Goal: Task Accomplishment & Management: Manage account settings

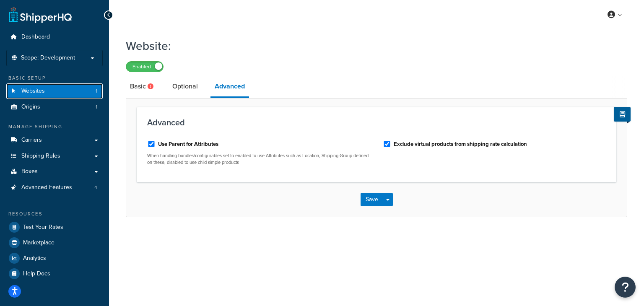
click at [83, 92] on link "Websites 1" at bounding box center [54, 91] width 96 height 16
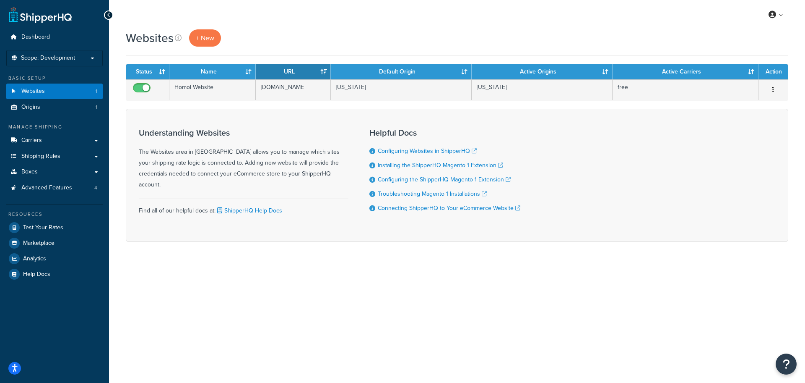
click at [107, 13] on icon at bounding box center [109, 15] width 4 height 6
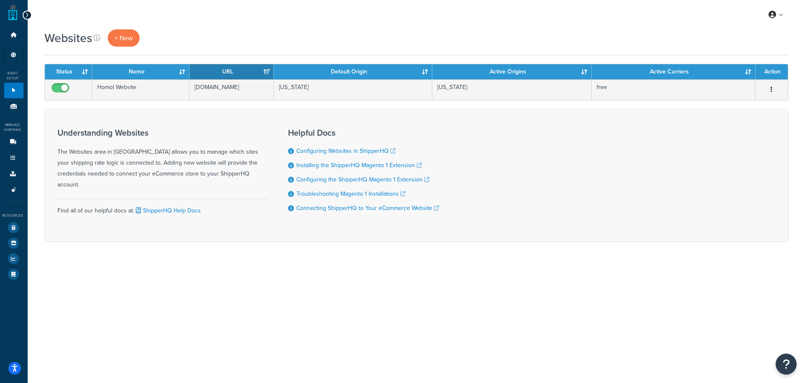
click at [25, 15] on icon at bounding box center [27, 15] width 4 height 6
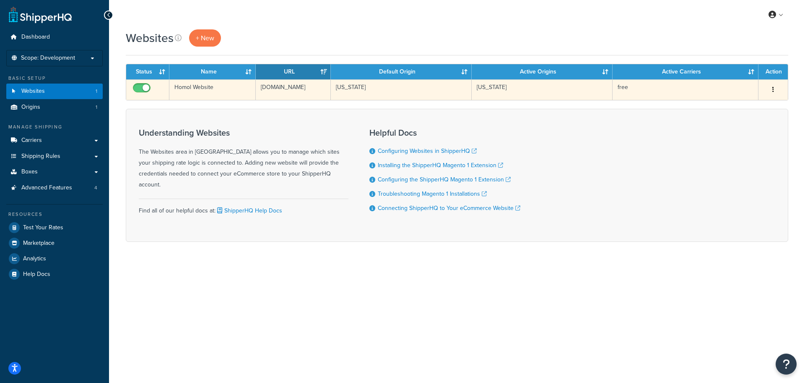
click at [644, 86] on button "button" at bounding box center [774, 89] width 12 height 13
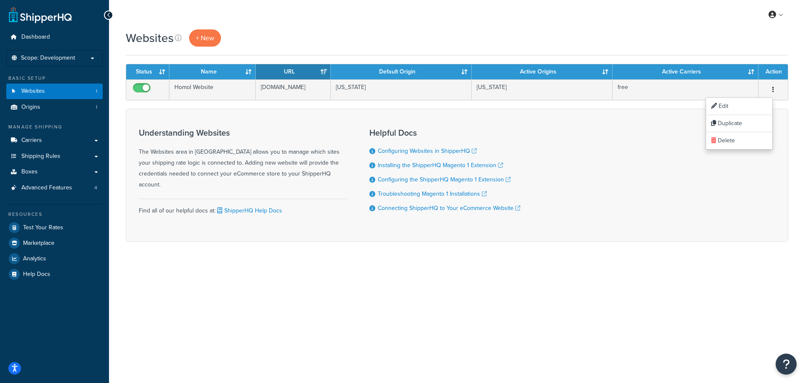
click at [465, 293] on div "My Profile Billing Global Settings Contact Us Logout Websites + New Contact Us …" at bounding box center [457, 191] width 696 height 383
click at [200, 35] on span "+ New" at bounding box center [205, 38] width 18 height 10
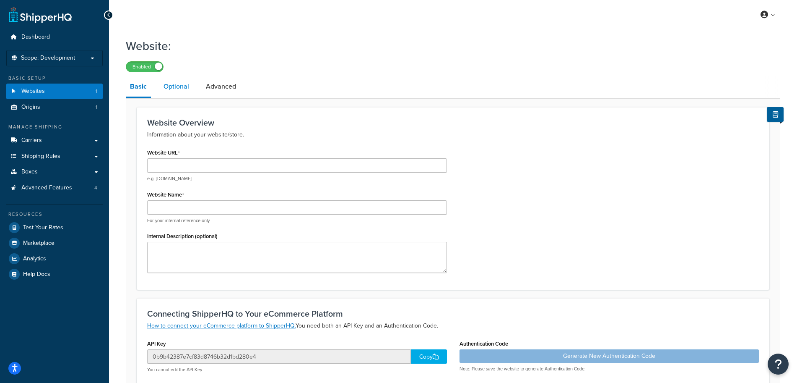
click at [187, 84] on link "Optional" at bounding box center [176, 86] width 34 height 20
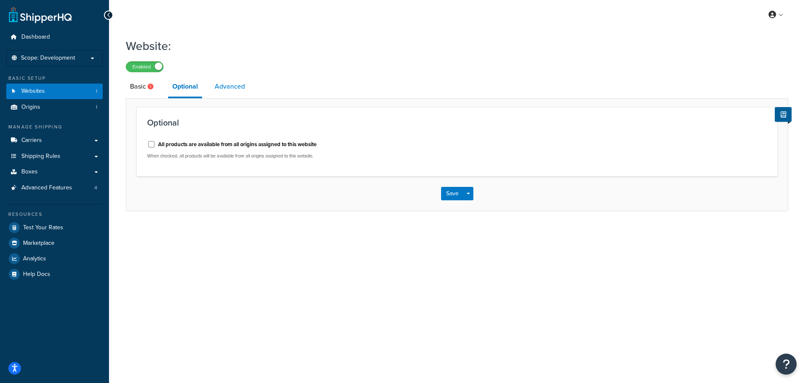
click at [219, 87] on link "Advanced" at bounding box center [230, 86] width 39 height 20
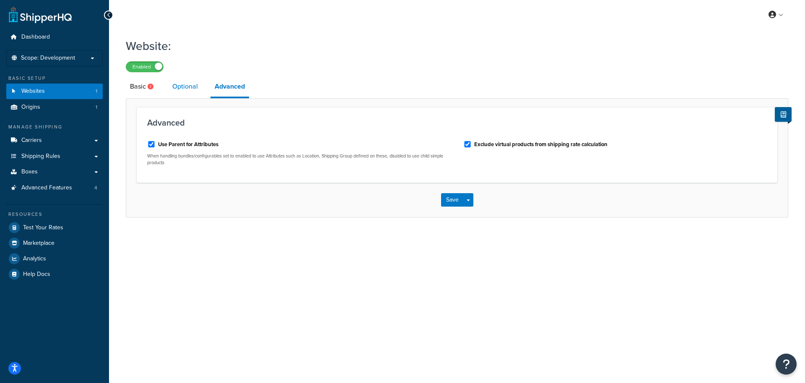
click at [176, 86] on link "Optional" at bounding box center [185, 86] width 34 height 20
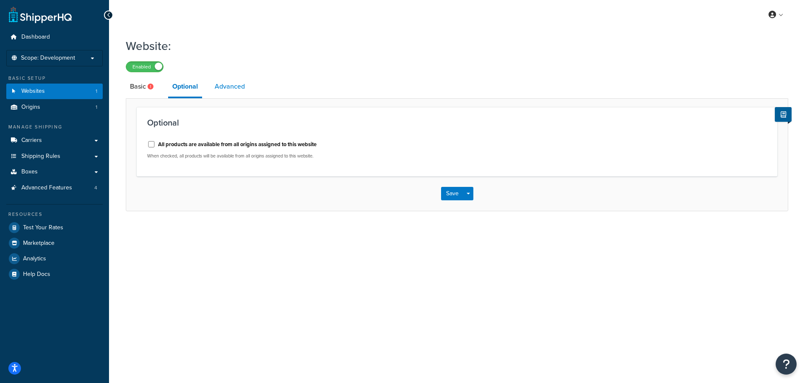
click at [221, 89] on link "Advanced" at bounding box center [230, 86] width 39 height 20
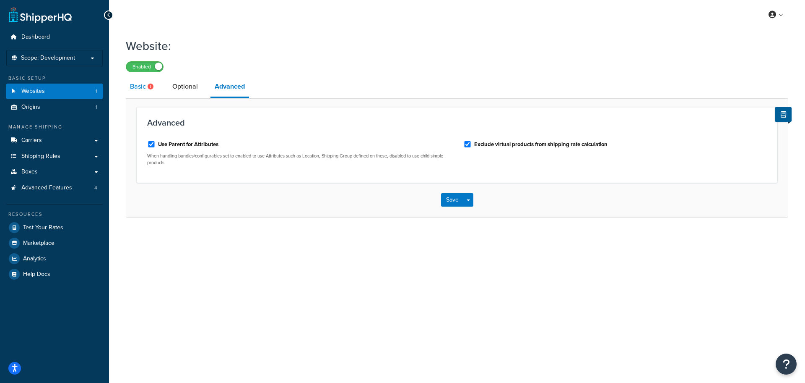
click at [137, 88] on link "Basic" at bounding box center [143, 86] width 34 height 20
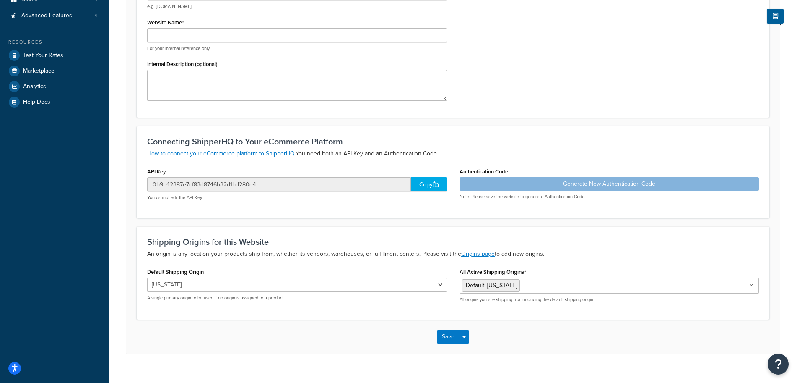
scroll to position [185, 0]
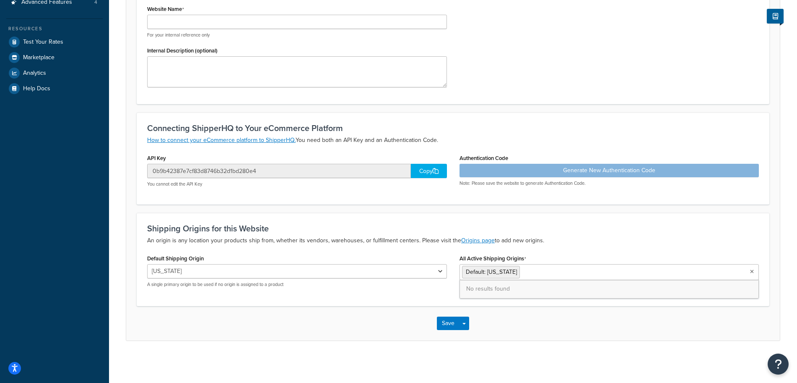
click at [752, 271] on icon at bounding box center [752, 271] width 4 height 5
click at [752, 271] on icon at bounding box center [751, 271] width 5 height 5
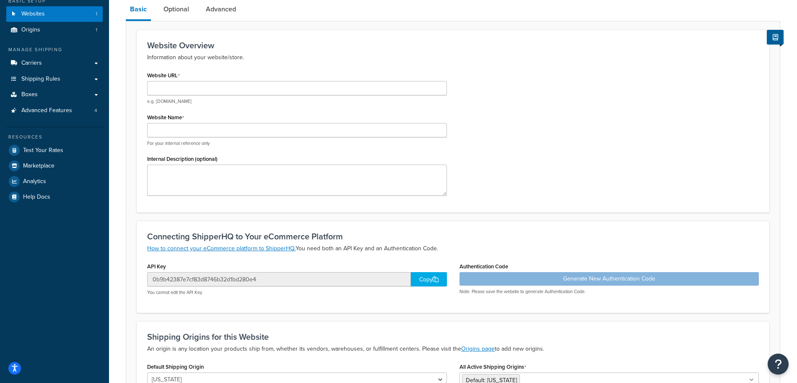
scroll to position [0, 0]
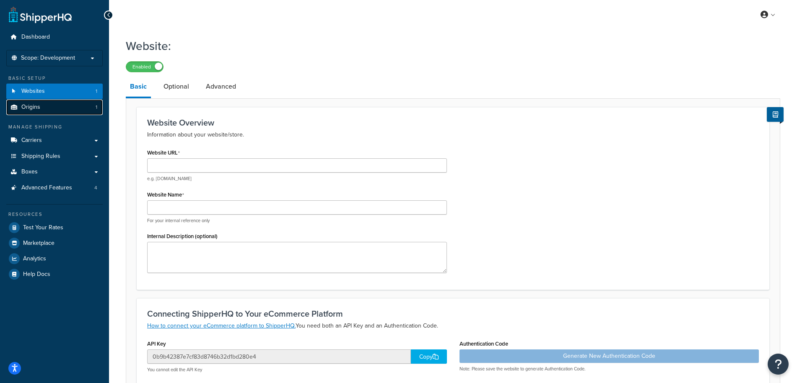
click at [67, 107] on link "Origins 1" at bounding box center [54, 107] width 96 height 16
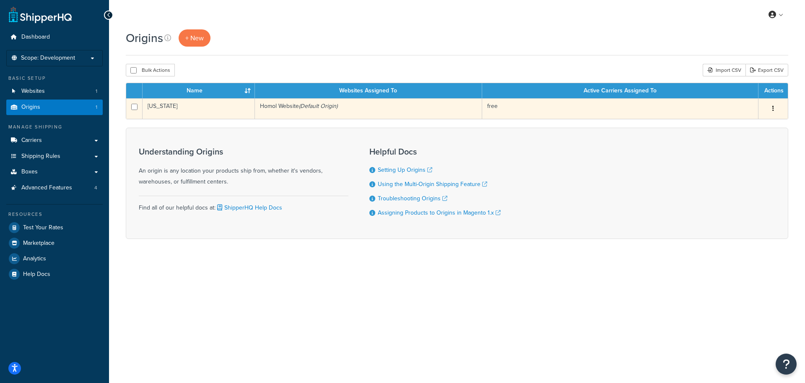
click at [773, 109] on icon "button" at bounding box center [774, 108] width 2 height 6
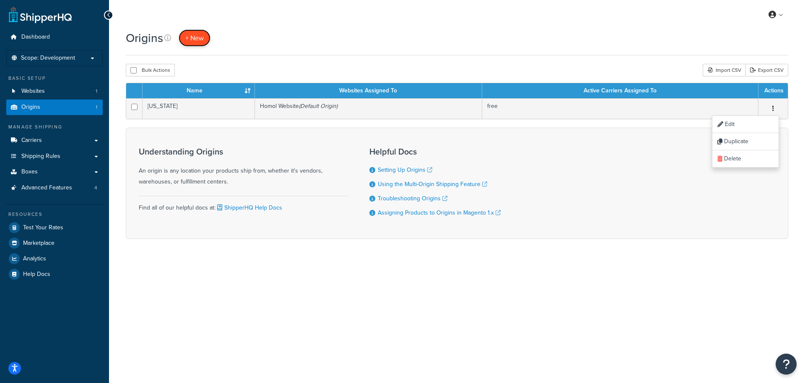
click at [207, 43] on link "+ New" at bounding box center [195, 37] width 32 height 17
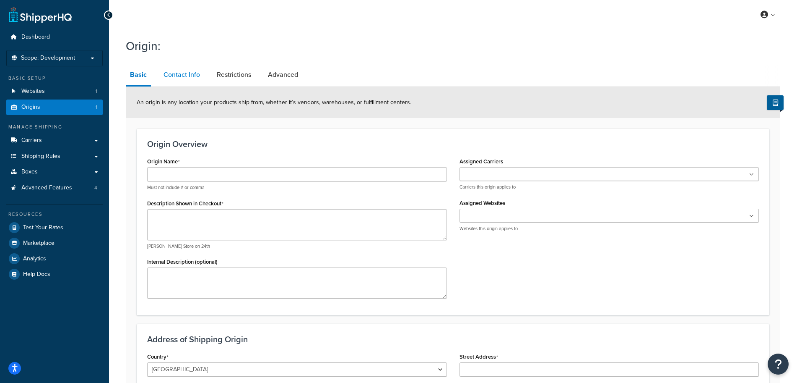
click at [178, 78] on link "Contact Info" at bounding box center [181, 75] width 45 height 20
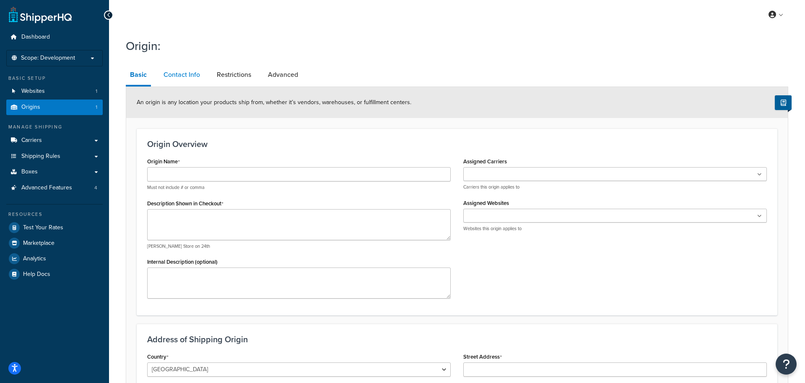
select select "order_placed"
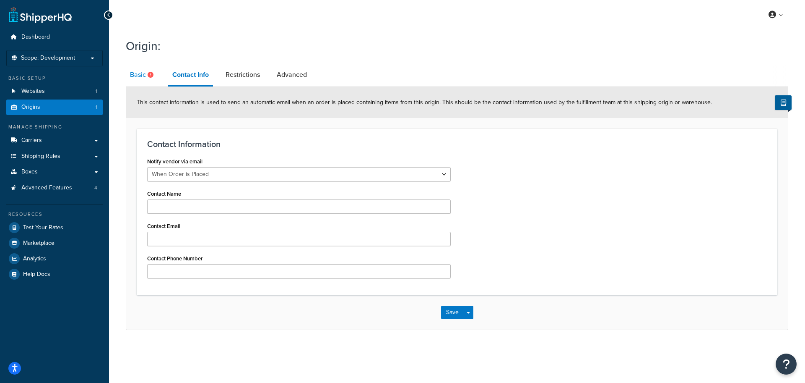
click at [141, 75] on link "Basic" at bounding box center [143, 75] width 34 height 20
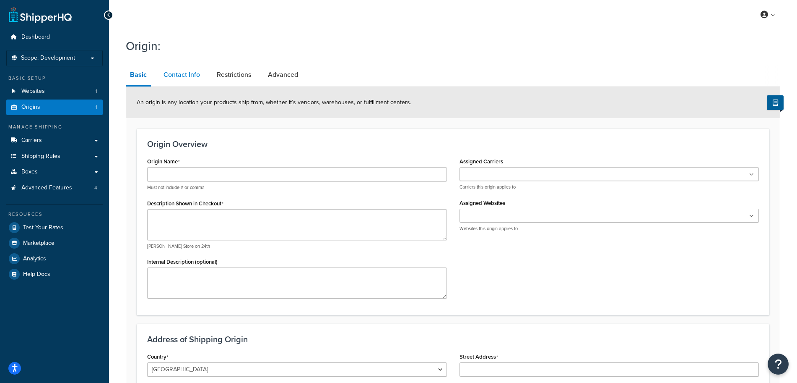
click at [192, 77] on link "Contact Info" at bounding box center [181, 75] width 45 height 20
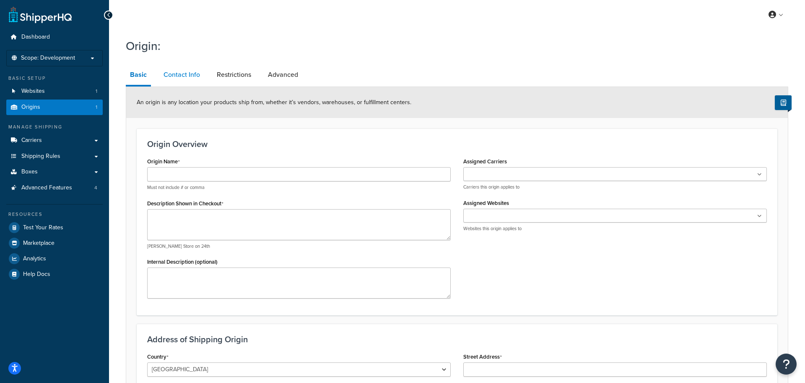
select select "order_placed"
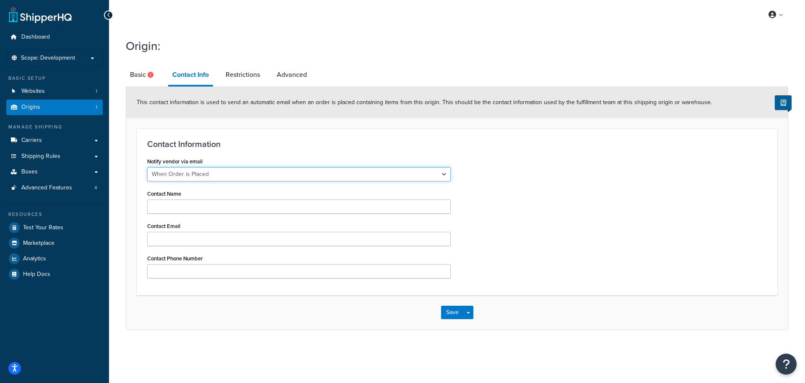
click at [309, 175] on select "Never When Order is Placed When Invoice is Placed" at bounding box center [299, 174] width 304 height 14
click at [303, 175] on select "Never When Order is Placed When Invoice is Placed" at bounding box center [299, 174] width 304 height 14
click at [248, 66] on link "Restrictions" at bounding box center [242, 75] width 43 height 20
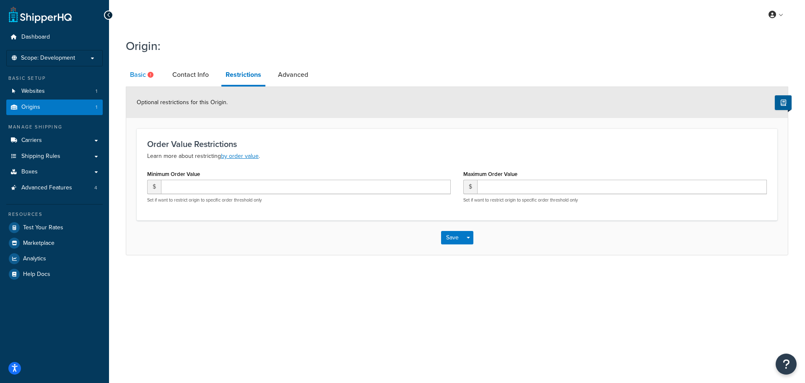
click at [146, 73] on link "Basic" at bounding box center [143, 75] width 34 height 20
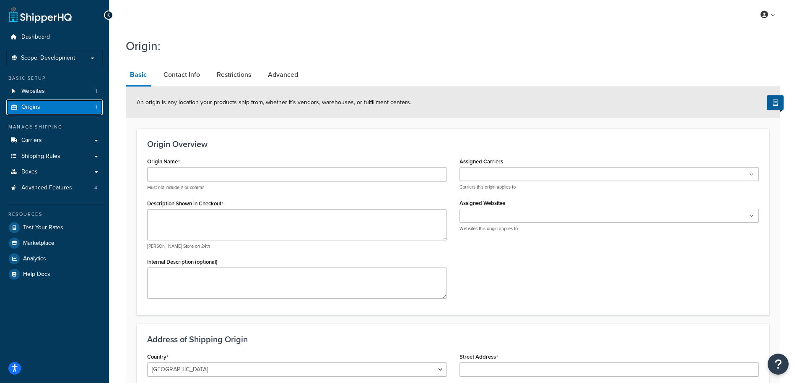
click at [62, 104] on link "Origins 1" at bounding box center [54, 107] width 96 height 16
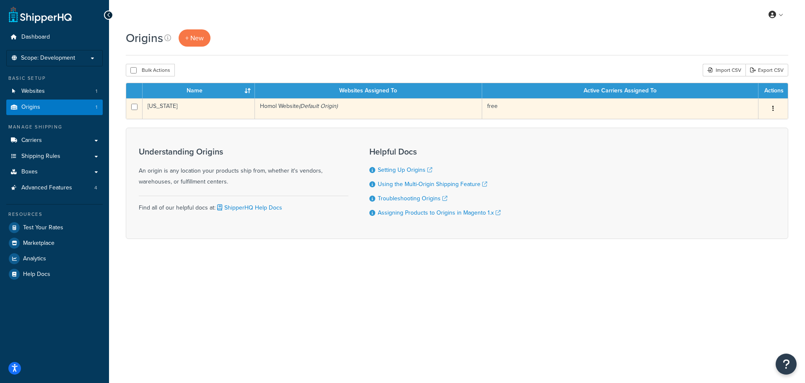
click at [775, 105] on button "button" at bounding box center [774, 108] width 12 height 13
click at [757, 122] on link "Edit" at bounding box center [746, 124] width 66 height 17
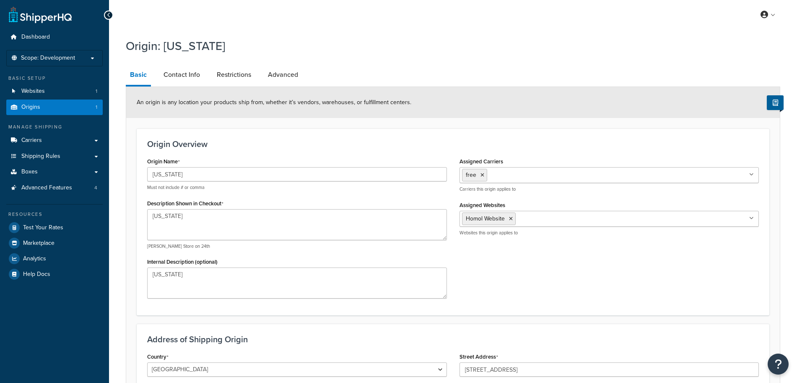
select select "20"
click at [185, 73] on link "Contact Info" at bounding box center [181, 75] width 45 height 20
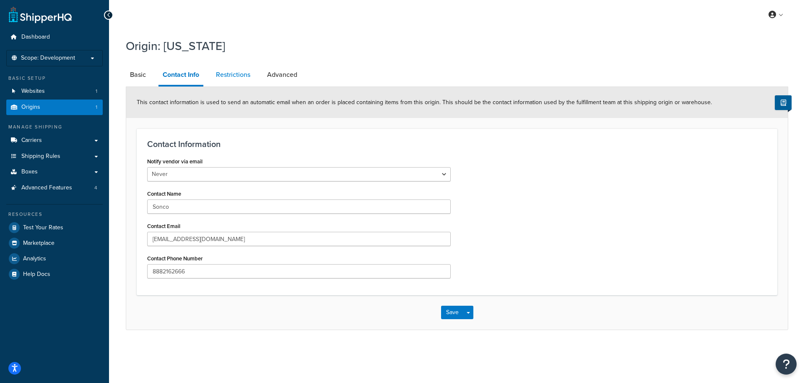
click at [230, 71] on link "Restrictions" at bounding box center [233, 75] width 43 height 20
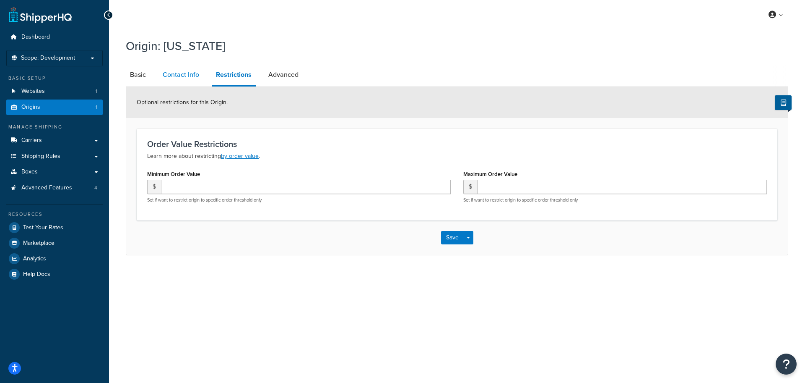
click at [176, 79] on link "Contact Info" at bounding box center [181, 75] width 45 height 20
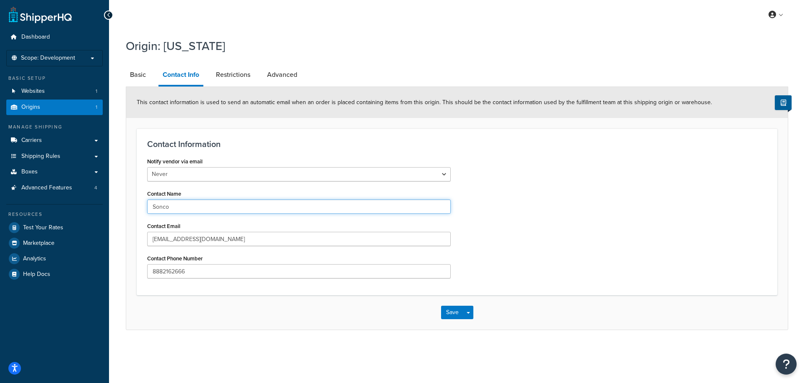
click at [227, 204] on input "Sonco" at bounding box center [299, 206] width 304 height 14
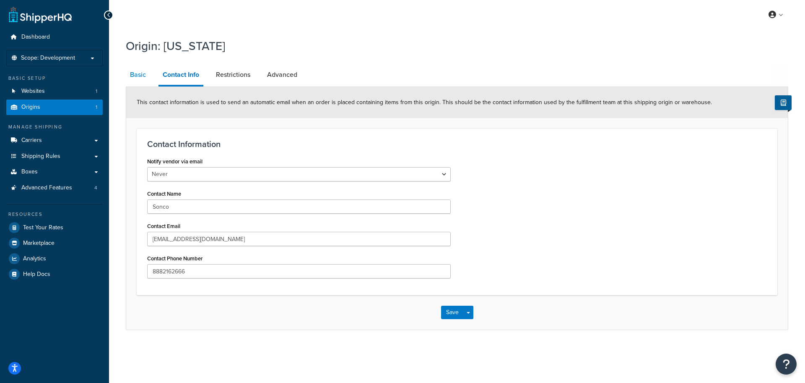
click at [146, 73] on link "Basic" at bounding box center [138, 75] width 24 height 20
select select "20"
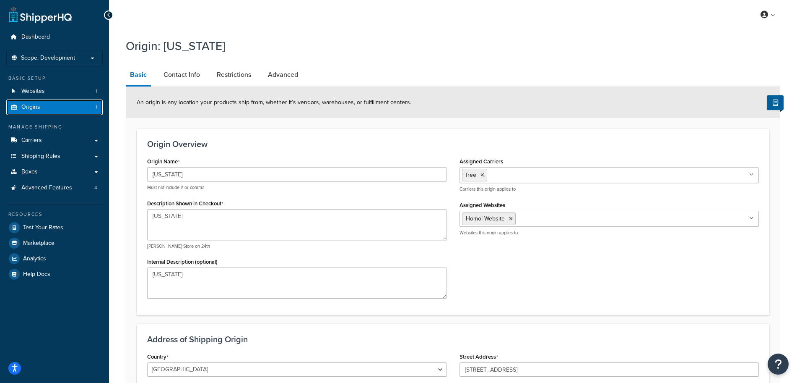
click at [45, 108] on link "Origins 1" at bounding box center [54, 107] width 96 height 16
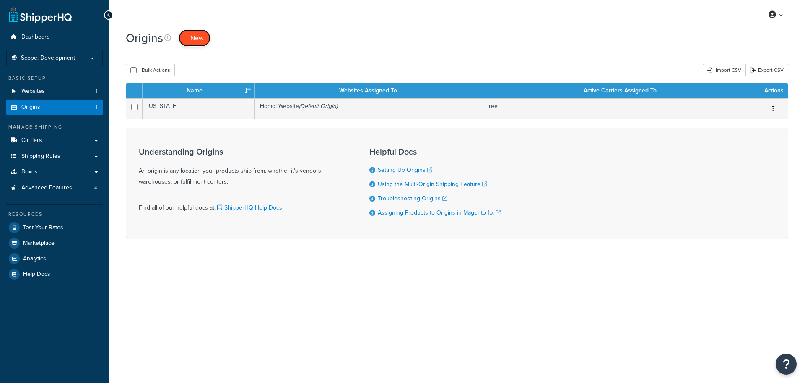
click at [195, 36] on span "+ New" at bounding box center [194, 38] width 18 height 10
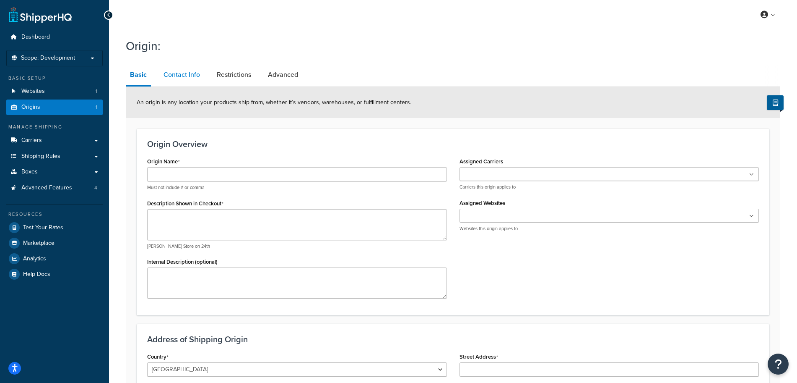
click at [181, 72] on link "Contact Info" at bounding box center [181, 75] width 45 height 20
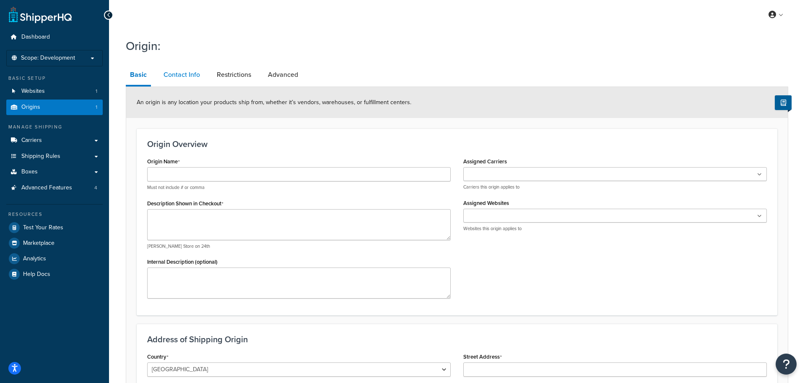
select select "order_placed"
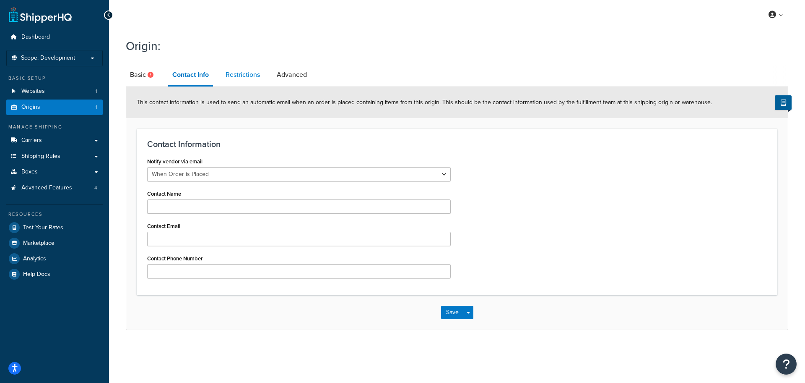
click at [248, 73] on link "Restrictions" at bounding box center [242, 75] width 43 height 20
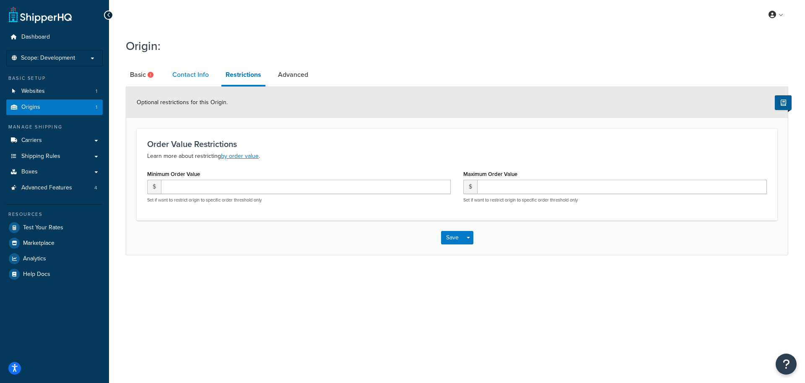
click at [195, 82] on link "Contact Info" at bounding box center [190, 75] width 45 height 20
select select "order_placed"
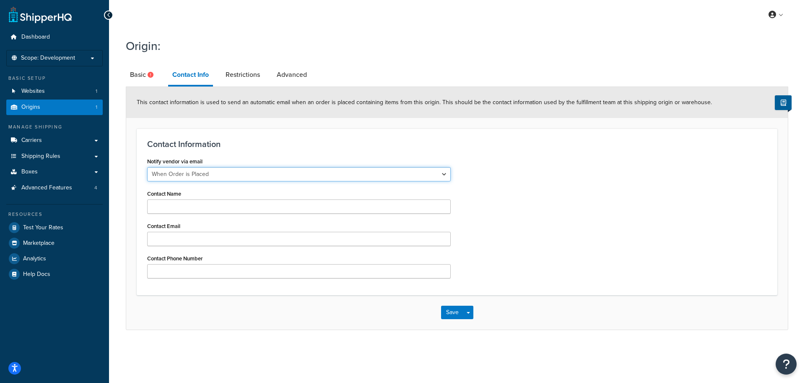
click at [252, 176] on select "Never When Order is Placed When Invoice is Placed" at bounding box center [299, 174] width 304 height 14
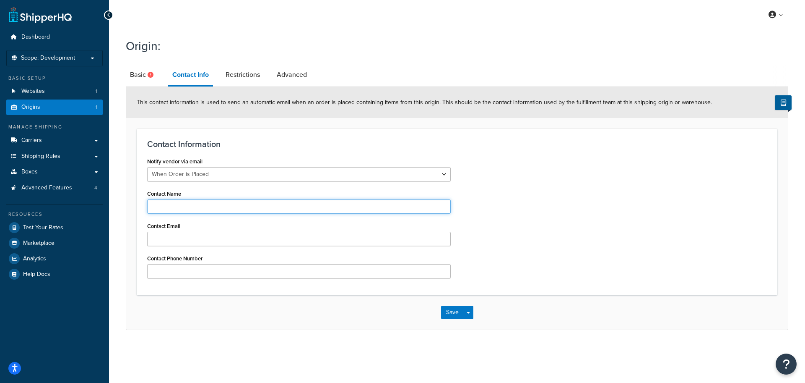
click at [234, 210] on input "Contact Name" at bounding box center [299, 206] width 304 height 14
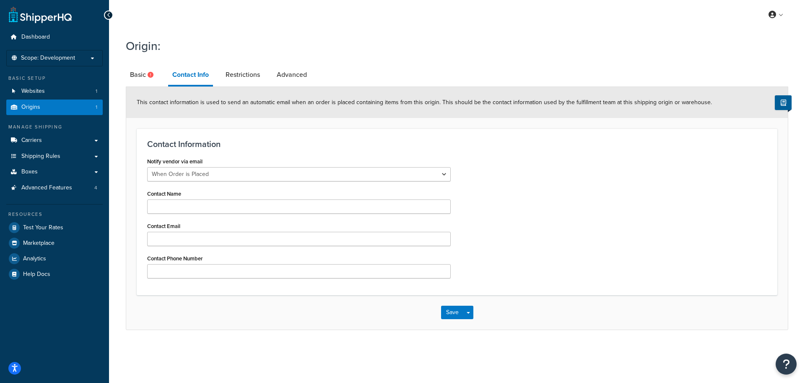
click at [594, 198] on div "Notify vendor via email Never When Order is Placed When Invoice is Placed Conta…" at bounding box center [457, 219] width 632 height 129
click at [281, 241] on input "Contact Email" at bounding box center [299, 239] width 304 height 14
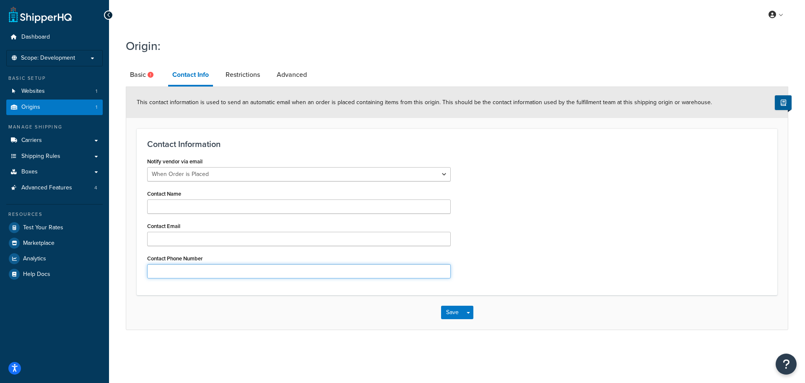
click at [319, 271] on input "Contact Phone Number" at bounding box center [299, 271] width 304 height 14
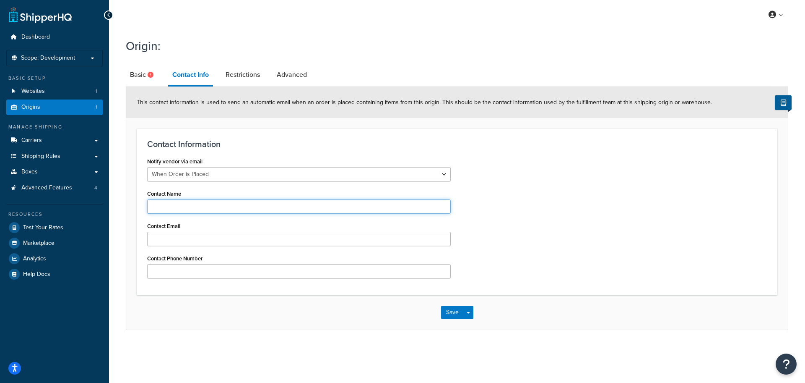
click at [437, 206] on input "Contact Name" at bounding box center [299, 206] width 304 height 14
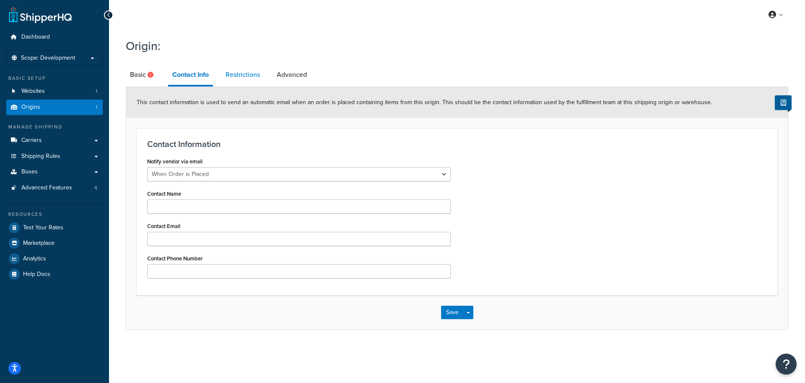
click at [254, 75] on link "Restrictions" at bounding box center [242, 75] width 43 height 20
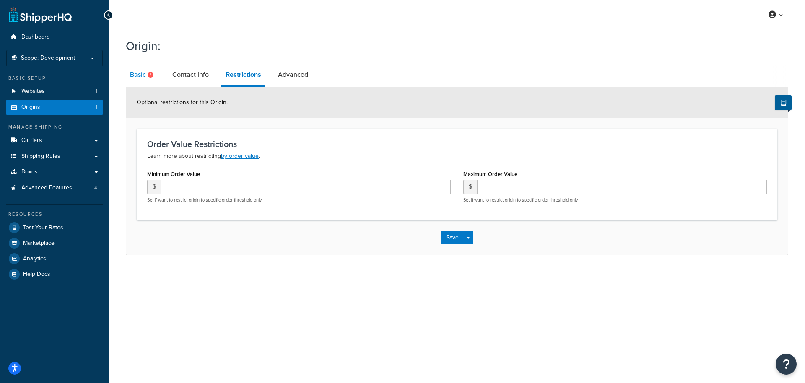
click at [145, 82] on link "Basic" at bounding box center [143, 75] width 34 height 20
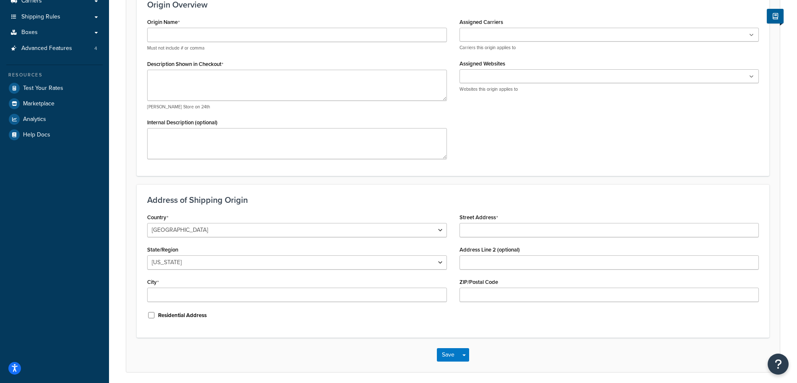
scroll to position [157, 0]
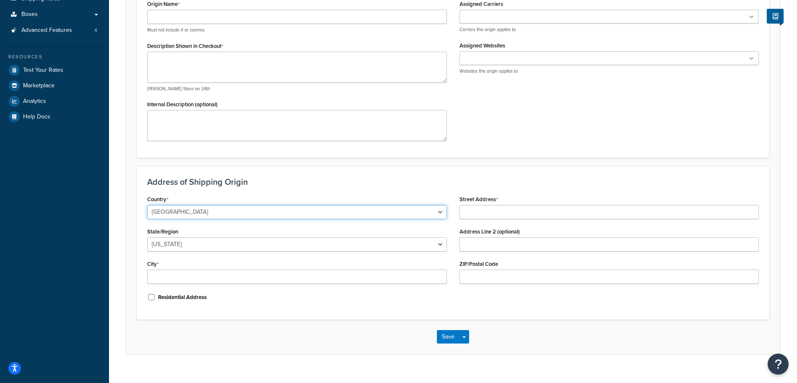
click at [300, 211] on select "United States United Kingdom Afghanistan Åland Islands Albania Algeria American…" at bounding box center [297, 212] width 300 height 14
click at [304, 215] on select "United States United Kingdom Afghanistan Åland Islands Albania Algeria American…" at bounding box center [297, 212] width 300 height 14
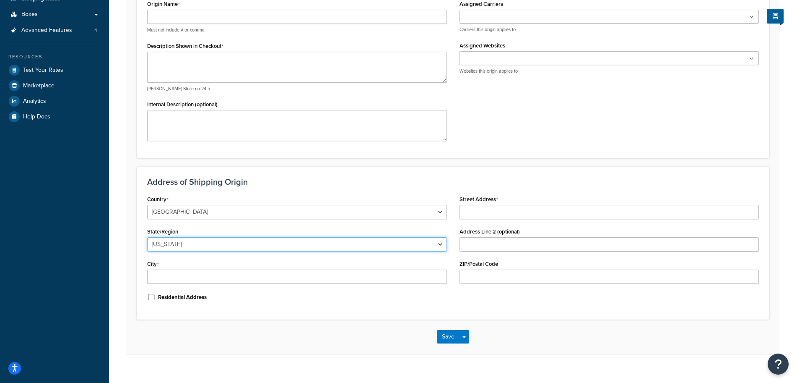
click at [325, 239] on select "Alabama Alaska American Samoa Arizona Arkansas Armed Forces Americas Armed Forc…" at bounding box center [297, 244] width 300 height 14
click at [325, 245] on select "Alabama Alaska American Samoa Arizona Arkansas Armed Forces Americas Armed Forc…" at bounding box center [297, 244] width 300 height 14
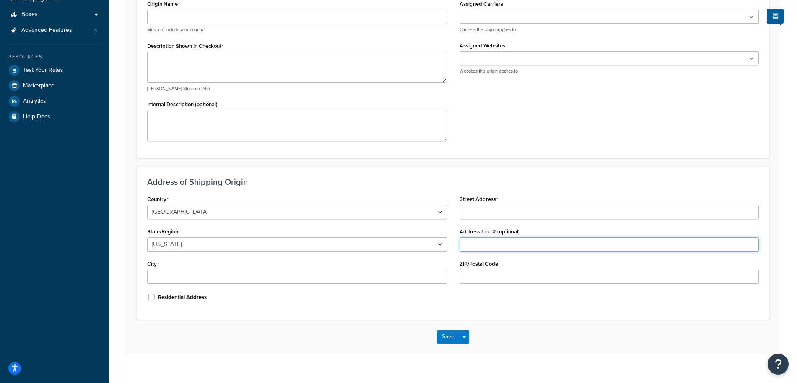
drag, startPoint x: 516, startPoint y: 243, endPoint x: 519, endPoint y: 236, distance: 7.7
click at [516, 243] on input "Address Line 2 (optional)" at bounding box center [610, 244] width 300 height 14
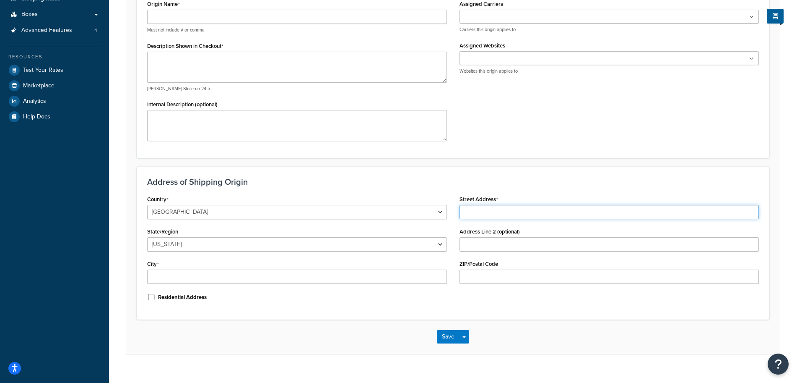
click at [520, 211] on input "Street Address" at bounding box center [610, 212] width 300 height 14
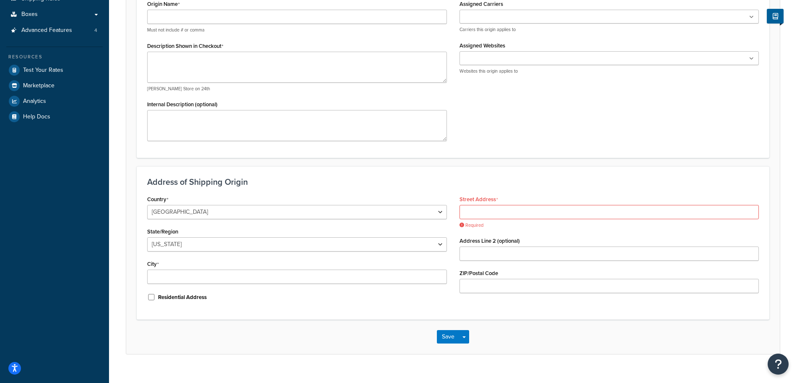
click at [348, 268] on div "City" at bounding box center [297, 271] width 300 height 26
click at [510, 214] on input "Street Address" at bounding box center [610, 212] width 300 height 14
click at [435, 268] on div "City" at bounding box center [297, 271] width 300 height 26
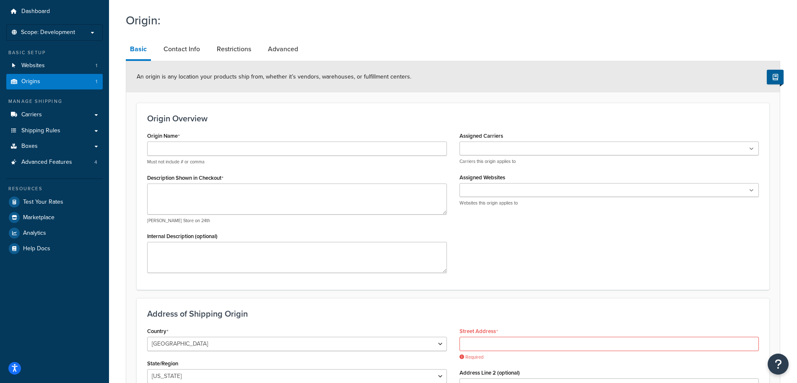
scroll to position [0, 0]
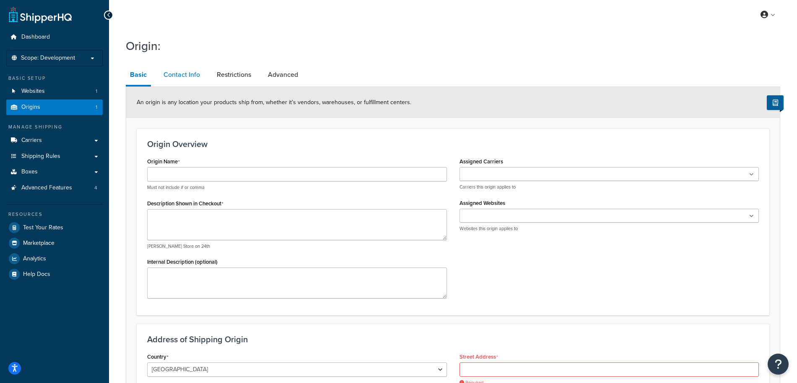
click at [174, 77] on link "Contact Info" at bounding box center [181, 75] width 45 height 20
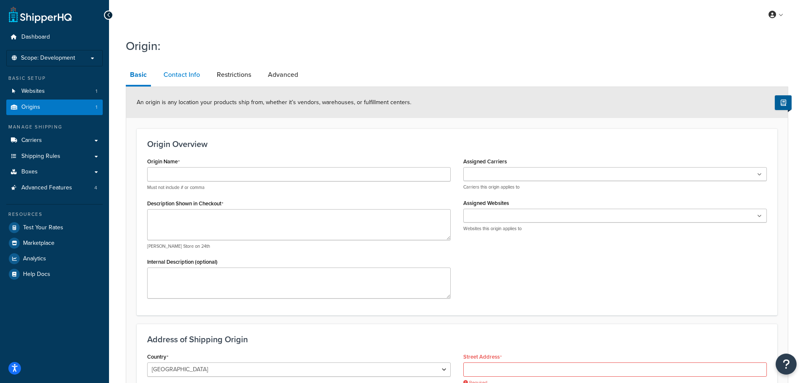
select select "order_placed"
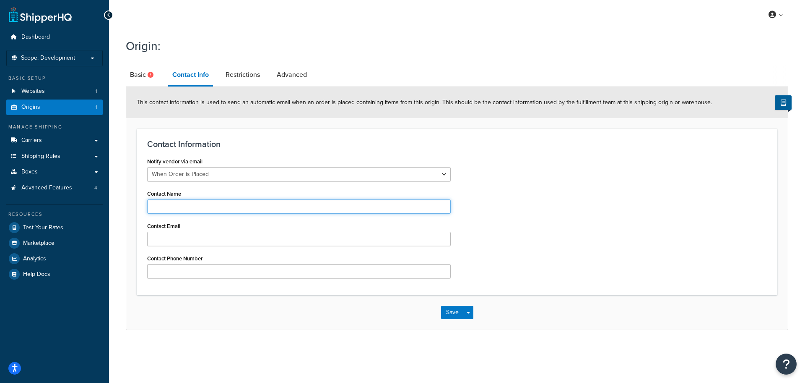
click at [252, 206] on input "Contact Name" at bounding box center [299, 206] width 304 height 14
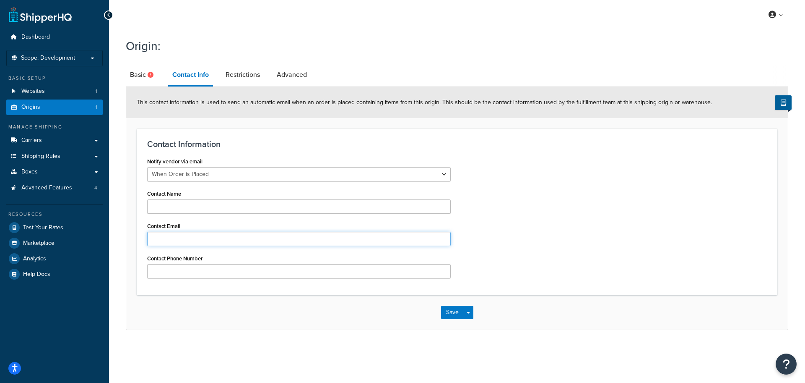
click at [174, 234] on input "Contact Email" at bounding box center [299, 239] width 304 height 14
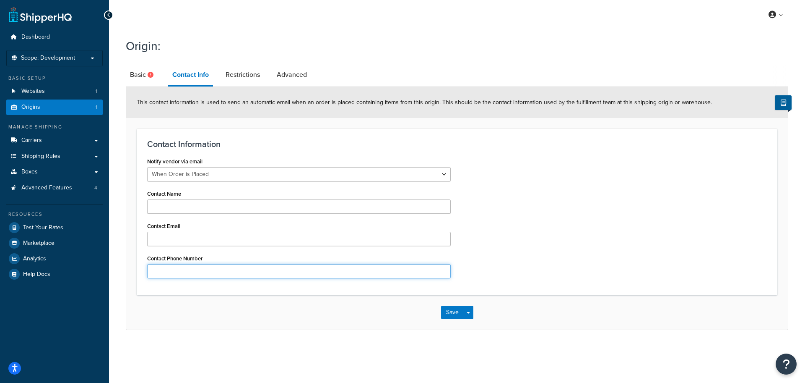
click at [163, 278] on input "Contact Phone Number" at bounding box center [299, 271] width 304 height 14
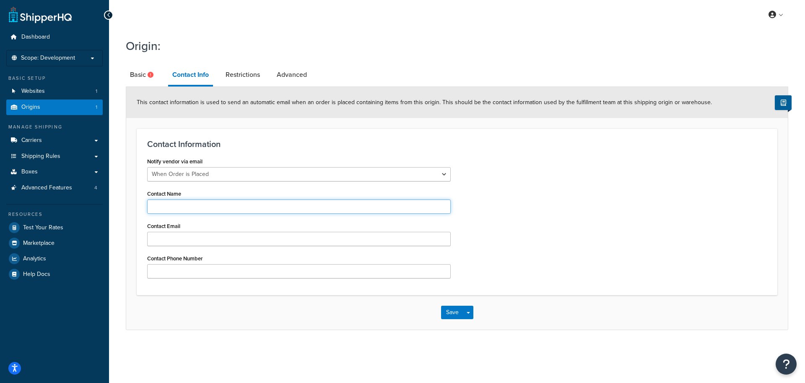
click at [186, 200] on input "Contact Name" at bounding box center [299, 206] width 304 height 14
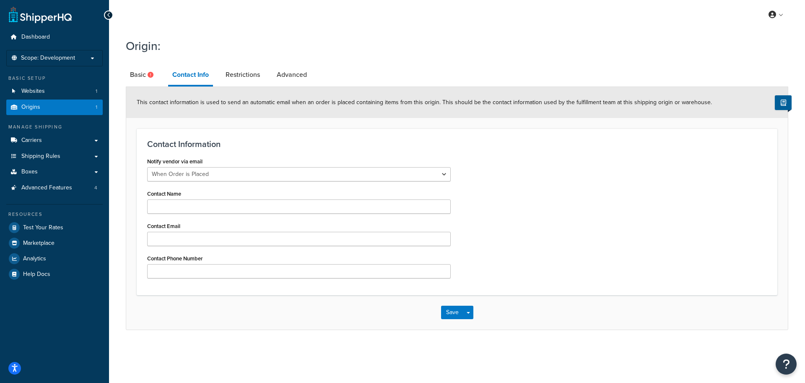
click at [561, 156] on div "Notify vendor via email Never When Order is Placed When Invoice is Placed Conta…" at bounding box center [457, 219] width 632 height 129
click at [144, 73] on link "Basic" at bounding box center [143, 75] width 34 height 20
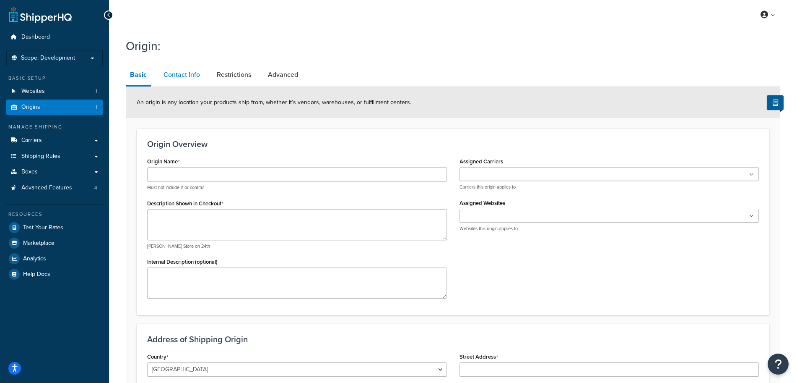
click at [181, 67] on link "Contact Info" at bounding box center [181, 75] width 45 height 20
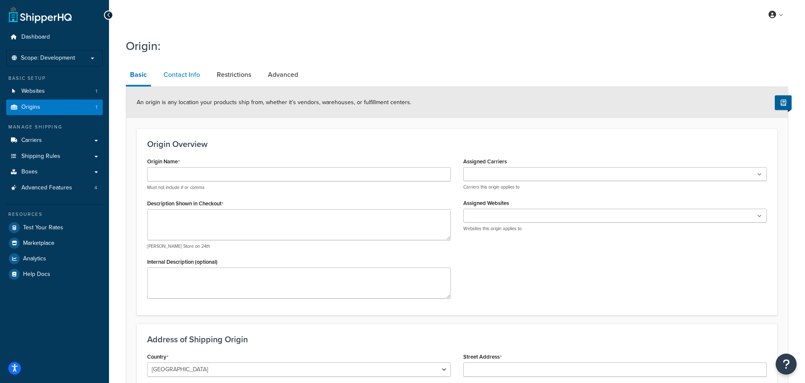
select select "order_placed"
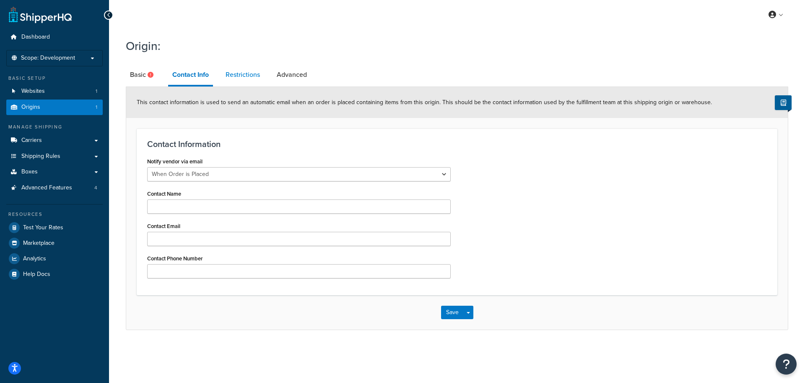
click at [233, 70] on link "Restrictions" at bounding box center [242, 75] width 43 height 20
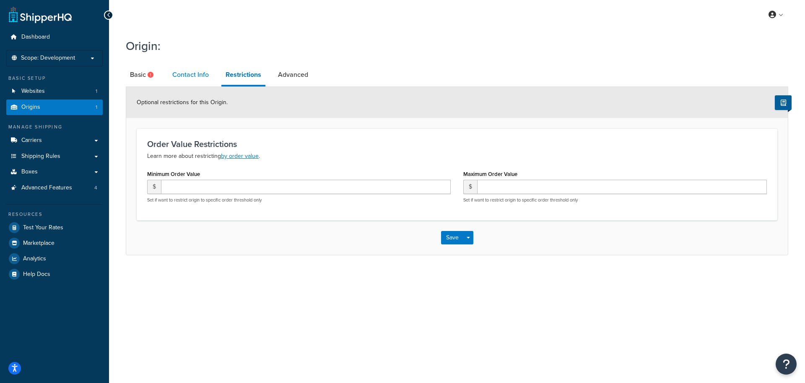
click at [204, 73] on link "Contact Info" at bounding box center [190, 75] width 45 height 20
select select "order_placed"
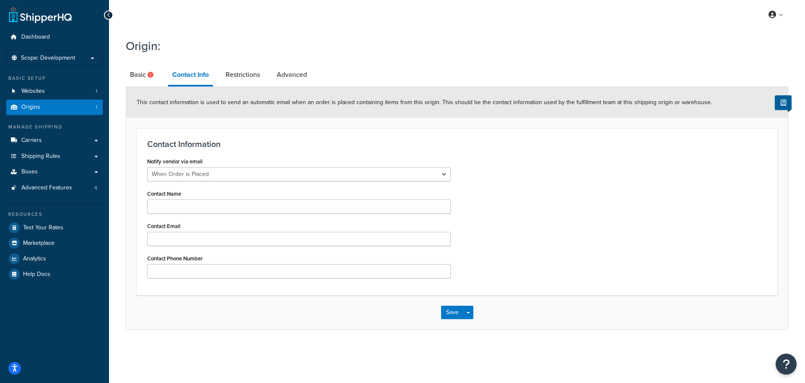
click at [161, 74] on li "Basic" at bounding box center [147, 75] width 42 height 20
drag, startPoint x: 121, startPoint y: 71, endPoint x: 131, endPoint y: 72, distance: 10.1
click at [123, 71] on div "Origin: Basic Contact Info Restrictions Advanced This contact information is us…" at bounding box center [457, 192] width 696 height 317
click at [132, 72] on link "Basic" at bounding box center [143, 75] width 34 height 20
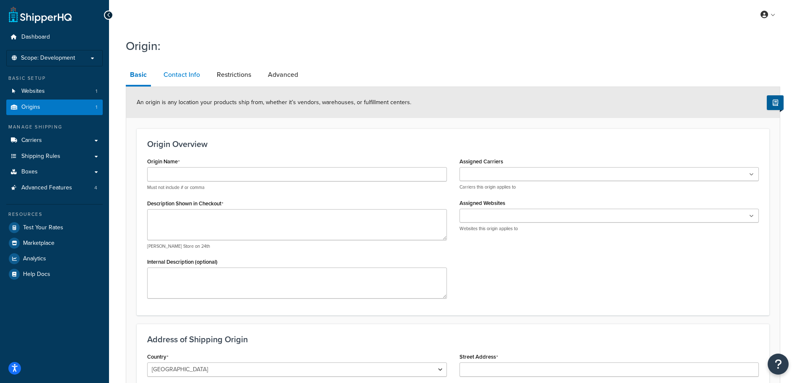
click at [189, 82] on link "Contact Info" at bounding box center [181, 75] width 45 height 20
select select "order_placed"
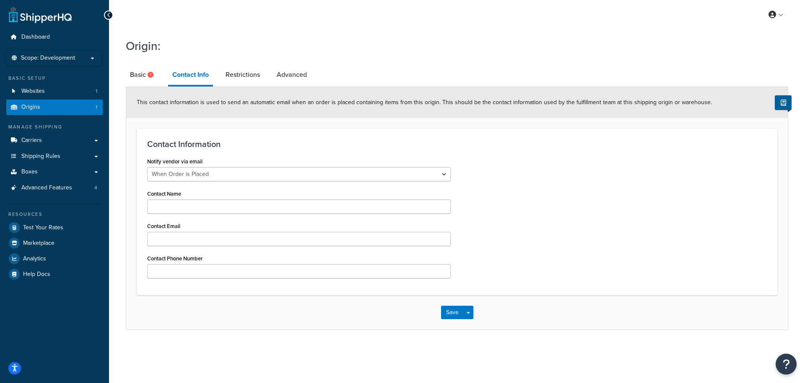
click at [226, 198] on div "Contact Name" at bounding box center [299, 200] width 304 height 26
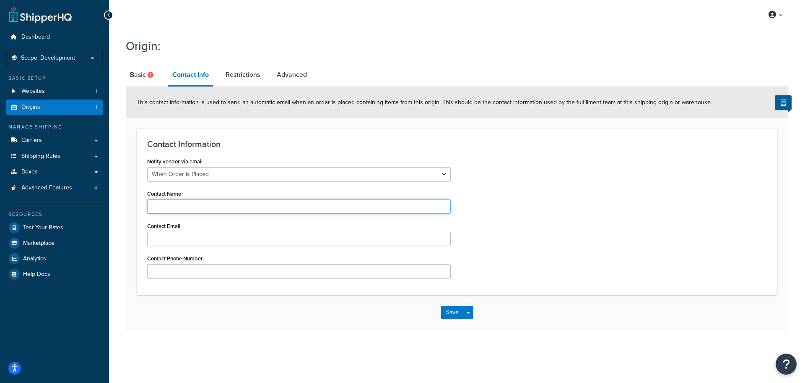
click at [233, 205] on input "Contact Name" at bounding box center [299, 206] width 304 height 14
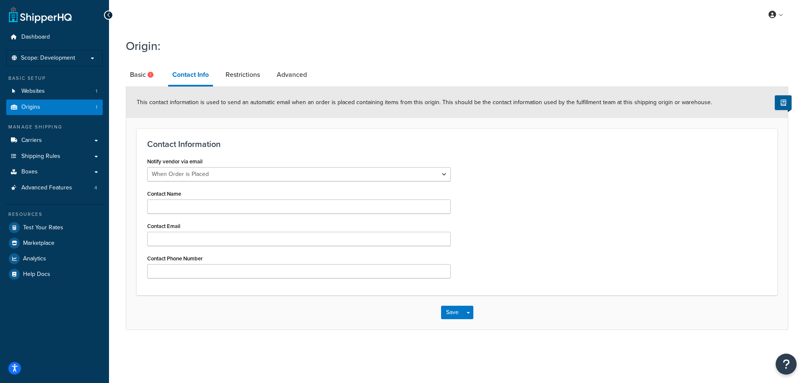
click at [474, 216] on div "Notify vendor via email Never When Order is Placed When Invoice is Placed Conta…" at bounding box center [457, 219] width 632 height 129
drag, startPoint x: 238, startPoint y: 67, endPoint x: 243, endPoint y: 71, distance: 6.6
click at [238, 67] on link "Restrictions" at bounding box center [242, 75] width 43 height 20
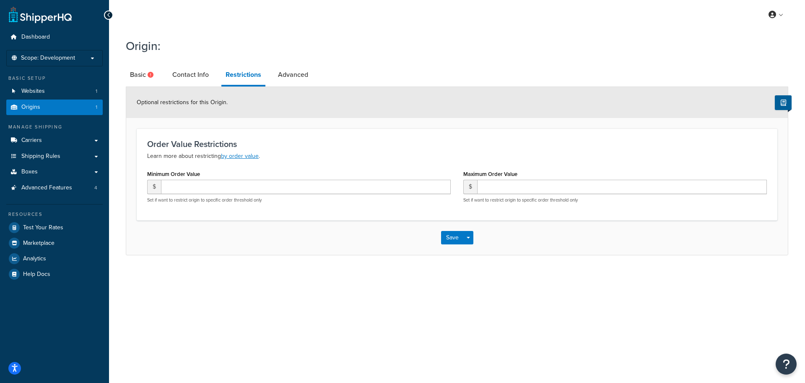
click at [314, 65] on li "Advanced" at bounding box center [297, 75] width 47 height 20
click at [294, 73] on link "Advanced" at bounding box center [293, 75] width 39 height 20
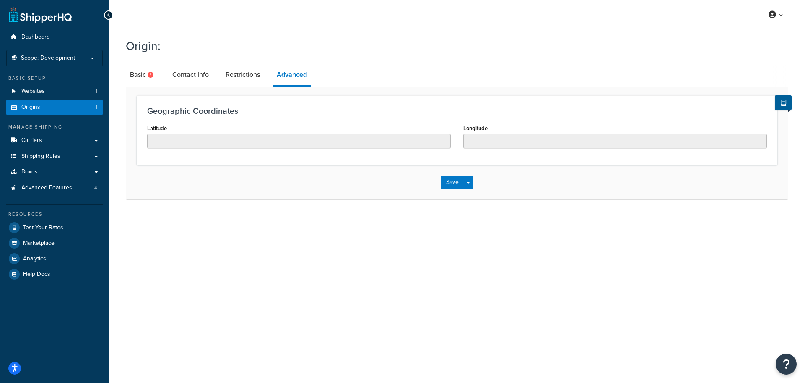
click at [121, 57] on div "Origin: Basic Contact Info Restrictions Advanced Geographic Coordinates Latitud…" at bounding box center [457, 127] width 696 height 187
click at [127, 81] on link "Basic" at bounding box center [143, 75] width 34 height 20
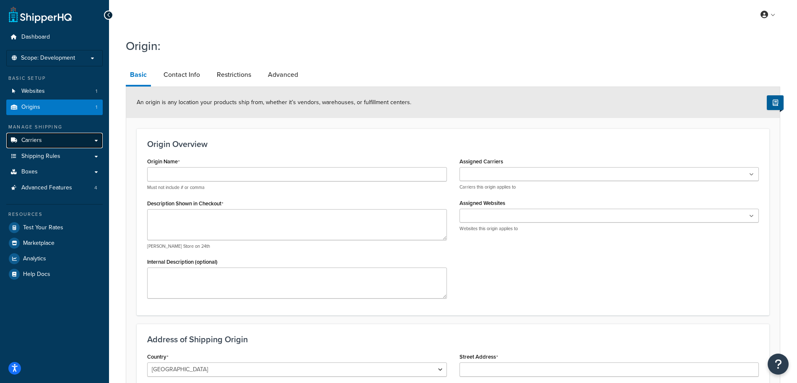
click at [56, 140] on link "Carriers" at bounding box center [54, 141] width 96 height 16
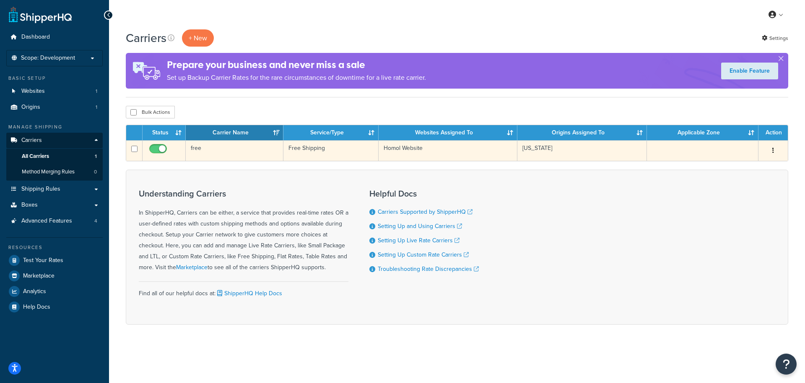
click at [771, 155] on button "button" at bounding box center [774, 150] width 12 height 13
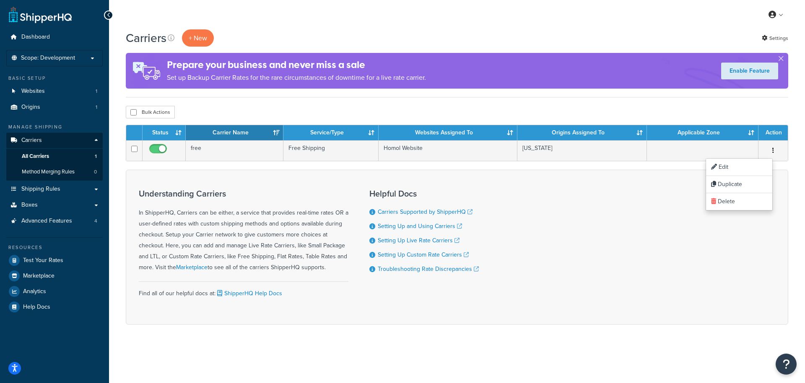
click at [631, 277] on div "Understanding Carriers In ShipperHQ, Carriers can be either, a service that pro…" at bounding box center [457, 246] width 663 height 155
click at [197, 32] on button "+ New" at bounding box center [198, 37] width 32 height 17
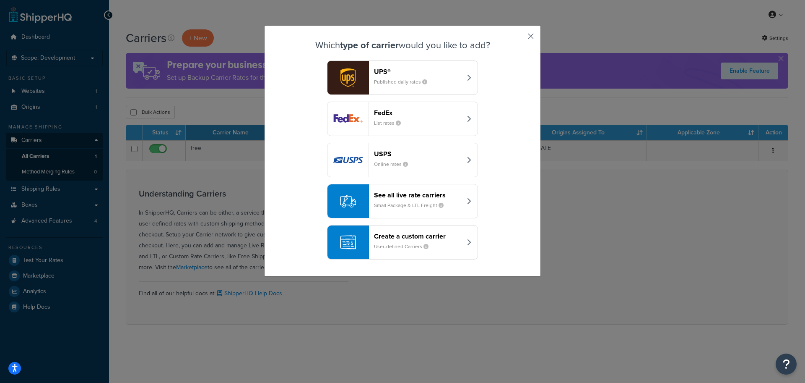
click at [520, 38] on button "button" at bounding box center [519, 39] width 2 height 2
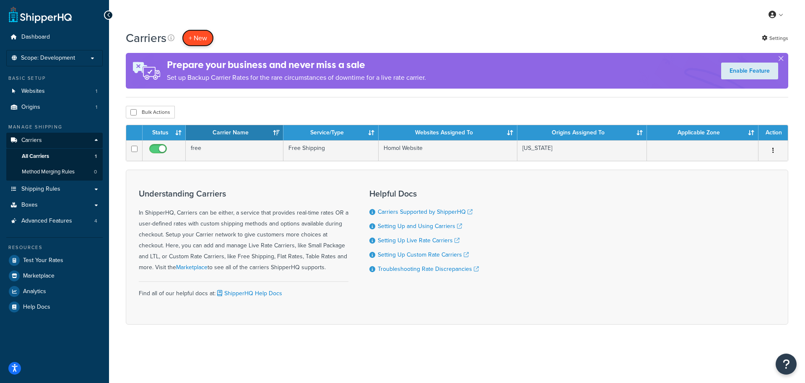
click at [197, 39] on button "+ New" at bounding box center [198, 37] width 32 height 17
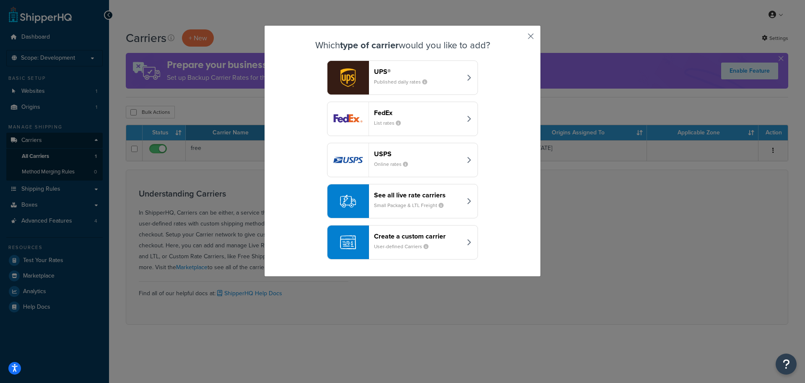
click at [520, 38] on button "button" at bounding box center [519, 39] width 2 height 2
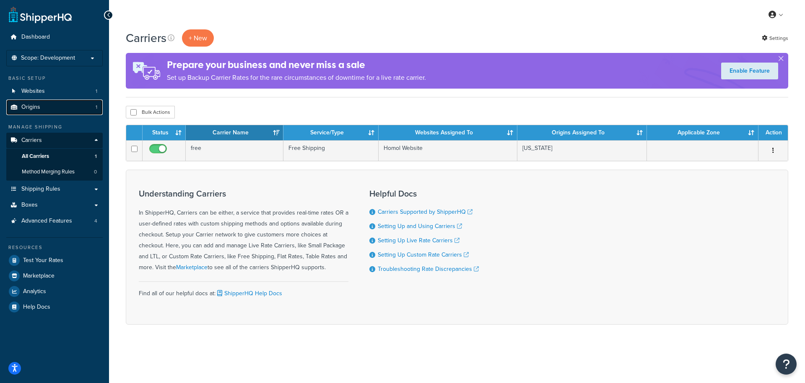
click at [45, 110] on link "Origins 1" at bounding box center [54, 107] width 96 height 16
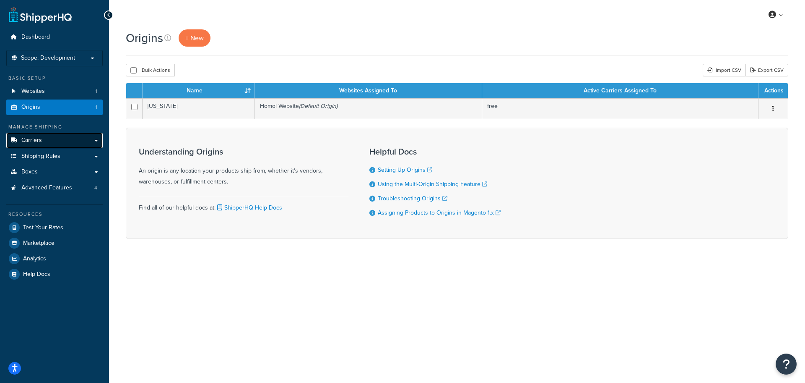
click at [37, 138] on span "Carriers" at bounding box center [31, 140] width 21 height 7
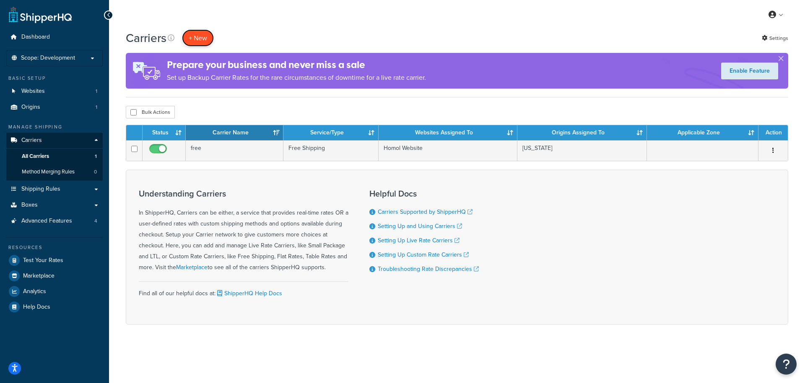
click at [192, 35] on button "+ New" at bounding box center [198, 37] width 32 height 17
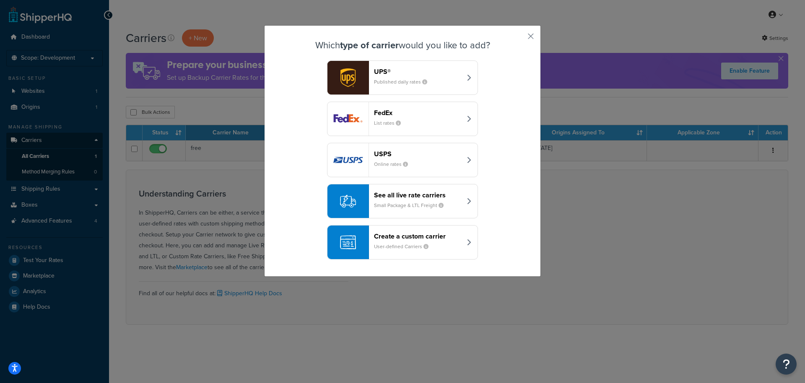
click at [398, 82] on small "Published daily rates" at bounding box center [404, 82] width 60 height 8
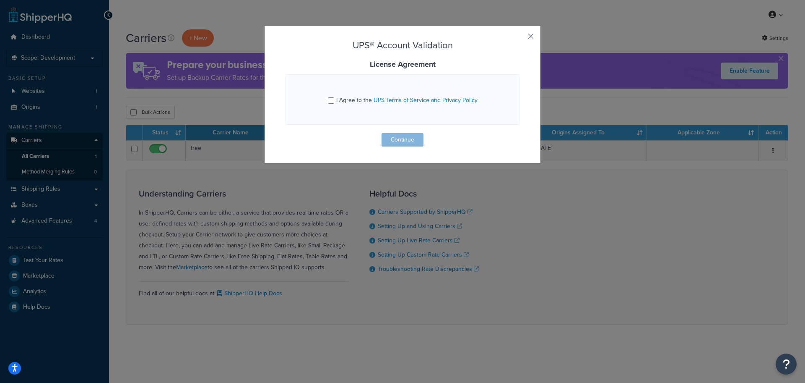
drag, startPoint x: 336, startPoint y: 101, endPoint x: 340, endPoint y: 108, distance: 7.3
click at [336, 101] on span "I Agree to the UPS Terms of Service and Privacy Policy" at bounding box center [406, 100] width 141 height 9
click at [334, 101] on input "I Agree to the UPS Terms of Service and Privacy Policy" at bounding box center [331, 100] width 6 height 6
checkbox input "true"
click at [397, 142] on button "Continue" at bounding box center [403, 139] width 42 height 13
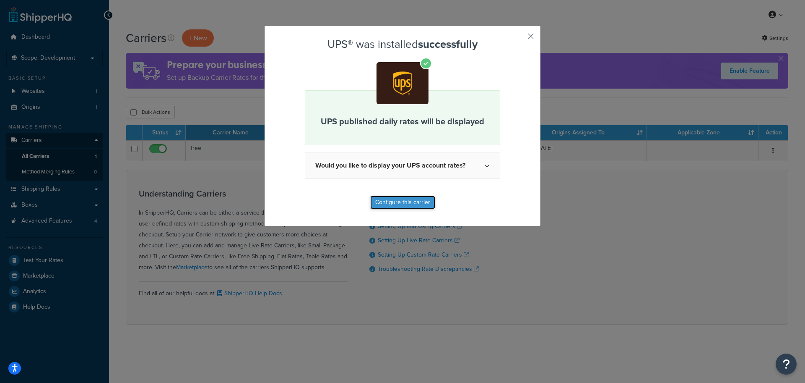
click at [379, 205] on button "Configure this carrier" at bounding box center [402, 201] width 65 height 13
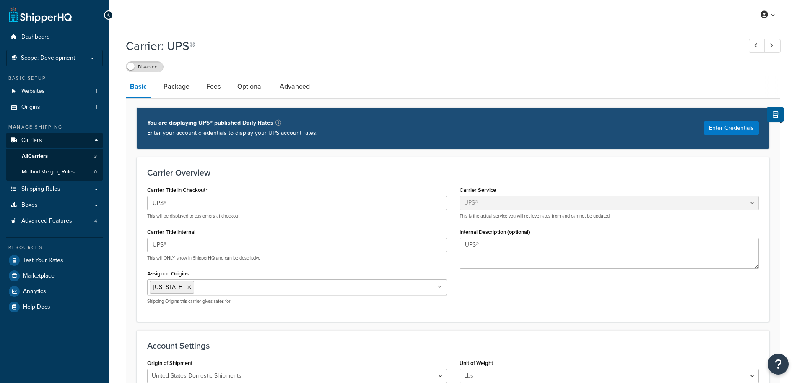
select select "ups"
click at [45, 188] on span "Shipping Rules" at bounding box center [40, 188] width 39 height 7
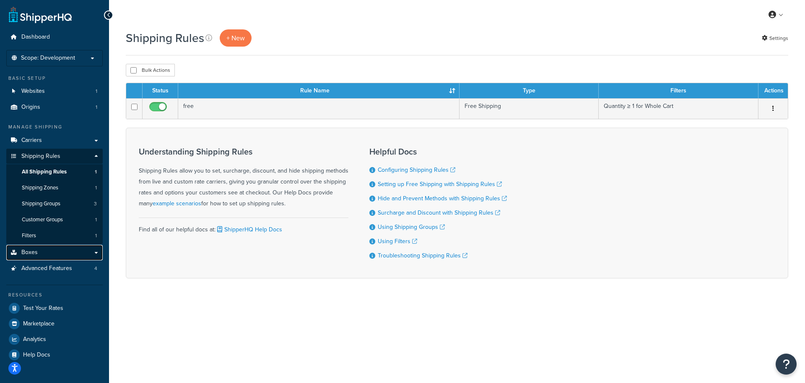
click at [62, 253] on link "Boxes" at bounding box center [54, 253] width 96 height 16
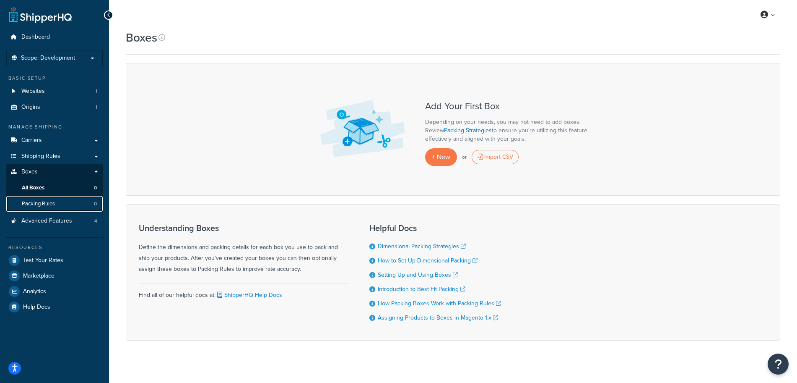
click at [53, 206] on span "Packing Rules" at bounding box center [38, 203] width 33 height 7
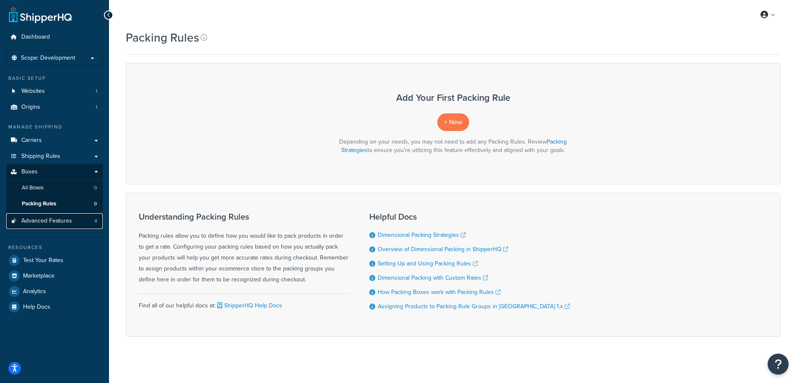
click at [84, 213] on link "Advanced Features 4" at bounding box center [54, 221] width 96 height 16
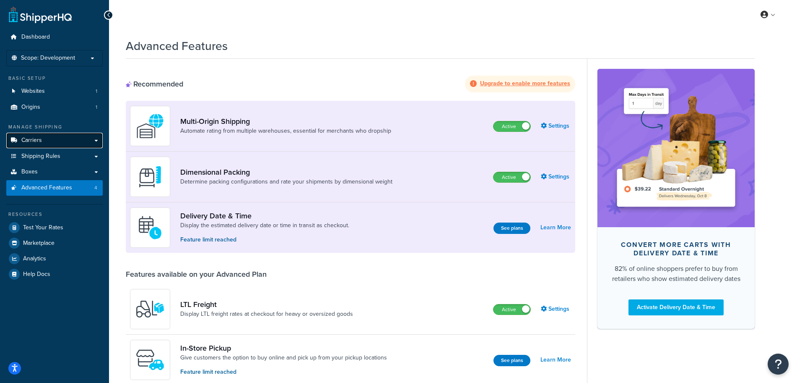
click at [38, 142] on span "Carriers" at bounding box center [31, 140] width 21 height 7
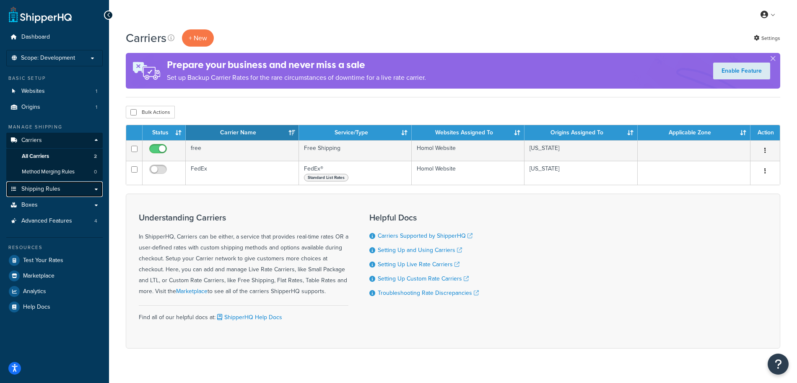
click at [53, 192] on span "Shipping Rules" at bounding box center [40, 188] width 39 height 7
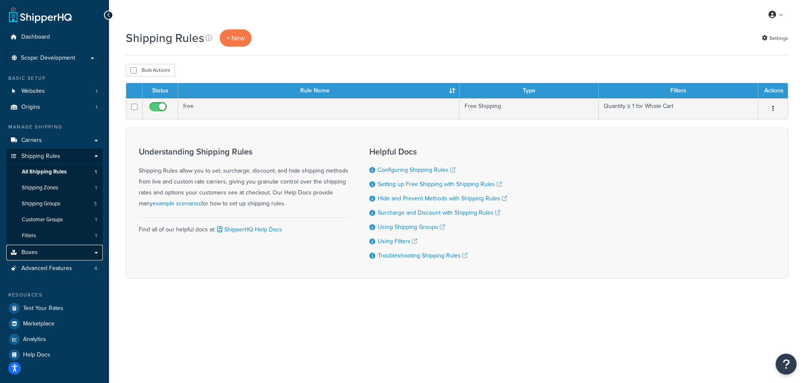
click at [65, 258] on link "Boxes" at bounding box center [54, 253] width 96 height 16
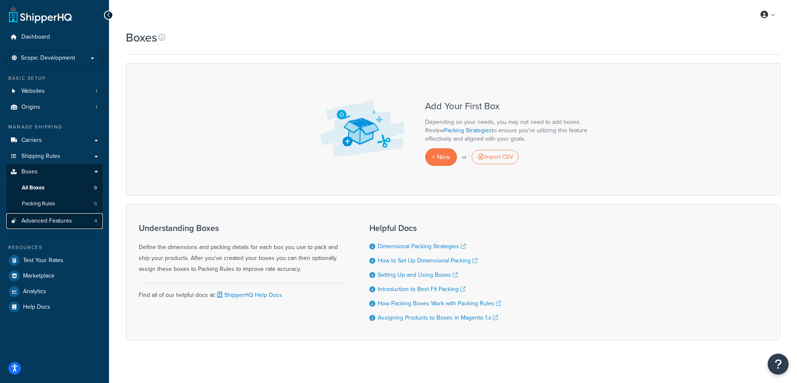
click at [57, 223] on span "Advanced Features" at bounding box center [46, 220] width 51 height 7
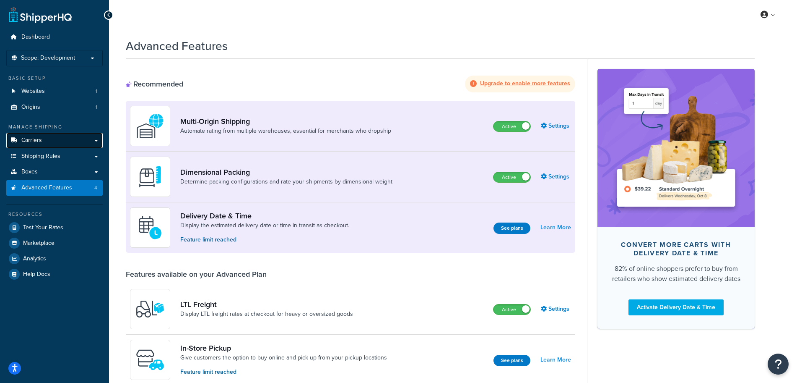
click at [32, 137] on span "Carriers" at bounding box center [31, 140] width 21 height 7
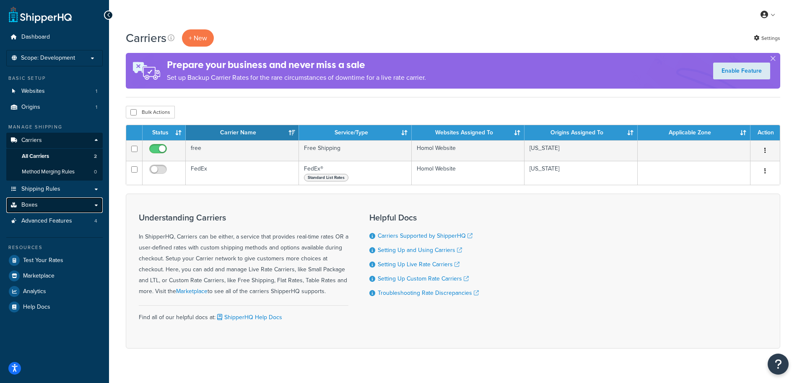
click at [52, 208] on link "Boxes" at bounding box center [54, 205] width 96 height 16
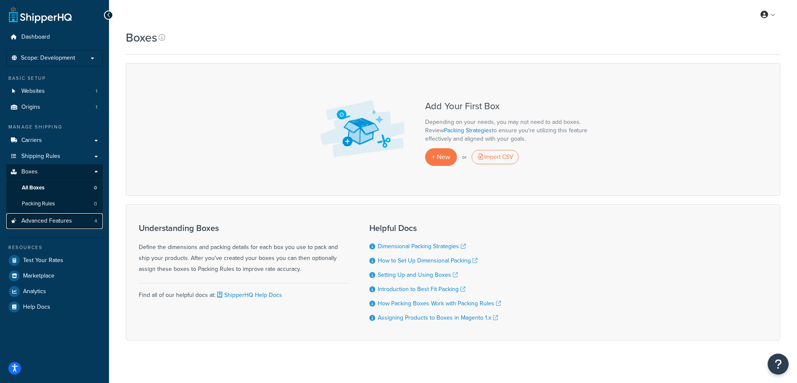
click at [49, 222] on span "Advanced Features" at bounding box center [46, 220] width 51 height 7
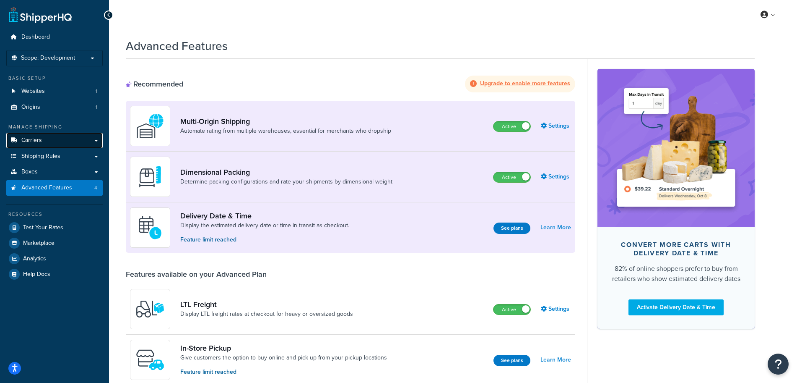
click at [49, 134] on link "Carriers" at bounding box center [54, 141] width 96 height 16
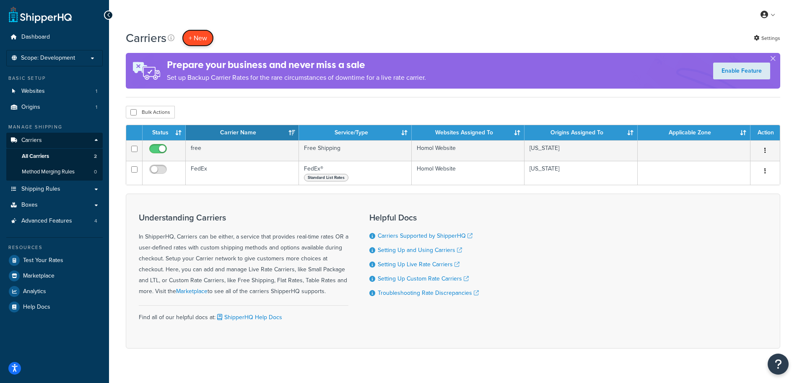
click at [204, 36] on button "+ New" at bounding box center [198, 37] width 32 height 17
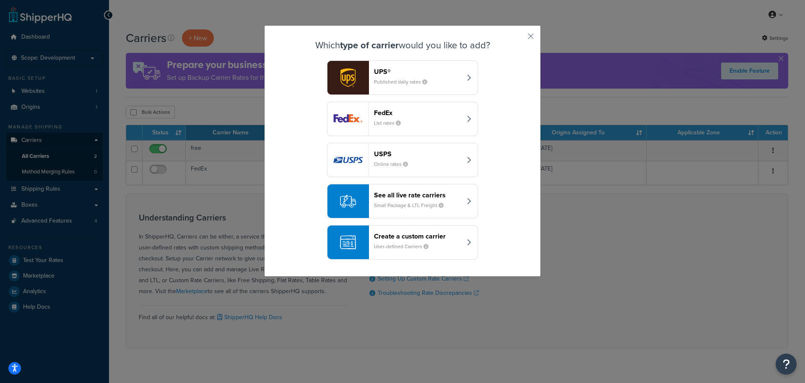
click at [398, 76] on div "UPS® Published daily rates" at bounding box center [418, 78] width 88 height 20
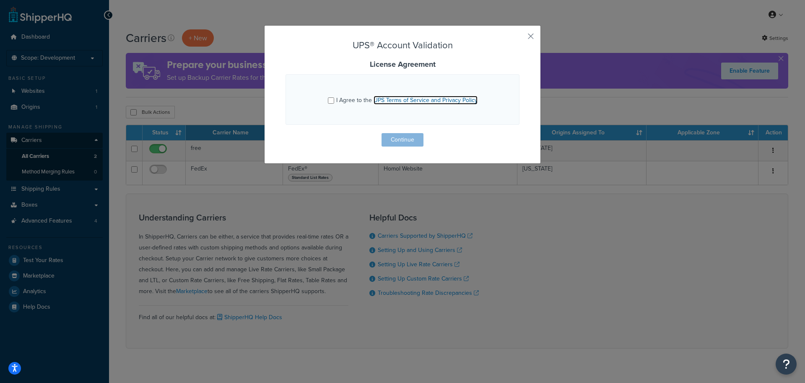
click at [374, 98] on link "UPS Terms of Service and Privacy Policy" at bounding box center [426, 100] width 104 height 9
click at [340, 101] on span "I Agree to the UPS Terms of Service and Privacy Policy" at bounding box center [406, 100] width 141 height 9
click at [334, 101] on input "I Agree to the UPS Terms of Service and Privacy Policy" at bounding box center [331, 100] width 6 height 6
checkbox input "true"
click at [385, 141] on button "Continue" at bounding box center [403, 139] width 42 height 13
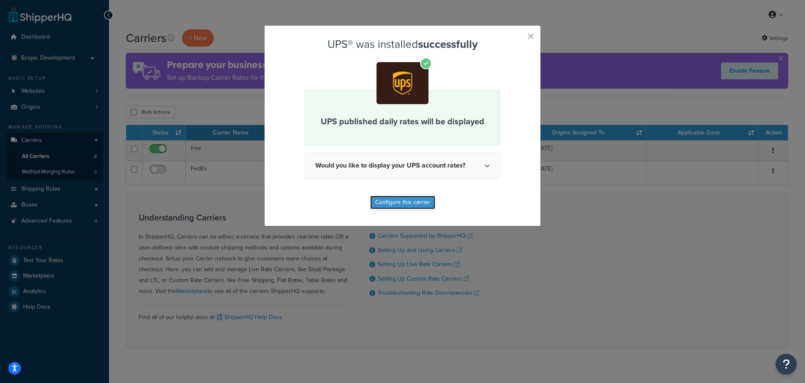
click at [403, 206] on button "Configure this carrier" at bounding box center [402, 201] width 65 height 13
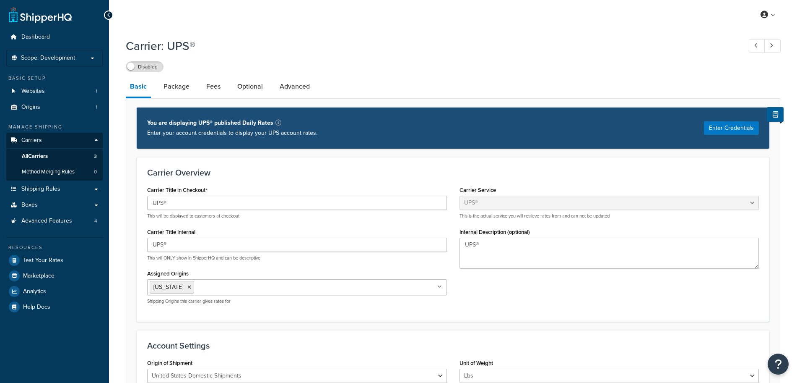
select select "ups"
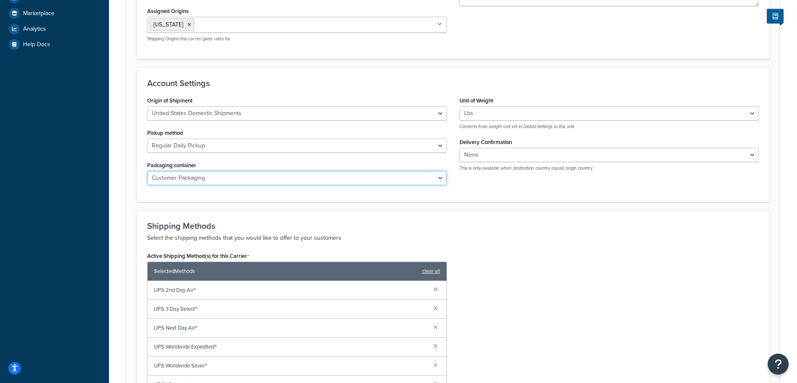
click at [220, 182] on select "Customer Packaging UPS Letter Envelope Customer Supplied Package UPS Tube UPS P…" at bounding box center [297, 178] width 300 height 14
click at [586, 265] on div "Active Shipping Method(s) for this Carrier Selected Methods clear all UPS 2nd D…" at bounding box center [453, 343] width 625 height 186
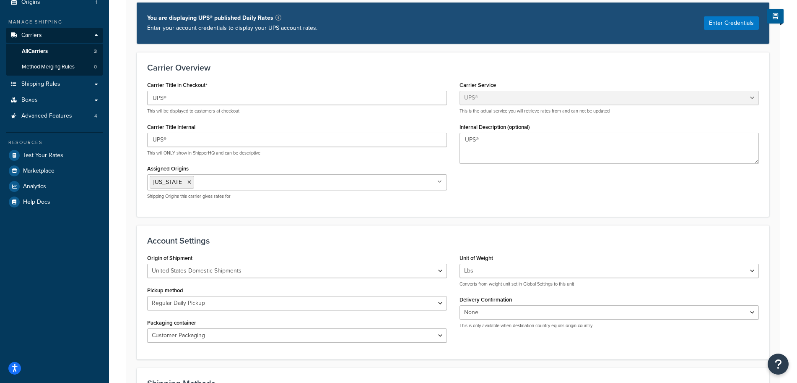
scroll to position [157, 0]
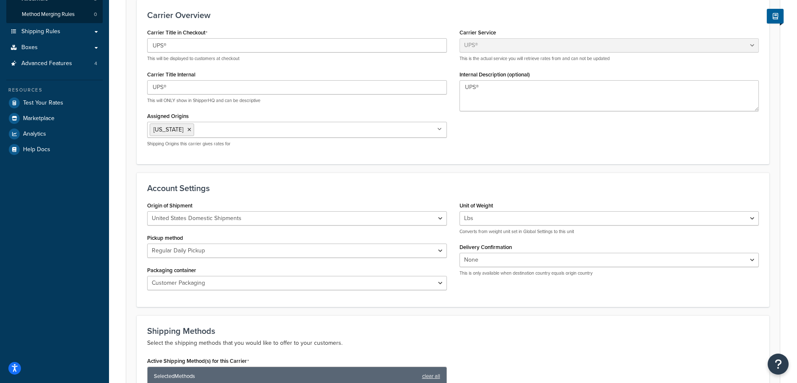
click at [195, 297] on div "Account Settings Origin of Shipment United States Domestic Shipments Shipments …" at bounding box center [453, 239] width 633 height 134
click at [197, 284] on select "Customer Packaging UPS Letter Envelope Customer Supplied Package UPS Tube UPS P…" at bounding box center [297, 283] width 300 height 14
click at [588, 305] on div "Account Settings Origin of Shipment United States Domestic Shipments Shipments …" at bounding box center [453, 239] width 633 height 134
click at [427, 284] on select "Customer Packaging UPS Letter Envelope Customer Supplied Package UPS Tube UPS P…" at bounding box center [297, 283] width 300 height 14
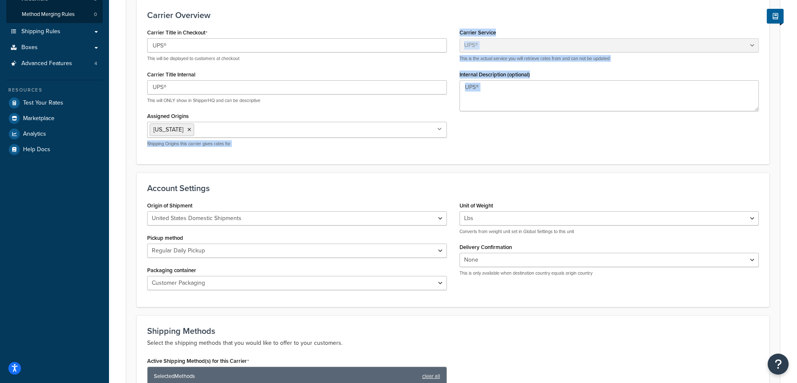
click at [124, 164] on div "Carrier: UPS® Disabled Basic Package Fees Optional Advanced You are displaying …" at bounding box center [453, 288] width 688 height 824
click at [216, 281] on select "Customer Packaging UPS Letter Envelope Customer Supplied Package UPS Tube UPS P…" at bounding box center [297, 283] width 300 height 14
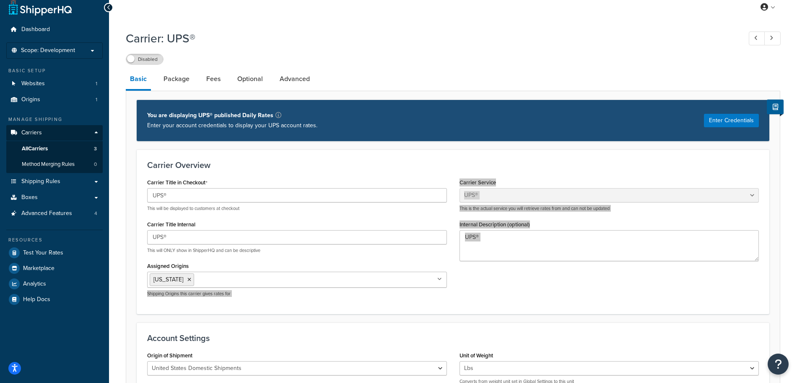
scroll to position [0, 0]
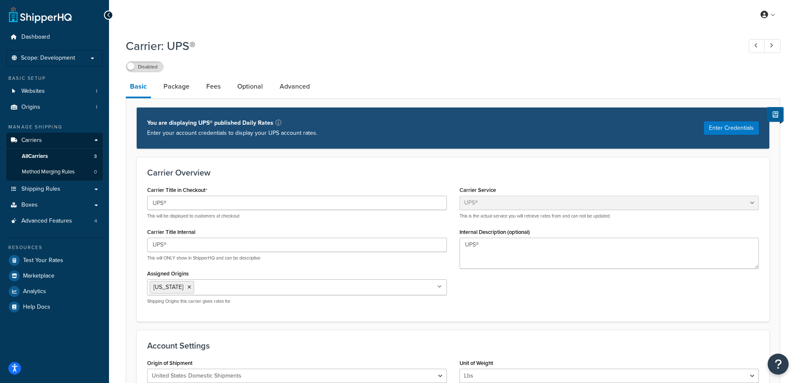
click at [187, 87] on link "Package" at bounding box center [176, 86] width 34 height 20
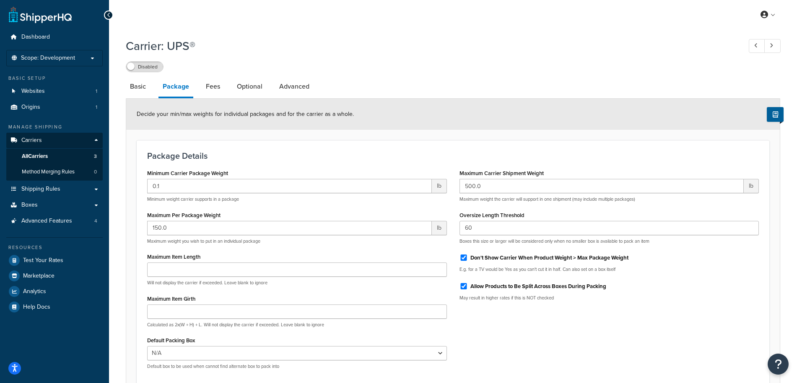
click at [106, 89] on div "Dashboard Scope: Development Basic Setup Websites 1 Origins 1 Manage Shipping C…" at bounding box center [54, 231] width 109 height 463
click at [126, 86] on link "Basic" at bounding box center [138, 86] width 24 height 20
select select "ups"
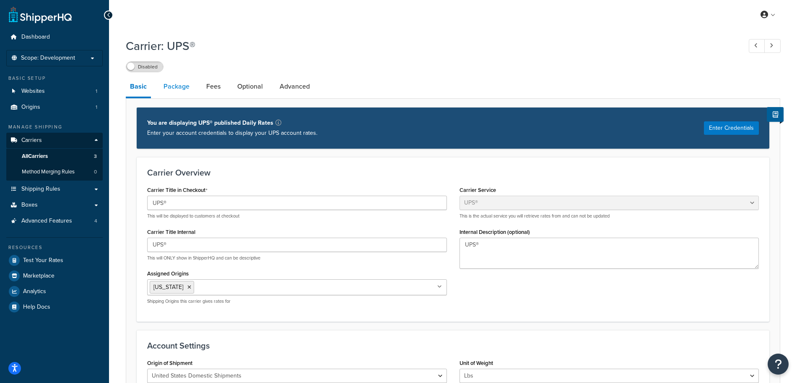
click at [163, 91] on link "Package" at bounding box center [176, 86] width 34 height 20
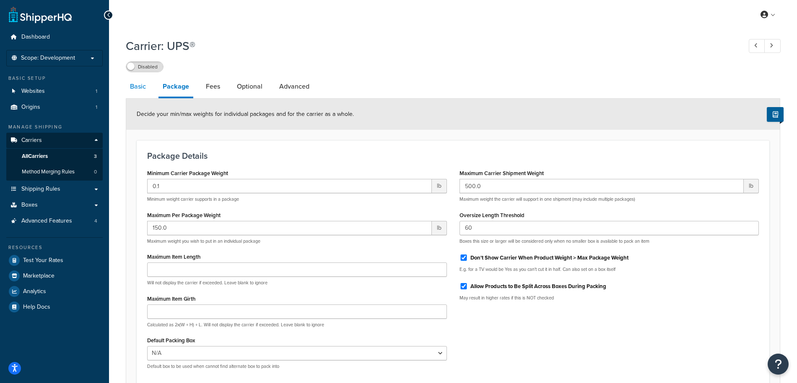
click at [132, 77] on link "Basic" at bounding box center [138, 86] width 24 height 20
select select "ups"
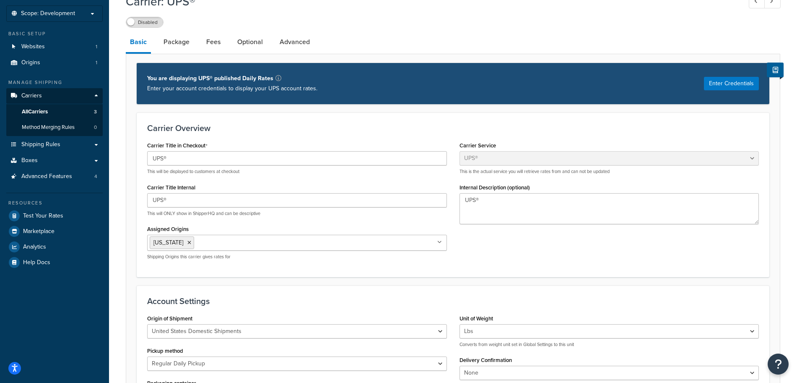
scroll to position [24, 0]
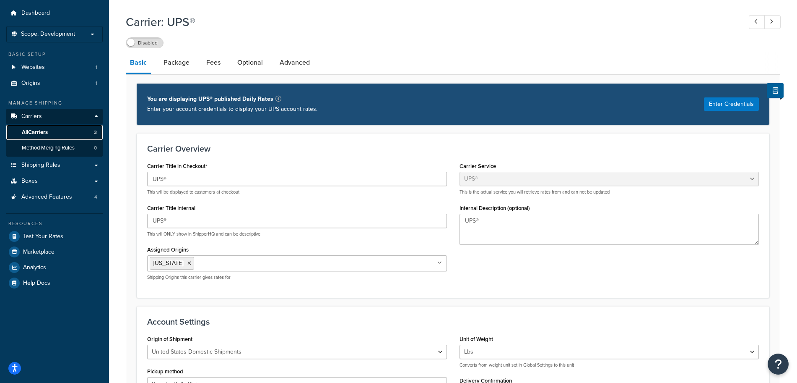
drag, startPoint x: 58, startPoint y: 130, endPoint x: 103, endPoint y: 142, distance: 46.5
click at [57, 130] on link "All Carriers 3" at bounding box center [54, 133] width 96 height 16
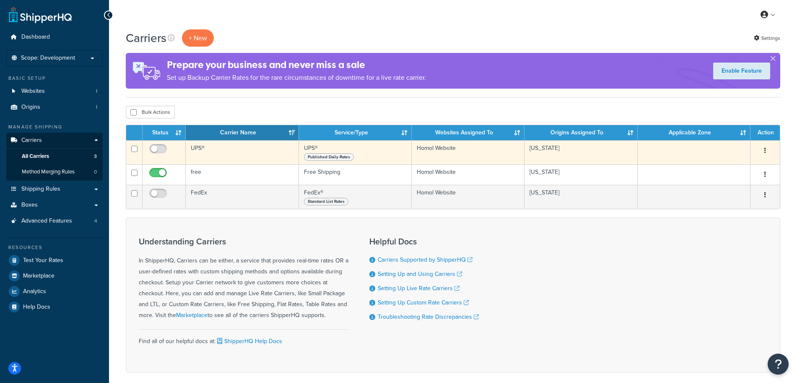
click at [762, 148] on button "button" at bounding box center [766, 150] width 12 height 13
click at [705, 167] on icon at bounding box center [706, 167] width 6 height 6
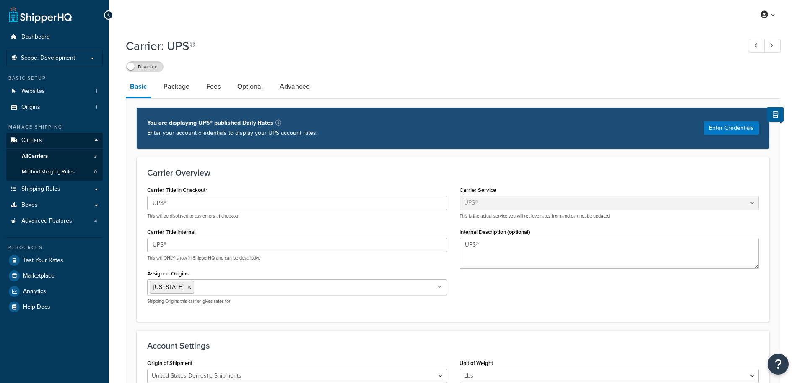
select select "ups"
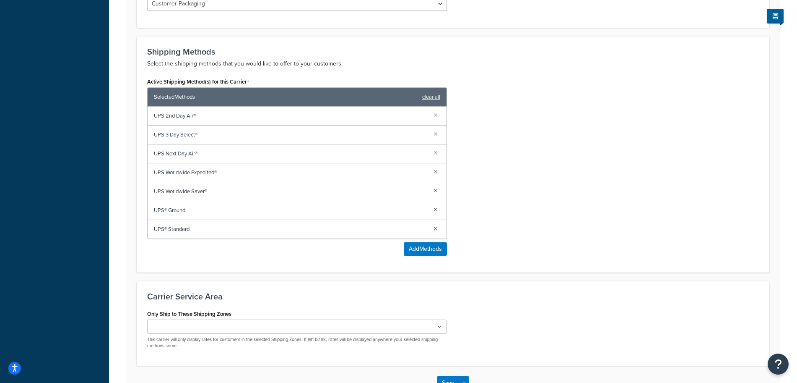
scroll to position [338, 0]
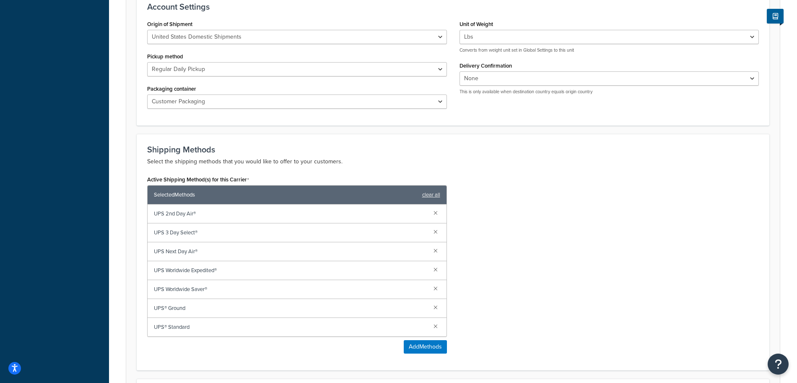
click at [172, 214] on span "UPS 2nd Day Air®" at bounding box center [290, 214] width 273 height 12
click at [173, 215] on span "UPS 2nd Day Air®" at bounding box center [290, 214] width 273 height 12
click at [606, 241] on div "Active Shipping Method(s) for this Carrier Selected Methods clear all UPS 2nd D…" at bounding box center [453, 266] width 625 height 186
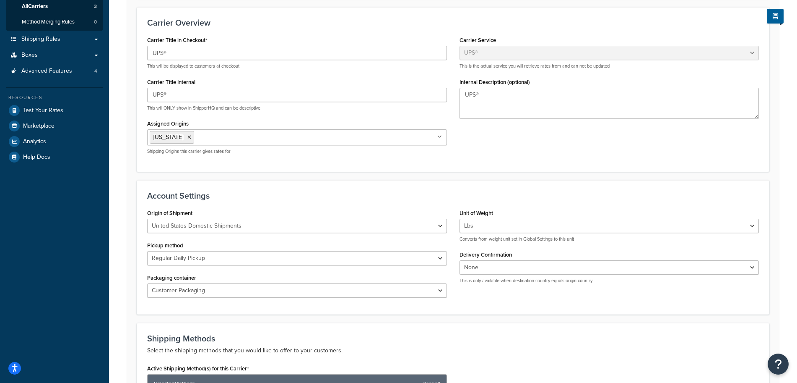
scroll to position [0, 0]
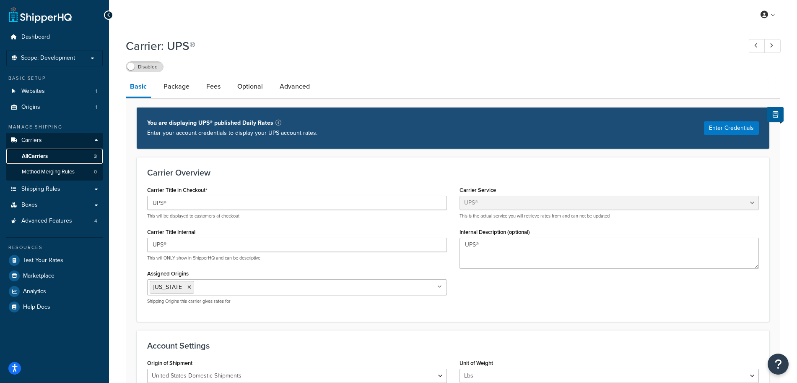
click at [47, 155] on span "All Carriers" at bounding box center [35, 156] width 26 height 7
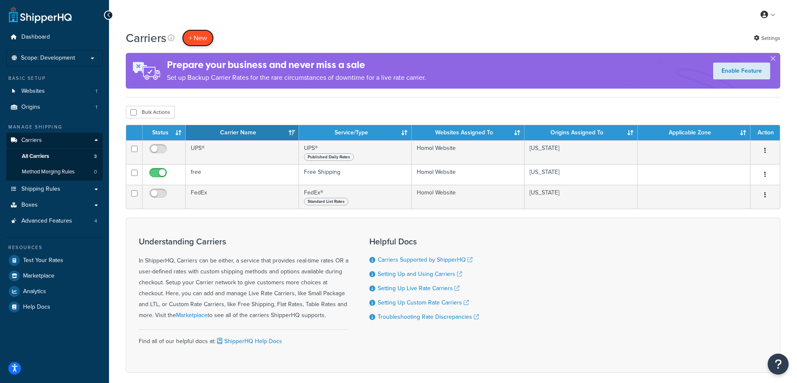
click at [202, 32] on button "+ New" at bounding box center [198, 37] width 32 height 17
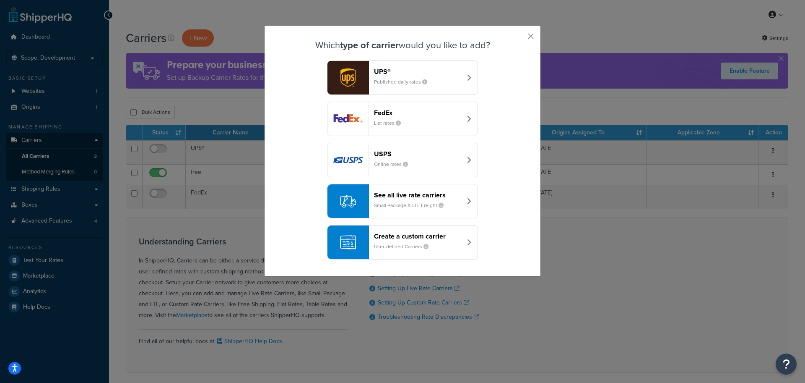
click at [447, 163] on div "USPS Online rates" at bounding box center [418, 160] width 88 height 20
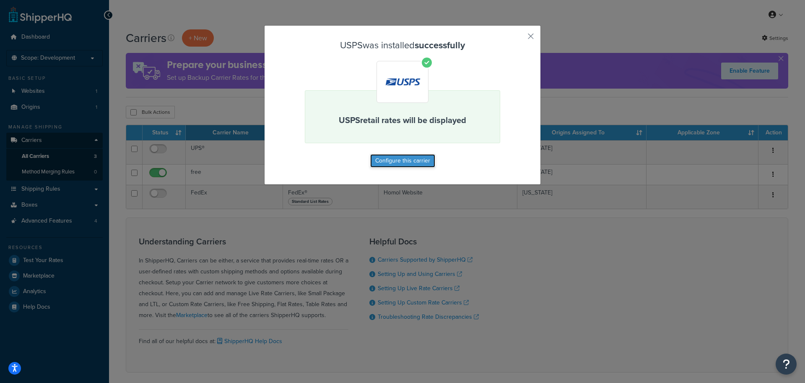
click at [389, 164] on button "Configure this carrier" at bounding box center [402, 160] width 65 height 13
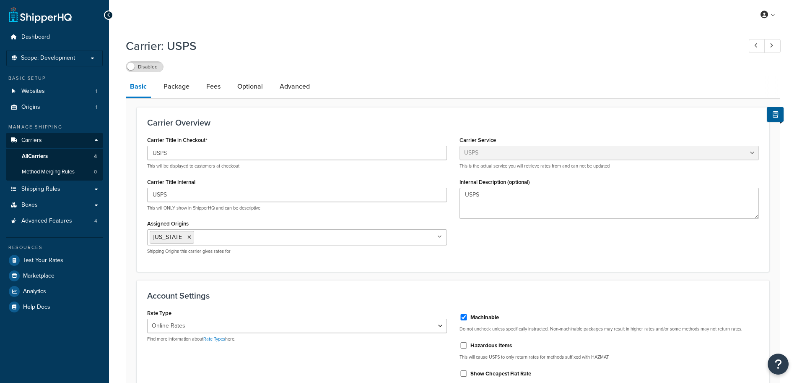
select select "usps"
select select "ONLINE"
click at [150, 68] on label "Disabled" at bounding box center [144, 67] width 37 height 10
click at [150, 68] on label "Enabled" at bounding box center [144, 67] width 37 height 10
click at [214, 94] on link "Fees" at bounding box center [213, 86] width 23 height 20
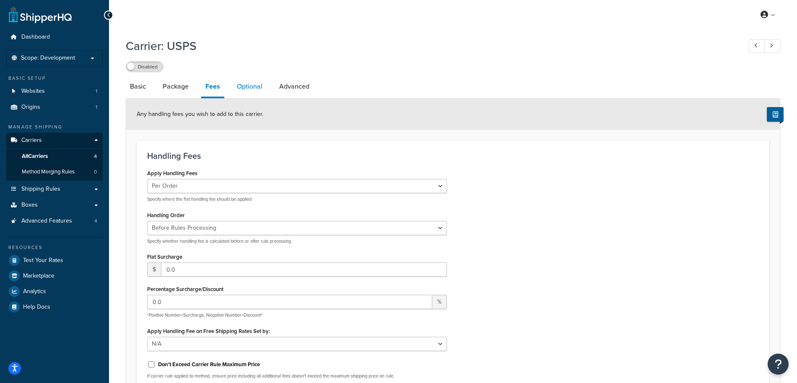
click at [265, 94] on link "Optional" at bounding box center [250, 86] width 34 height 20
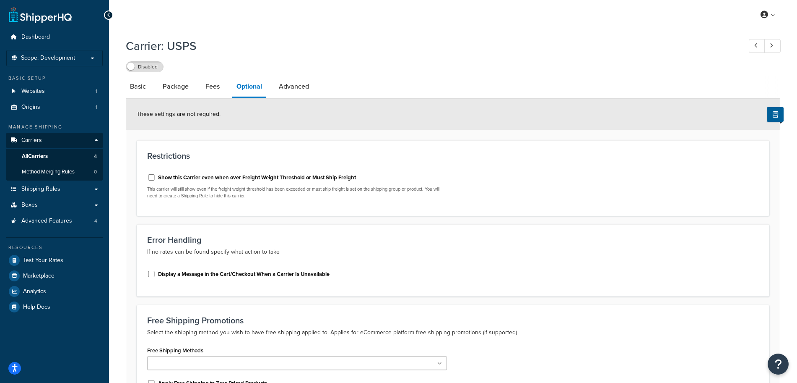
click at [318, 88] on li "Advanced" at bounding box center [298, 86] width 47 height 20
click at [304, 85] on link "Advanced" at bounding box center [294, 86] width 39 height 20
select select "false"
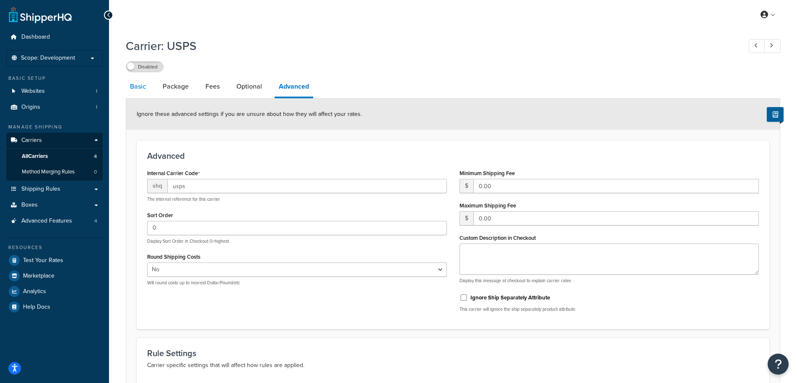
click at [144, 86] on link "Basic" at bounding box center [138, 86] width 24 height 20
select select "usps"
select select "ONLINE"
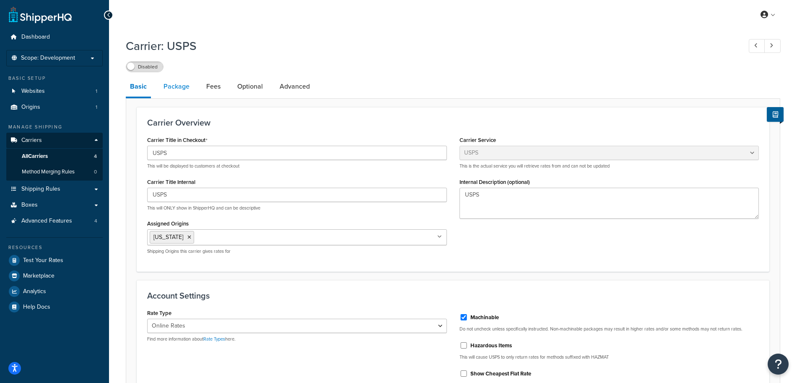
click at [187, 96] on link "Package" at bounding box center [176, 86] width 34 height 20
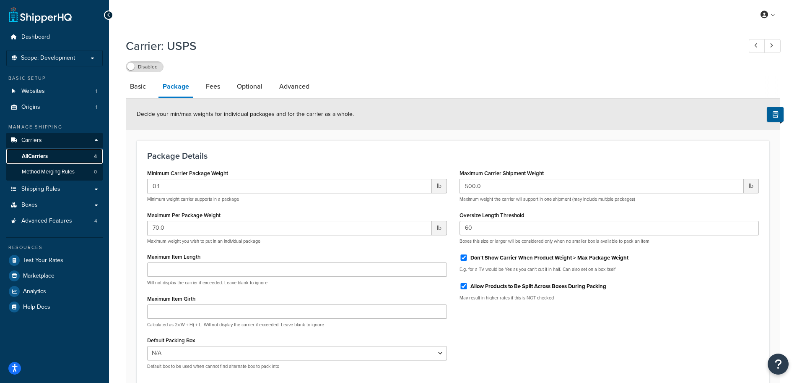
drag, startPoint x: 22, startPoint y: 157, endPoint x: 26, endPoint y: 159, distance: 4.7
click at [22, 157] on span "All Carriers" at bounding box center [35, 156] width 26 height 7
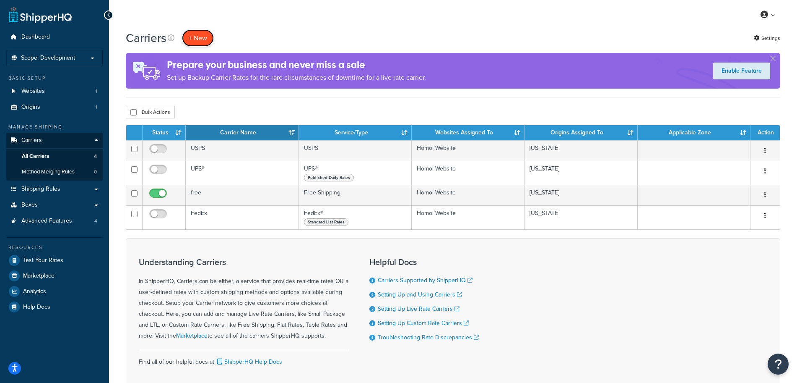
click at [187, 39] on button "+ New" at bounding box center [198, 37] width 32 height 17
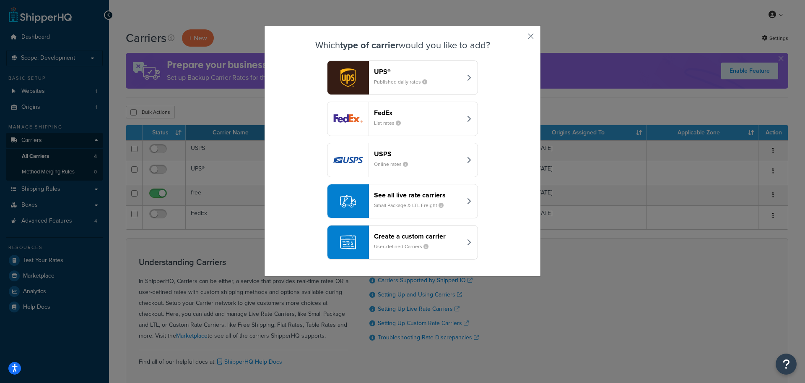
click at [448, 120] on div "FedEx List rates" at bounding box center [418, 119] width 88 height 20
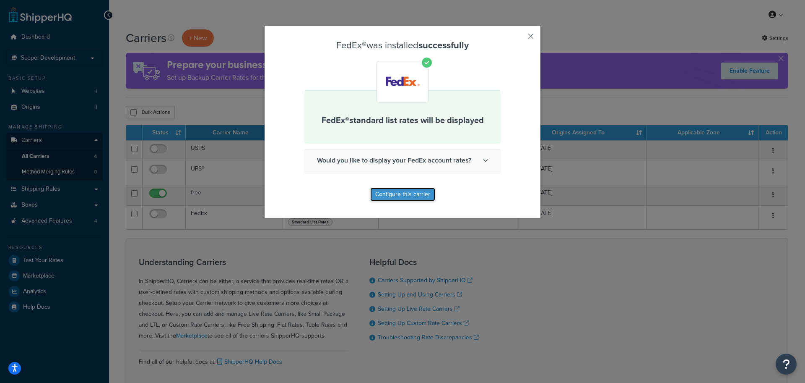
click at [383, 195] on button "Configure this carrier" at bounding box center [402, 193] width 65 height 13
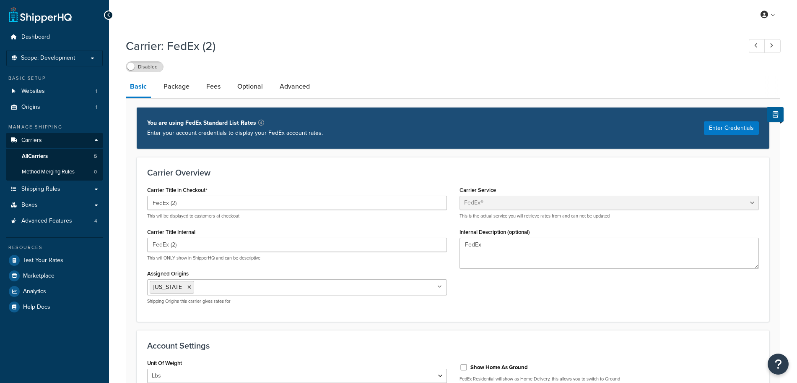
select select "fedEx"
select select "REGULAR_PICKUP"
select select "YOUR_PACKAGING"
click at [94, 150] on link "All Carriers 5" at bounding box center [54, 156] width 96 height 16
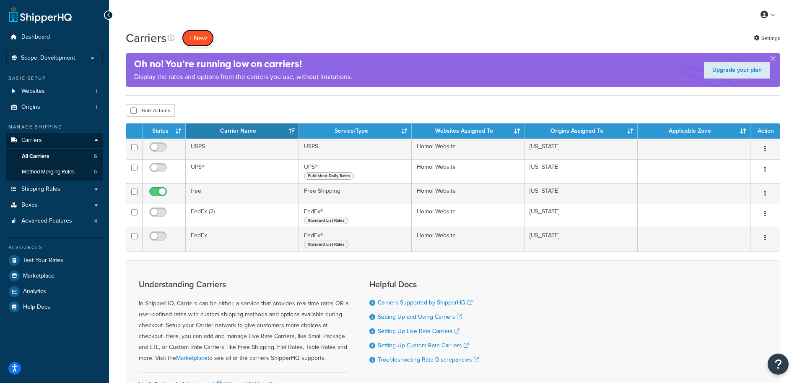
click at [207, 39] on button "+ New" at bounding box center [198, 37] width 32 height 17
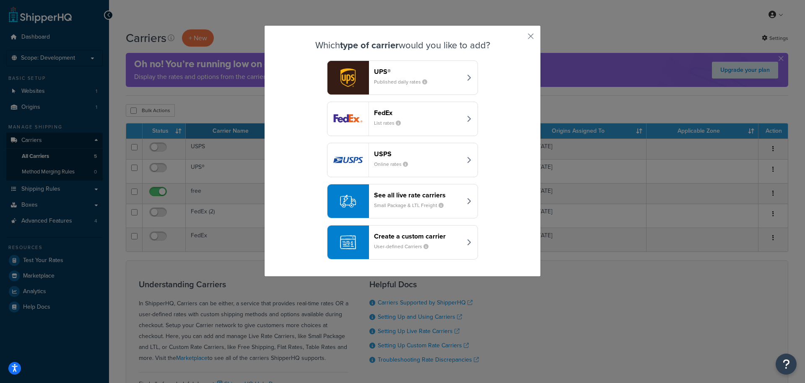
click at [417, 70] on header "UPS®" at bounding box center [418, 72] width 88 height 8
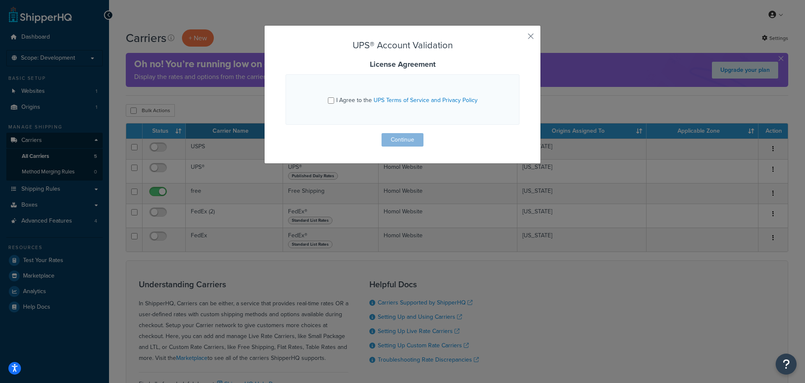
click at [351, 97] on span "I Agree to the UPS Terms of Service and Privacy Policy" at bounding box center [406, 100] width 141 height 9
click at [334, 97] on input "I Agree to the UPS Terms of Service and Privacy Policy" at bounding box center [331, 100] width 6 height 6
checkbox input "true"
click at [400, 152] on div "UPS® Account Validation License Agreement I Agree to the UPS Terms of Service a…" at bounding box center [402, 94] width 277 height 138
click at [399, 143] on button "Continue" at bounding box center [403, 139] width 42 height 13
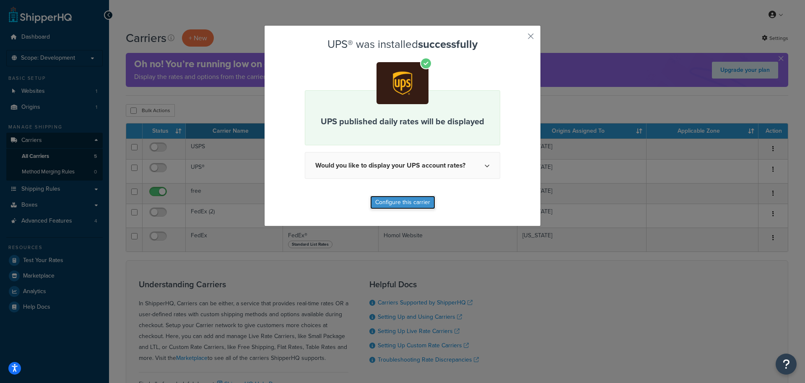
click at [407, 197] on button "Configure this carrier" at bounding box center [402, 201] width 65 height 13
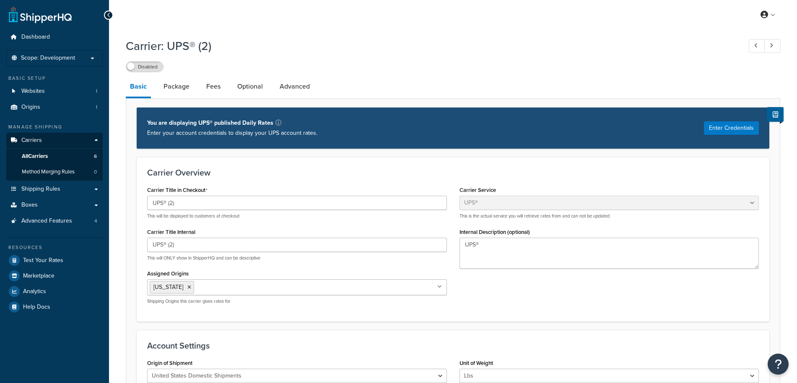
select select "ups"
click at [723, 132] on button "Enter Credentials" at bounding box center [731, 127] width 55 height 13
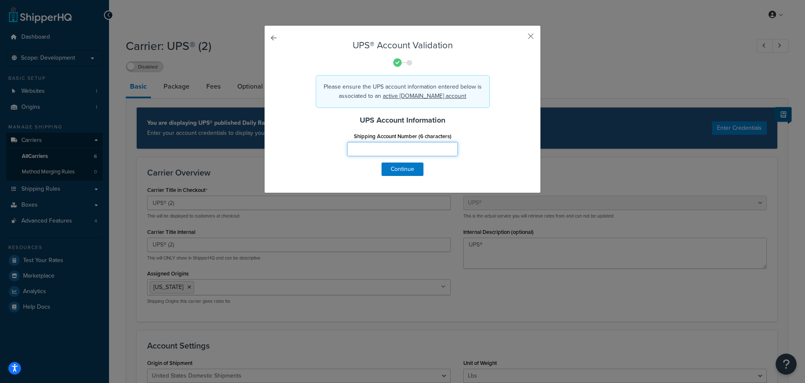
click at [408, 148] on input "Shipping Account Number (6 characters)" at bounding box center [402, 149] width 111 height 14
click at [520, 38] on button "button" at bounding box center [519, 39] width 2 height 2
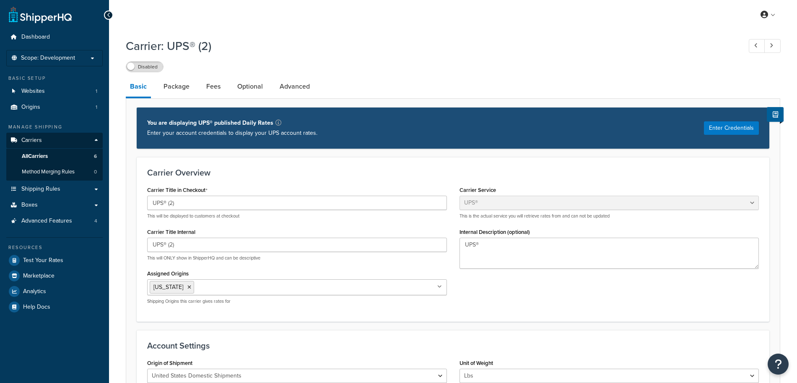
select select "ups"
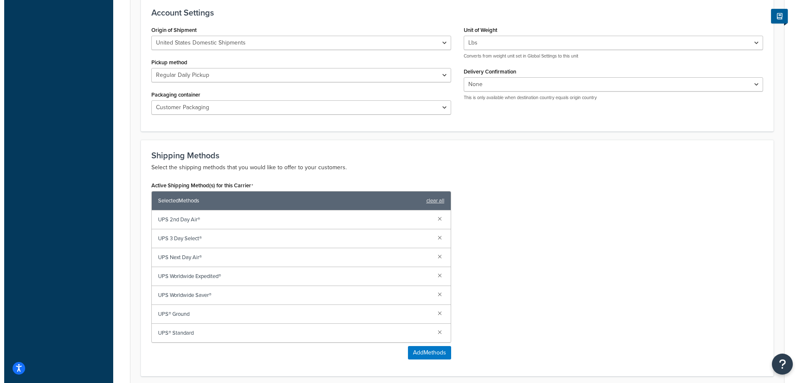
scroll to position [496, 0]
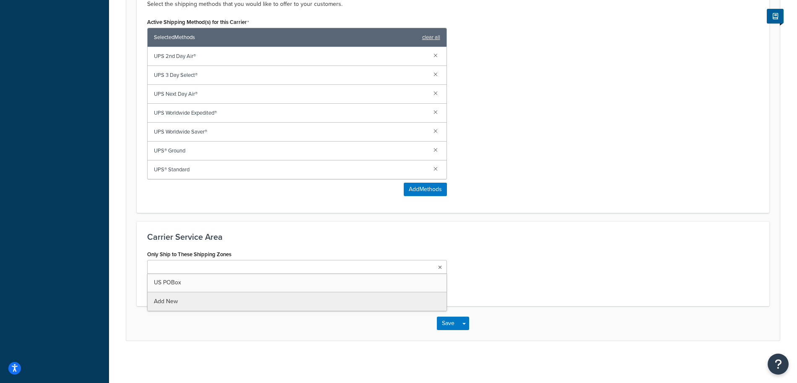
click at [291, 267] on ul at bounding box center [297, 267] width 300 height 14
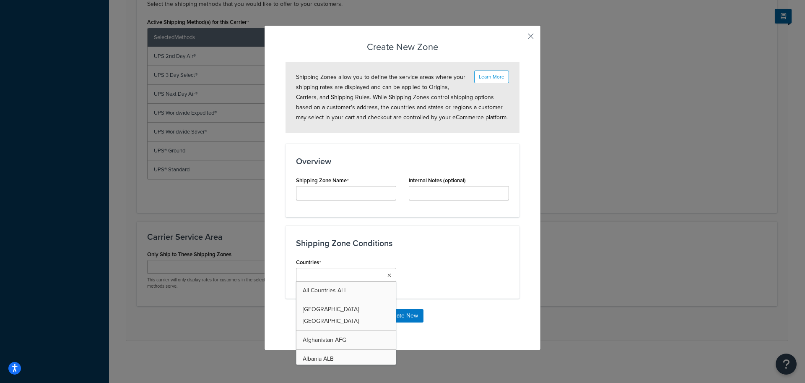
click at [382, 276] on ul at bounding box center [346, 275] width 100 height 14
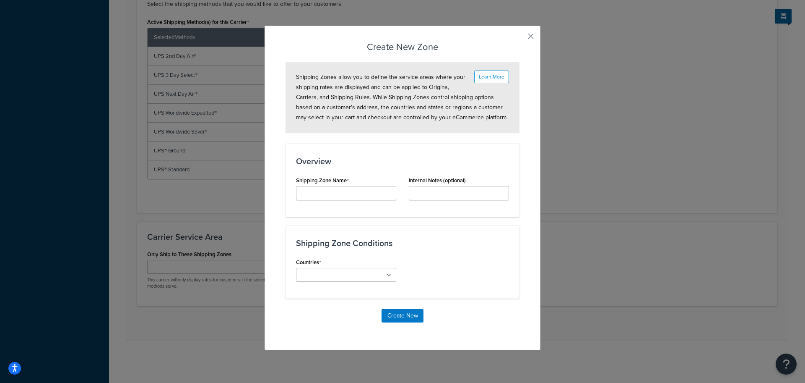
click at [427, 258] on div "Countries All Countries ALL United States USA Afghanistan AFG Albania ALB Alger…" at bounding box center [403, 272] width 226 height 32
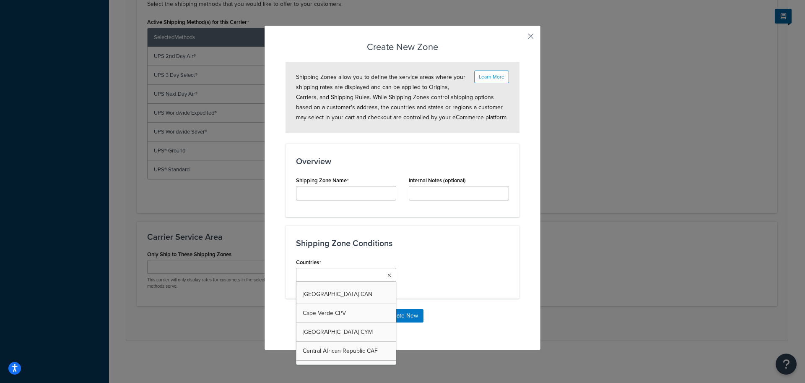
click at [340, 275] on input "Countries" at bounding box center [336, 275] width 74 height 9
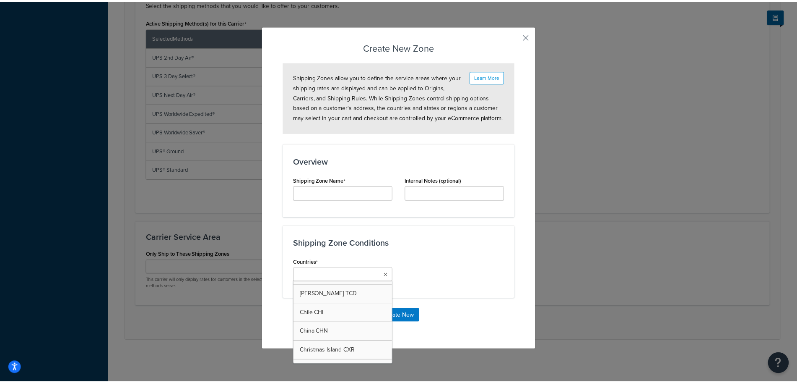
scroll to position [996, 0]
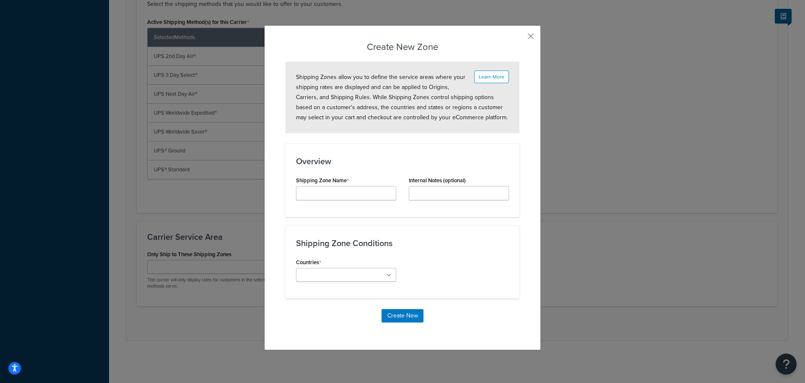
click at [446, 253] on div "Shipping Zone Conditions Countries All Countries ALL United States USA Afghanis…" at bounding box center [403, 261] width 234 height 73
click at [531, 34] on div "Create New Zone Learn More Shipping Zones allow you to define the service areas…" at bounding box center [402, 187] width 277 height 325
click at [520, 38] on button "button" at bounding box center [519, 39] width 2 height 2
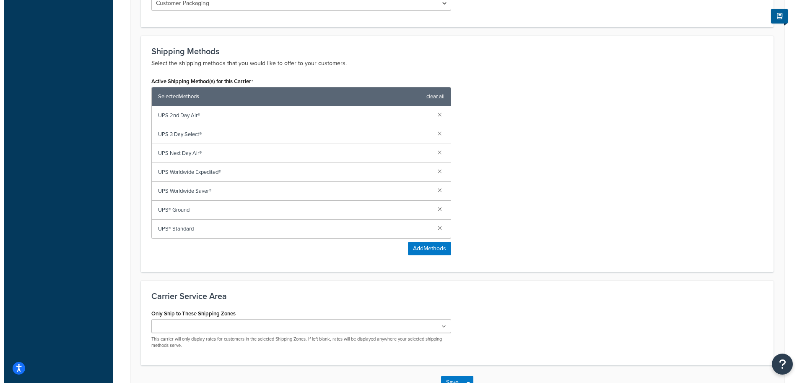
scroll to position [496, 0]
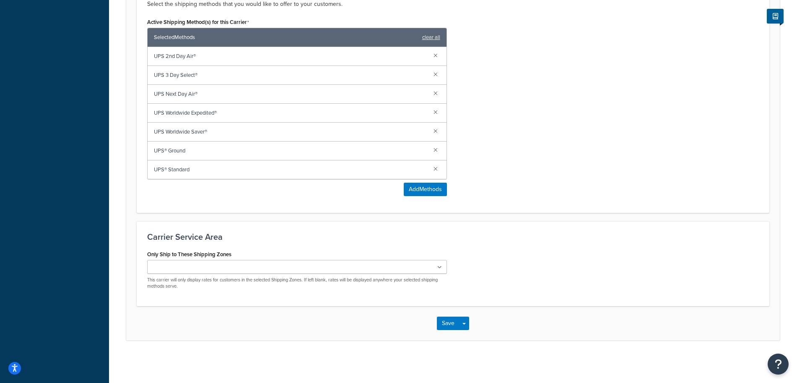
click at [430, 263] on ul at bounding box center [297, 267] width 300 height 14
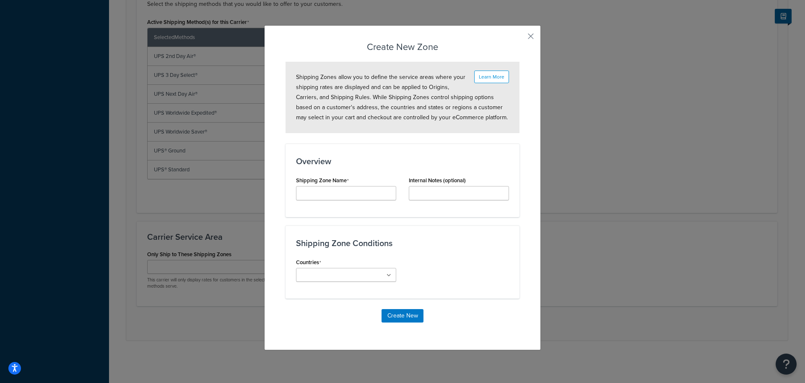
click at [372, 271] on ul at bounding box center [346, 275] width 100 height 14
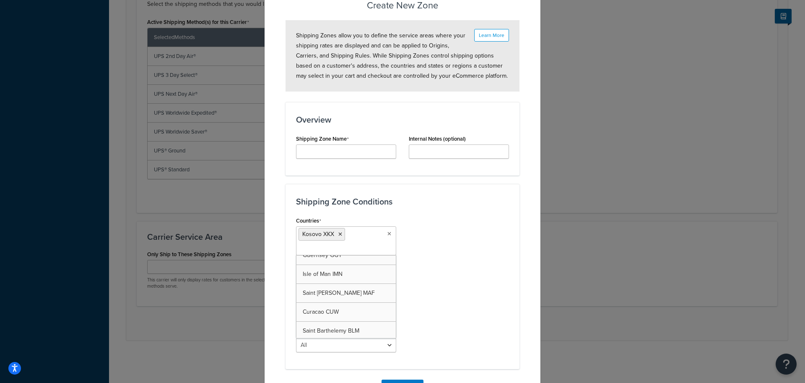
scroll to position [79, 0]
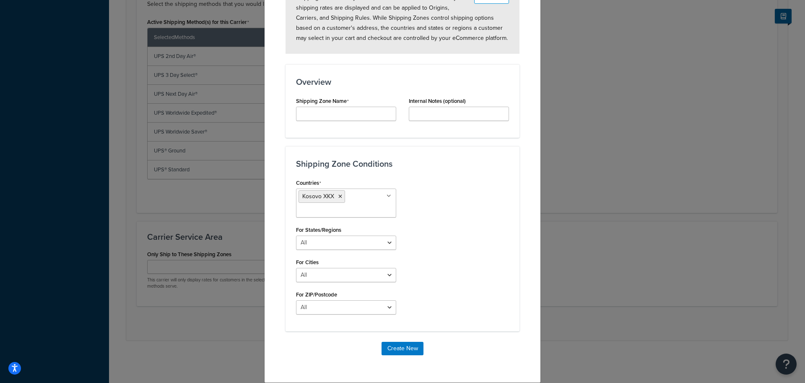
click at [445, 295] on div "Countries Kosovo XKX All Countries ALL United States USA Afghanistan AFG Albani…" at bounding box center [403, 249] width 226 height 144
click at [337, 241] on select "All Including Excluding" at bounding box center [346, 242] width 100 height 14
click at [418, 280] on div "Countries Kosovo XKX All Countries ALL United States USA Afghanistan AFG Albani…" at bounding box center [403, 249] width 226 height 144
click at [339, 283] on div "Countries Kosovo XKX All Countries ALL United States USA Afghanistan AFG Albani…" at bounding box center [346, 249] width 113 height 144
click at [340, 283] on div "Countries Kosovo XKX All Countries ALL United States USA Afghanistan AFG Albani…" at bounding box center [346, 249] width 113 height 144
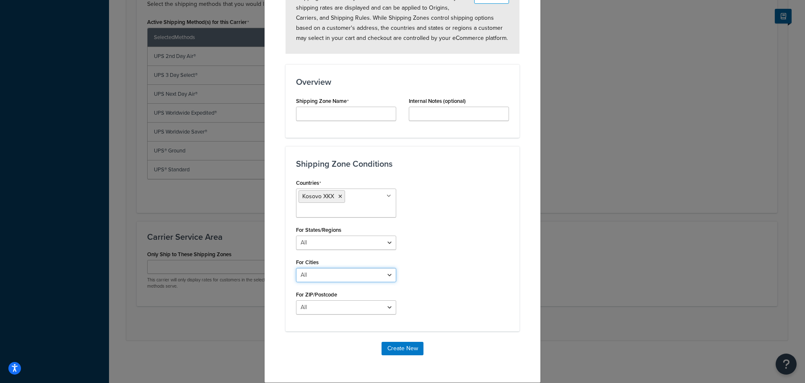
click at [340, 280] on select "All Including Excluding" at bounding box center [346, 275] width 100 height 14
click at [453, 291] on div "Countries Kosovo XKX All Countries ALL United States USA Afghanistan AFG Albani…" at bounding box center [403, 249] width 226 height 144
click at [362, 306] on select "All Including Excluding" at bounding box center [346, 307] width 100 height 14
click at [472, 293] on div "Countries Kosovo XKX All Countries ALL United States USA Afghanistan AFG Albani…" at bounding box center [403, 249] width 226 height 144
click at [359, 305] on select "All Including Excluding" at bounding box center [346, 307] width 100 height 14
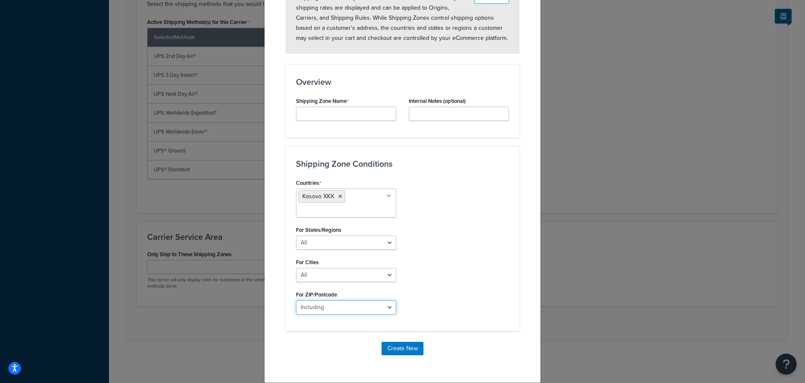
click at [296, 300] on select "All Including Excluding" at bounding box center [346, 307] width 100 height 14
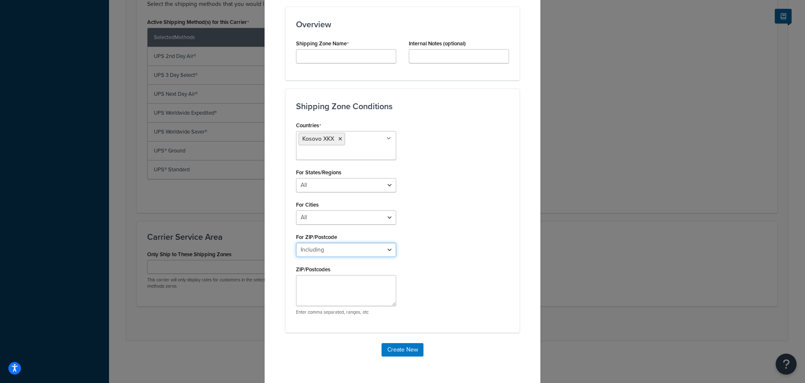
scroll to position [138, 0]
click at [363, 246] on select "All Including Excluding" at bounding box center [346, 248] width 100 height 14
select select "excluding"
click at [296, 241] on select "All Including Excluding" at bounding box center [346, 248] width 100 height 14
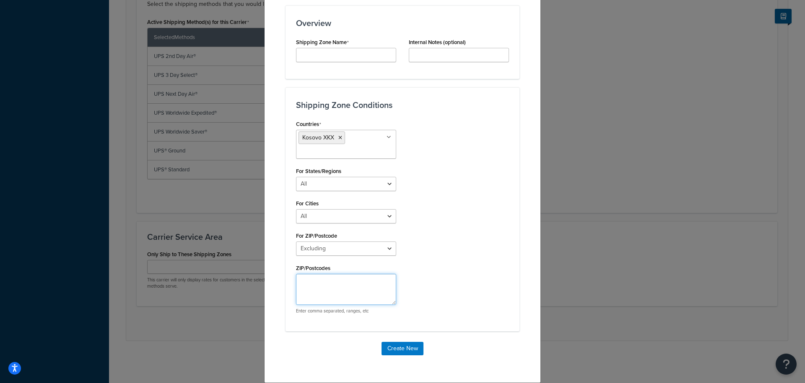
click at [315, 291] on textarea "ZIP/Postcodes" at bounding box center [346, 288] width 100 height 31
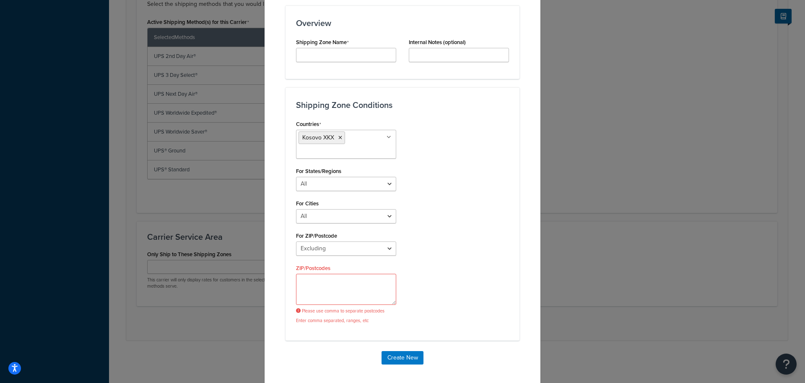
click at [658, 170] on div "Create New Zone Learn More Shipping Zones allow you to define the service areas…" at bounding box center [402, 191] width 805 height 383
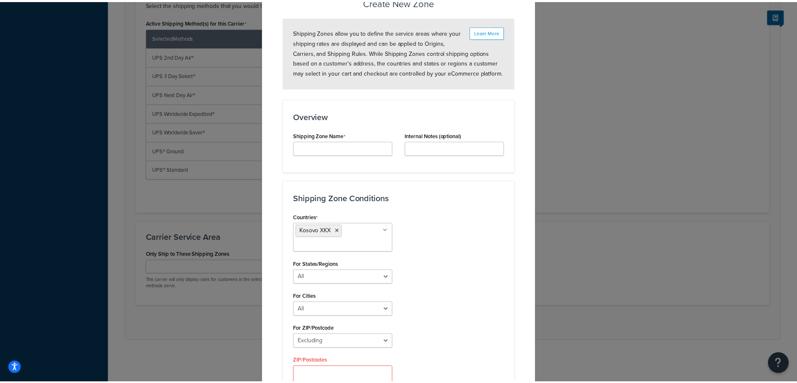
scroll to position [0, 0]
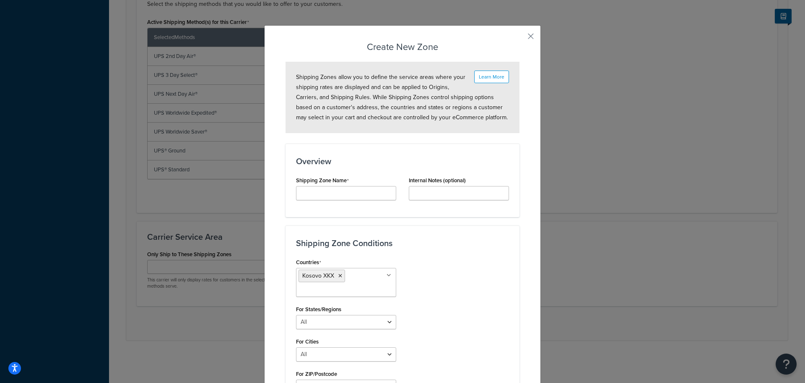
click at [527, 31] on div "Create New Zone Learn More Shipping Zones allow you to define the service areas…" at bounding box center [402, 277] width 277 height 505
click at [520, 38] on button "button" at bounding box center [519, 39] width 2 height 2
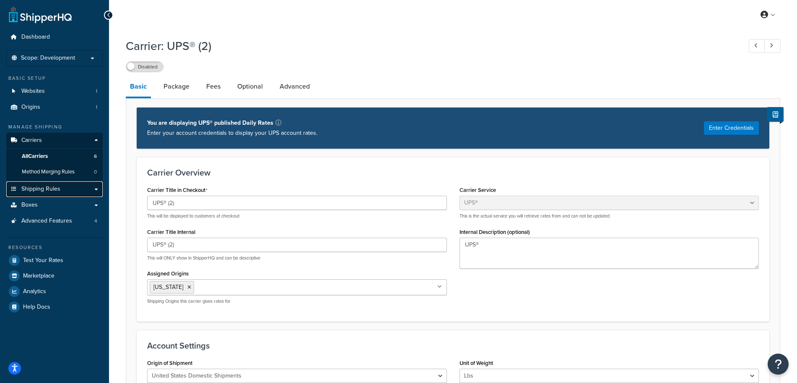
click at [45, 188] on span "Shipping Rules" at bounding box center [40, 188] width 39 height 7
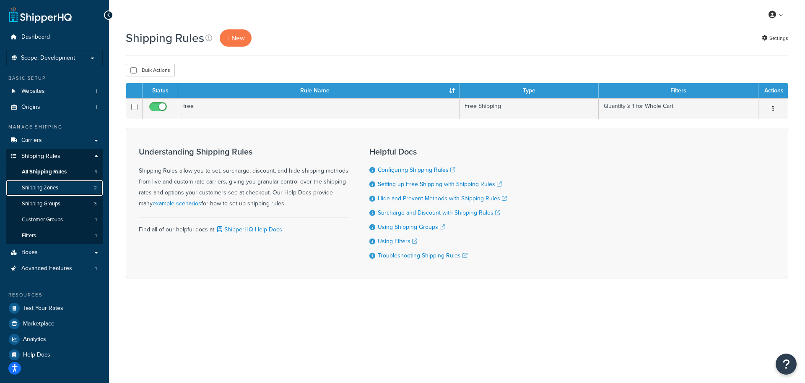
click at [38, 185] on span "Shipping Zones" at bounding box center [40, 187] width 36 height 7
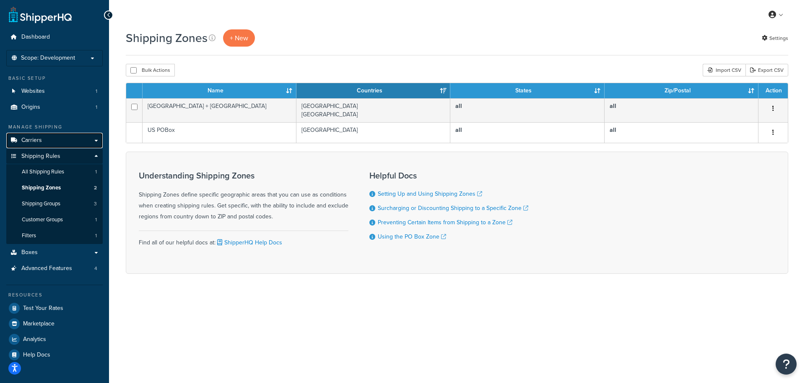
click at [56, 138] on link "Carriers" at bounding box center [54, 141] width 96 height 16
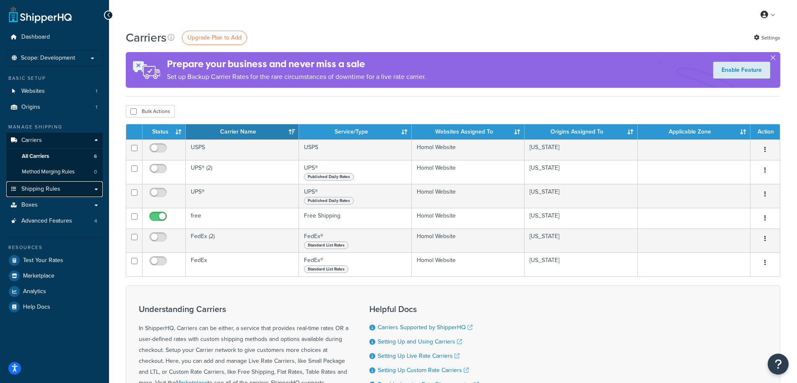
click at [57, 190] on span "Shipping Rules" at bounding box center [40, 188] width 39 height 7
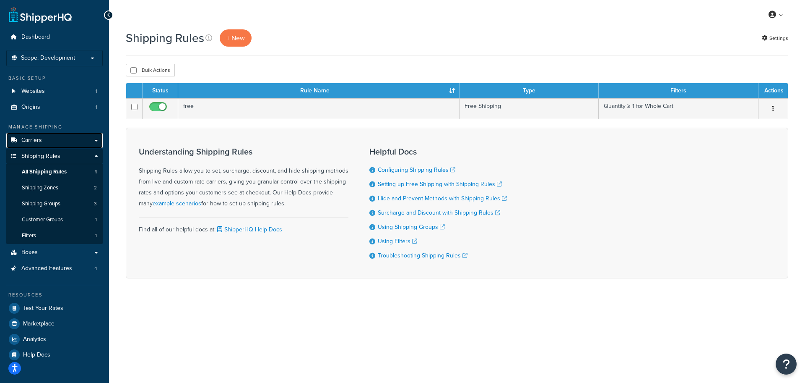
click at [56, 137] on link "Carriers" at bounding box center [54, 141] width 96 height 16
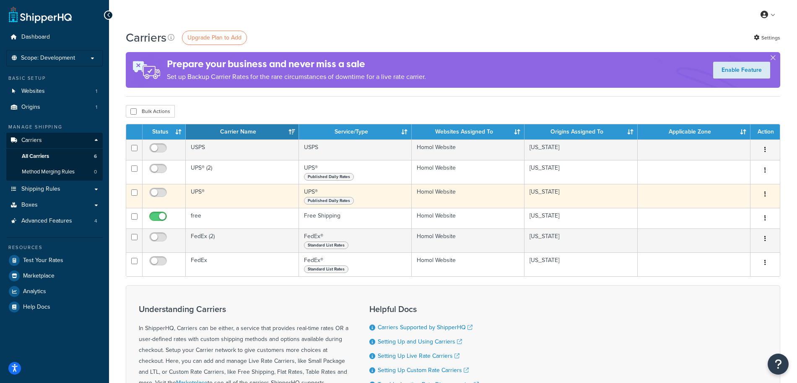
click at [197, 197] on td "UPS®" at bounding box center [242, 196] width 113 height 24
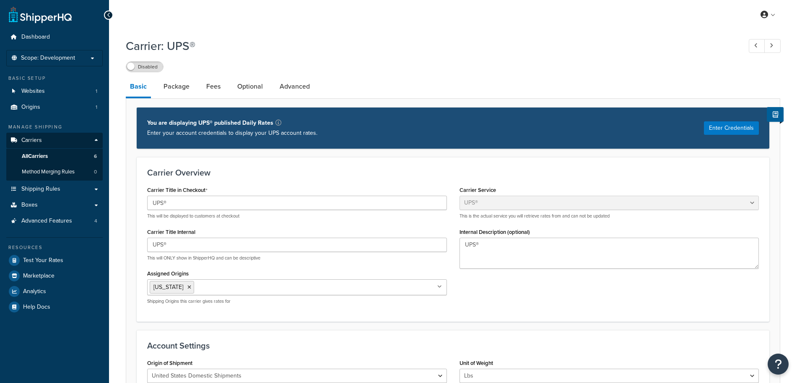
select select "ups"
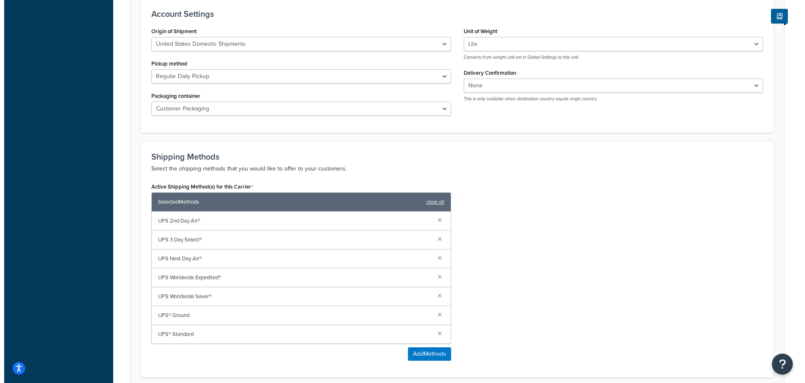
scroll to position [496, 0]
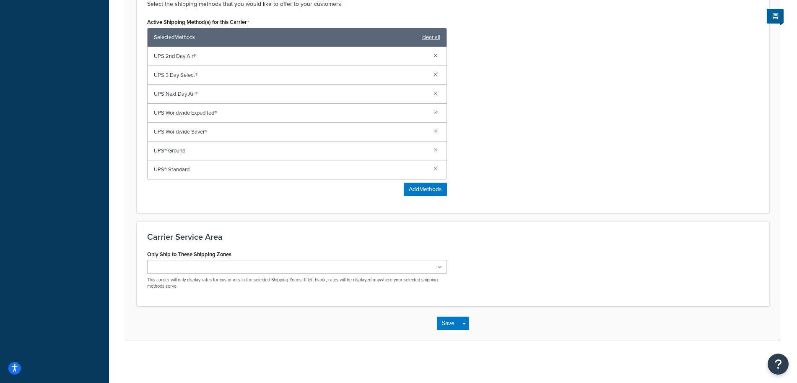
click at [306, 278] on p "This carrier will only display rates for customers in the selected Shipping Zon…" at bounding box center [297, 282] width 300 height 13
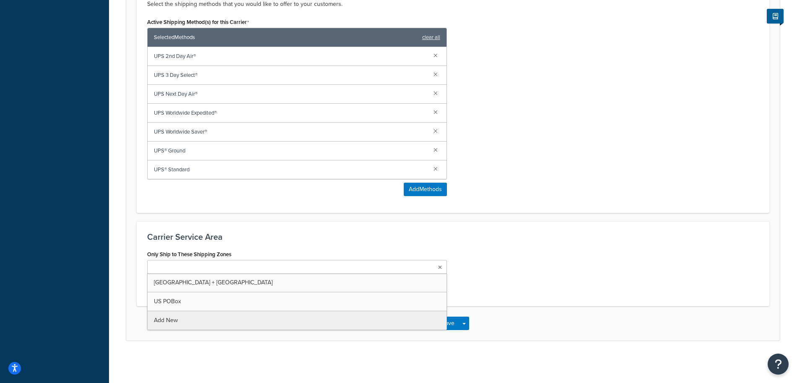
click at [311, 265] on ul at bounding box center [297, 267] width 300 height 14
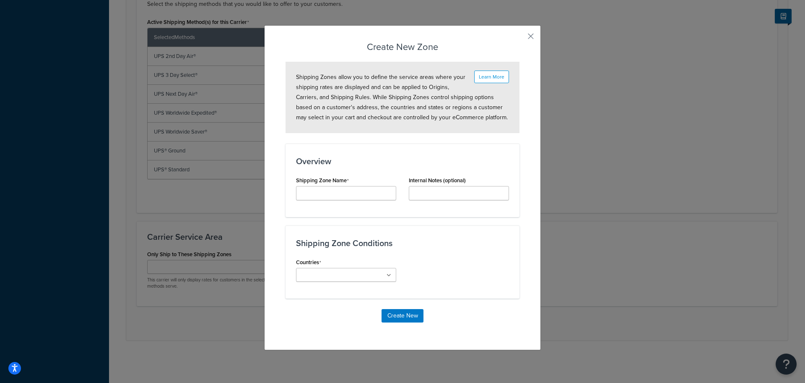
click at [528, 41] on div "Create New Zone Learn More Shipping Zones allow you to define the service areas…" at bounding box center [402, 187] width 277 height 325
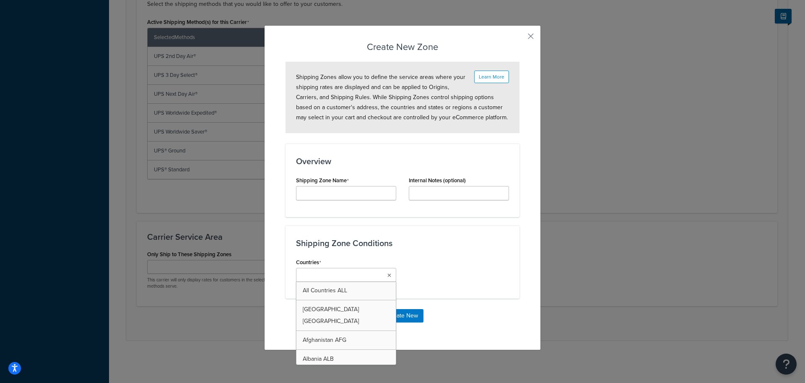
click at [357, 276] on input "Countries" at bounding box center [336, 275] width 74 height 9
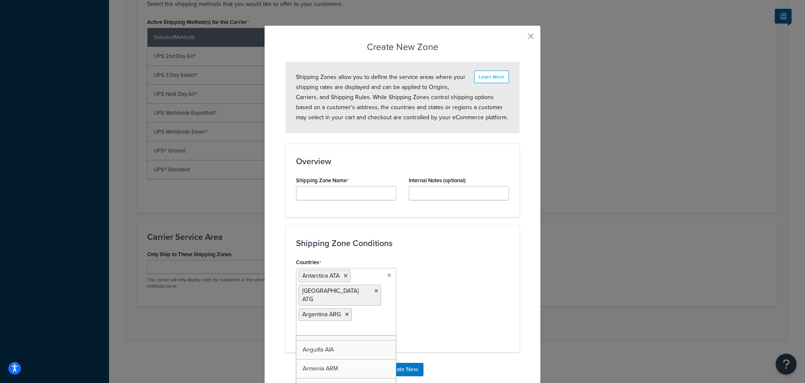
click at [466, 221] on form "Learn More Shipping Zones allow you to define the service areas where your ship…" at bounding box center [403, 224] width 234 height 325
click at [359, 204] on div "Shipping Zone Name" at bounding box center [346, 190] width 113 height 32
click at [357, 193] on input "Carrier Title Internal" at bounding box center [346, 193] width 100 height 14
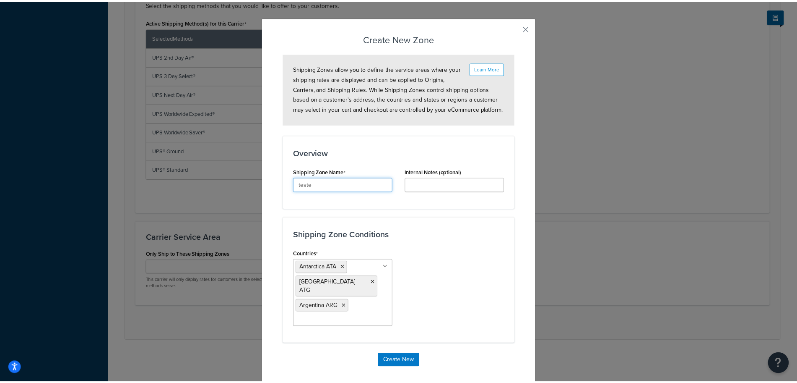
scroll to position [13, 0]
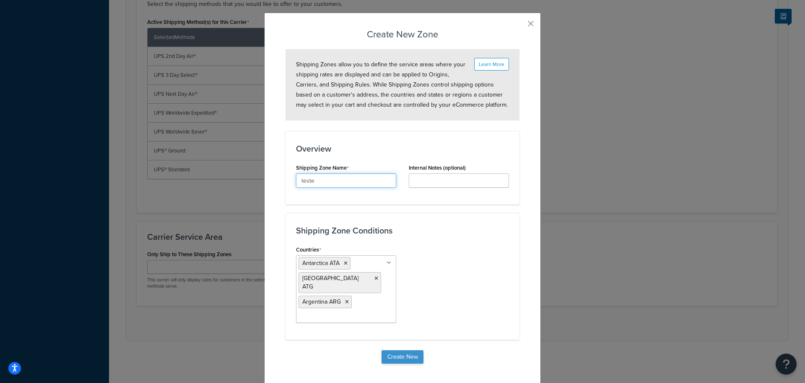
type input "teste"
click at [400, 350] on button "Create New" at bounding box center [403, 356] width 42 height 13
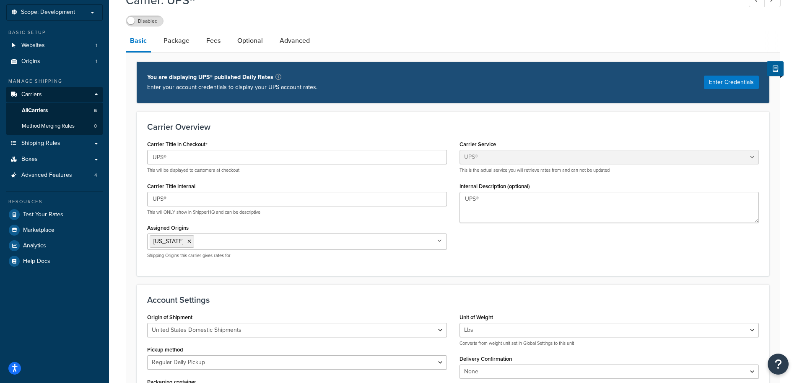
scroll to position [0, 0]
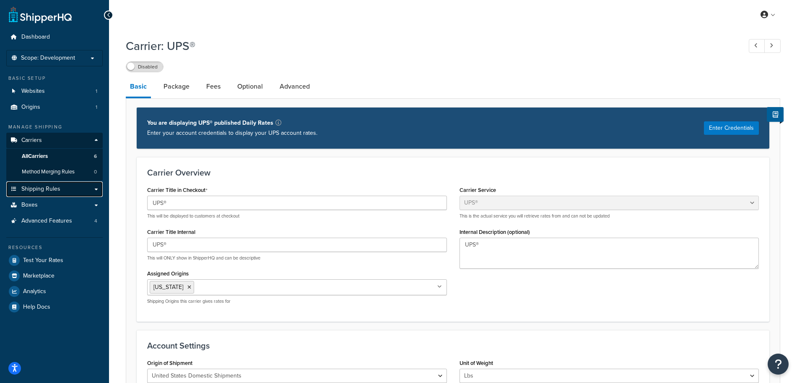
click at [36, 189] on span "Shipping Rules" at bounding box center [40, 188] width 39 height 7
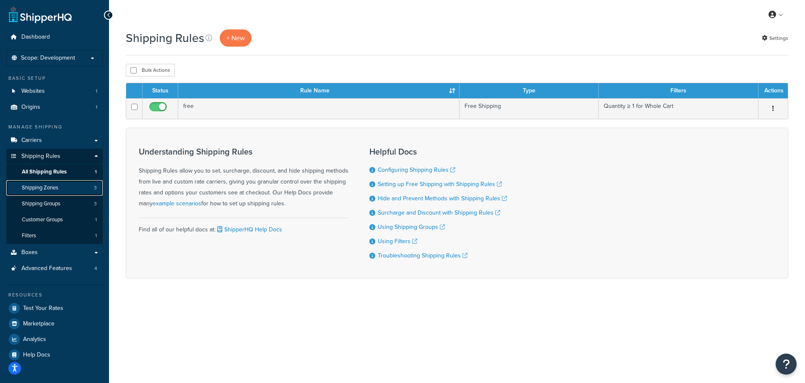
click at [49, 188] on span "Shipping Zones" at bounding box center [40, 187] width 36 height 7
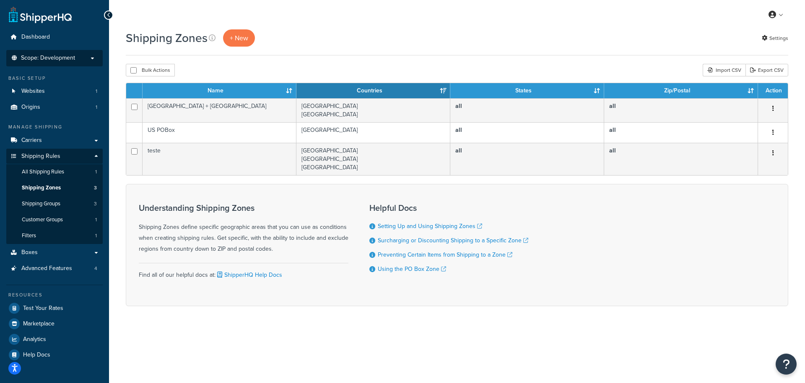
click at [92, 57] on p "Scope: Development" at bounding box center [54, 58] width 89 height 7
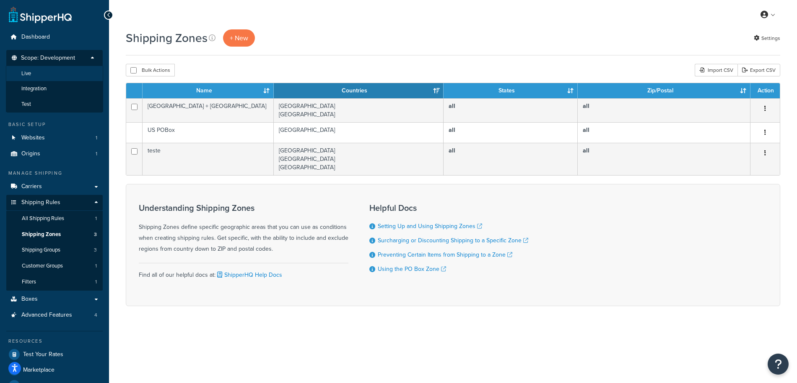
click at [33, 73] on li "Live" at bounding box center [54, 74] width 97 height 16
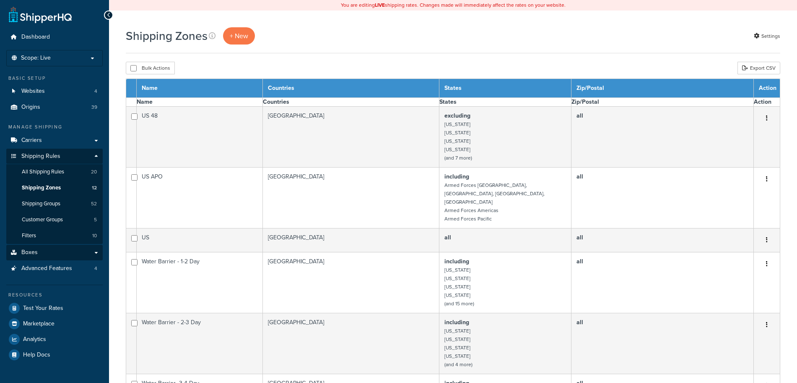
select select "15"
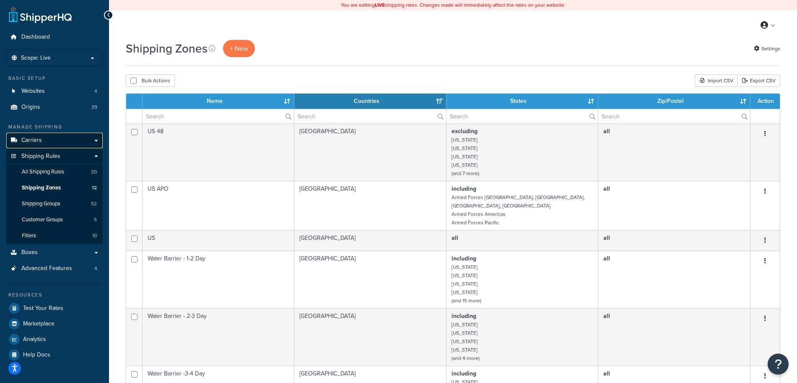
click at [45, 136] on link "Carriers" at bounding box center [54, 141] width 96 height 16
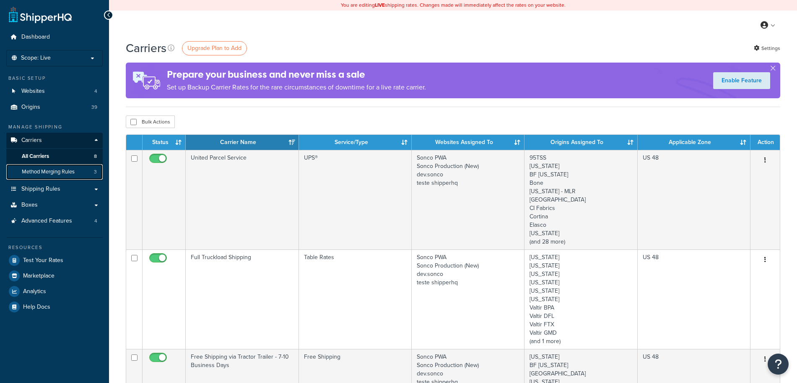
click at [62, 173] on span "Method Merging Rules" at bounding box center [48, 171] width 53 height 7
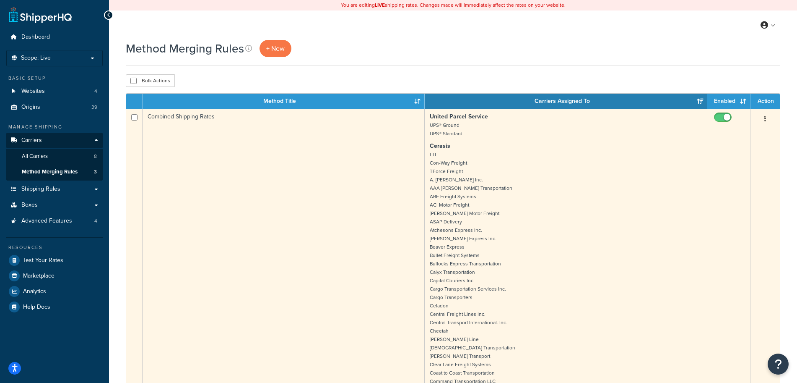
click at [763, 114] on button "button" at bounding box center [766, 118] width 12 height 13
click at [721, 132] on link "Edit" at bounding box center [731, 135] width 66 height 17
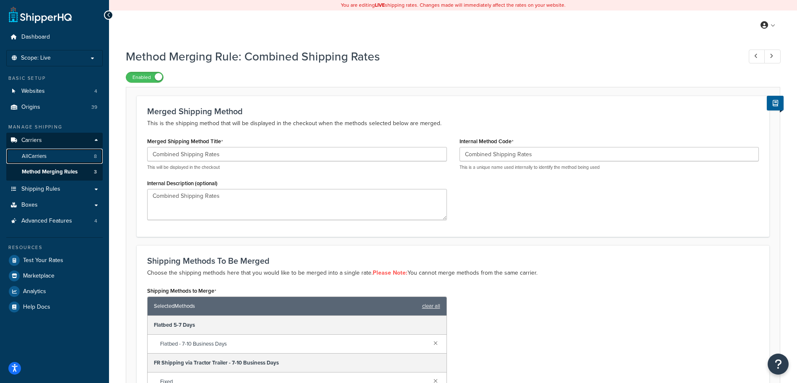
click at [35, 156] on span "All Carriers" at bounding box center [34, 156] width 25 height 7
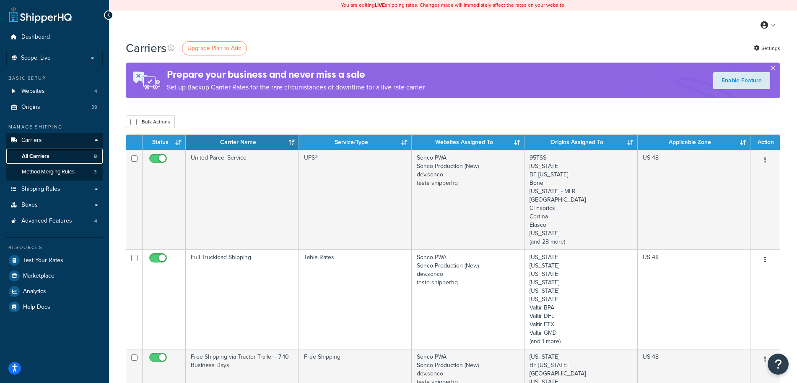
click at [39, 155] on span "All Carriers" at bounding box center [35, 156] width 27 height 7
click at [39, 159] on span "All Carriers" at bounding box center [35, 156] width 27 height 7
click at [44, 174] on span "Method Merging Rules" at bounding box center [48, 171] width 53 height 7
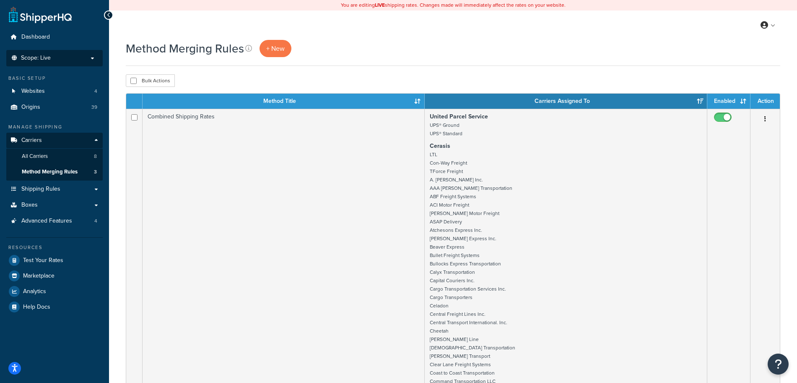
click at [45, 62] on li "Scope: Live Development Integration Test" at bounding box center [54, 58] width 96 height 16
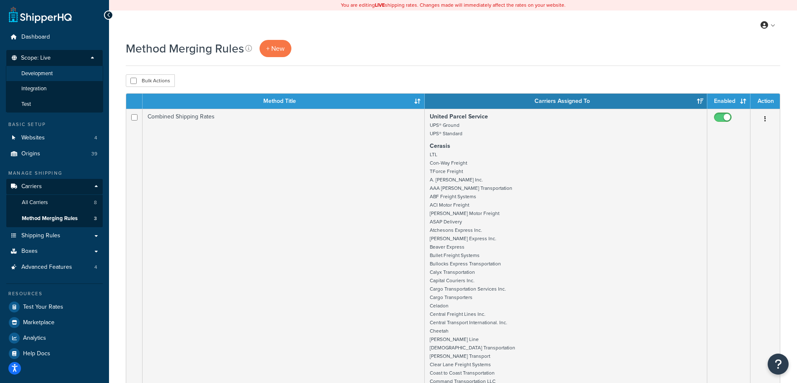
click at [45, 73] on span "Development" at bounding box center [36, 73] width 31 height 7
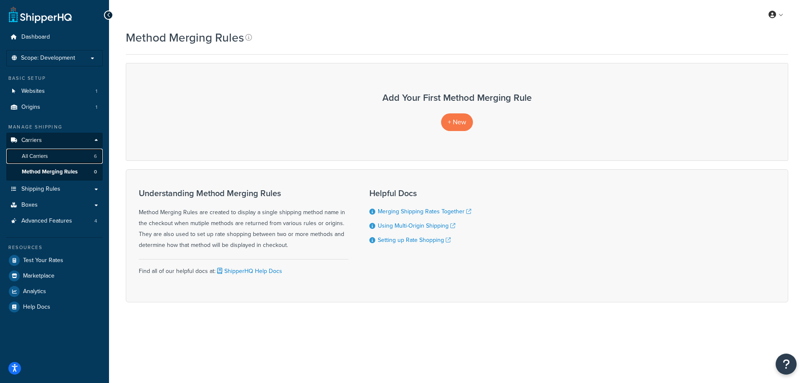
drag, startPoint x: 61, startPoint y: 151, endPoint x: 94, endPoint y: 164, distance: 35.1
click at [61, 152] on link "All Carriers 6" at bounding box center [54, 156] width 96 height 16
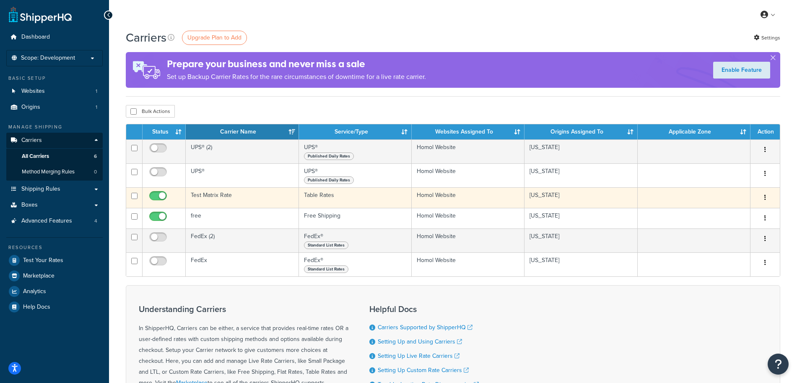
click at [229, 198] on td "Test Matrix Rate" at bounding box center [242, 197] width 113 height 21
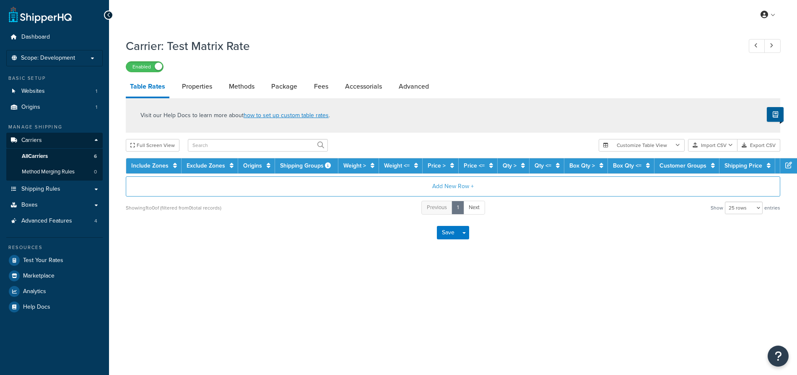
select select "25"
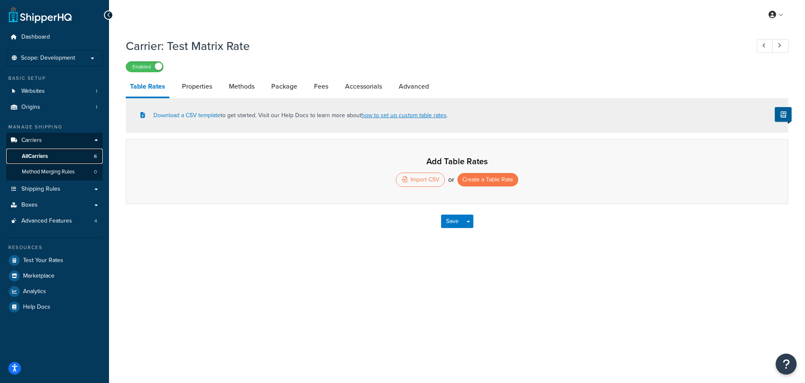
click at [55, 156] on link "All Carriers 6" at bounding box center [54, 156] width 96 height 16
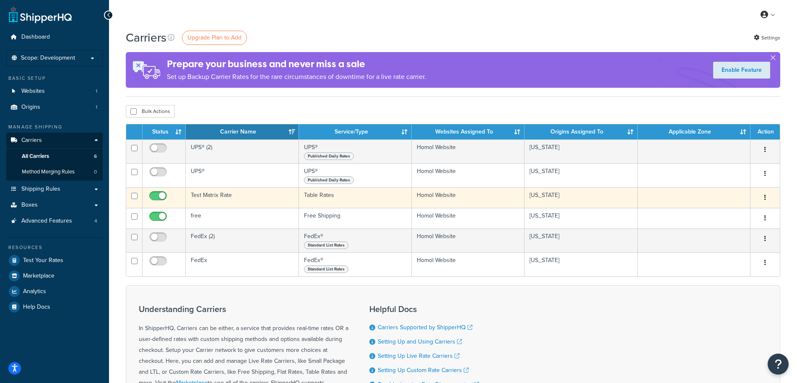
click at [219, 201] on td "Test Matrix Rate" at bounding box center [242, 197] width 113 height 21
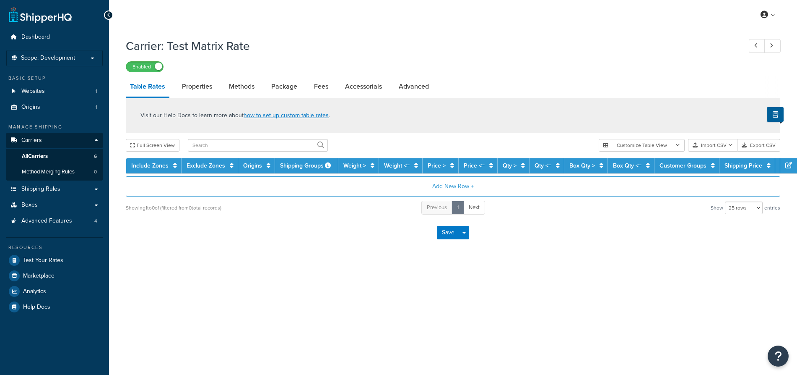
select select "25"
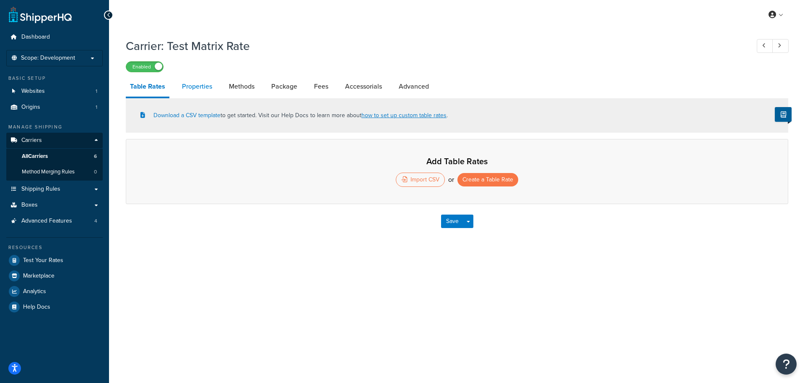
click at [206, 83] on link "Properties" at bounding box center [197, 86] width 39 height 20
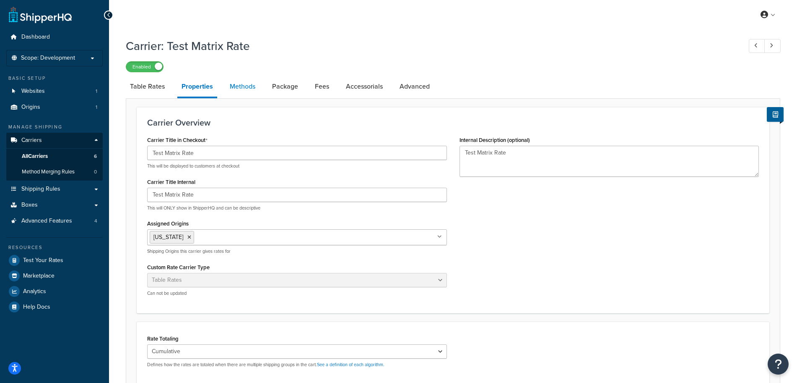
click at [245, 80] on link "Methods" at bounding box center [243, 86] width 34 height 20
select select "25"
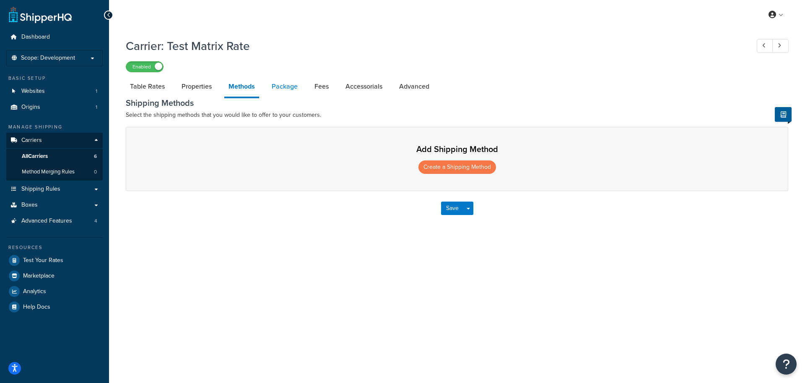
click at [291, 89] on link "Package" at bounding box center [285, 86] width 34 height 20
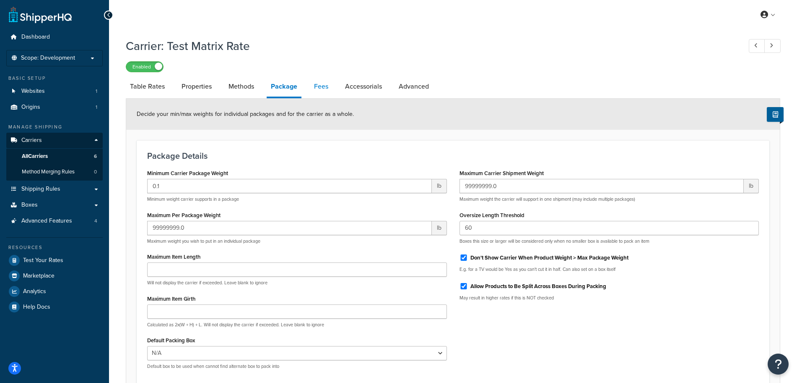
click at [320, 83] on link "Fees" at bounding box center [321, 86] width 23 height 20
select select "AFTER"
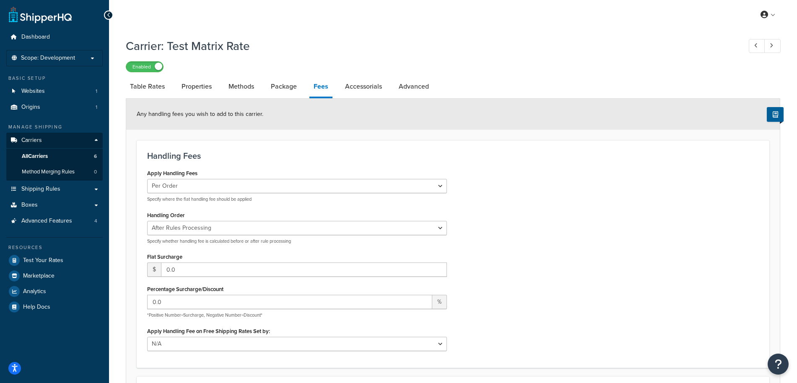
click at [321, 86] on link "Fees" at bounding box center [321, 87] width 23 height 22
click at [356, 91] on link "Accessorials" at bounding box center [363, 86] width 45 height 20
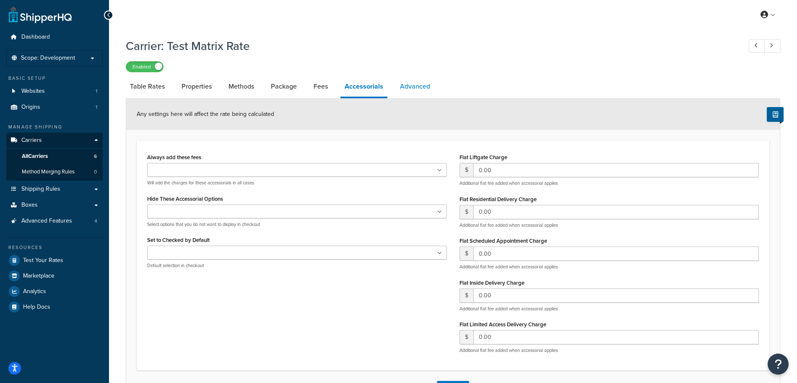
click at [422, 86] on link "Advanced" at bounding box center [415, 86] width 39 height 20
select select "false"
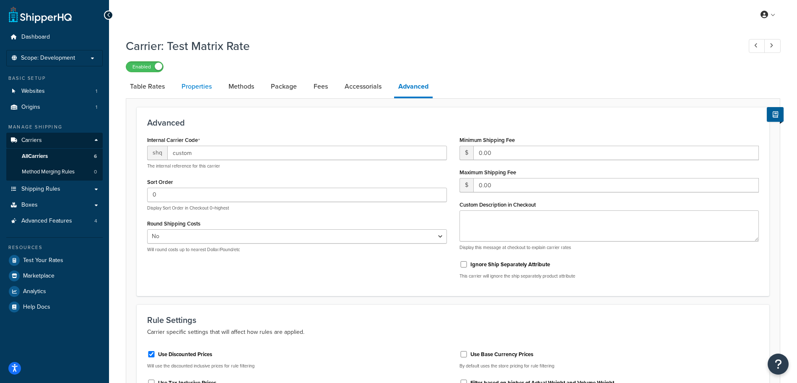
click at [188, 89] on link "Properties" at bounding box center [196, 86] width 39 height 20
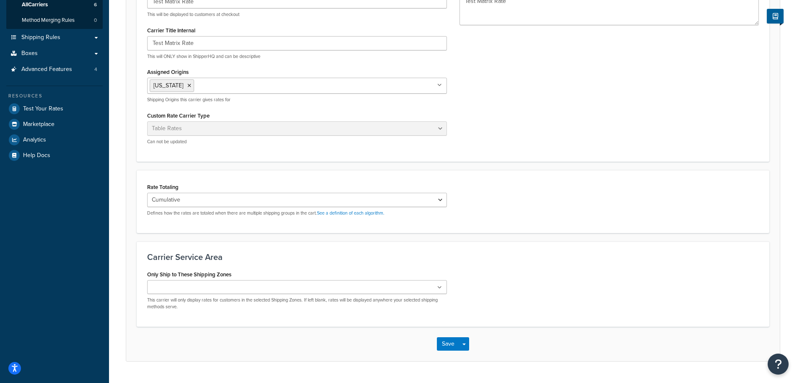
scroll to position [157, 0]
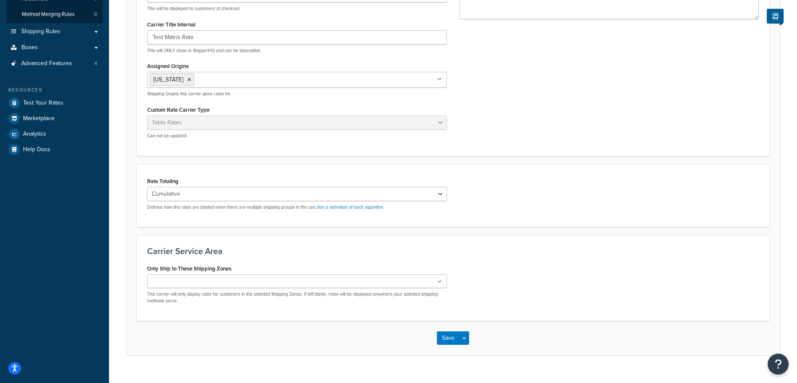
click at [218, 201] on div "Cumulative Highest Per Item Per SKU Defines how the rates are totaled when ther…" at bounding box center [297, 198] width 300 height 23
click at [214, 195] on select "Cumulative Highest Per Item Per SKU" at bounding box center [297, 194] width 300 height 14
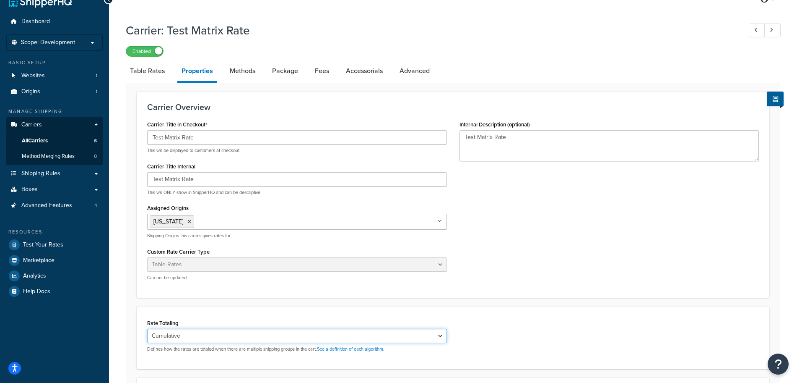
scroll to position [0, 0]
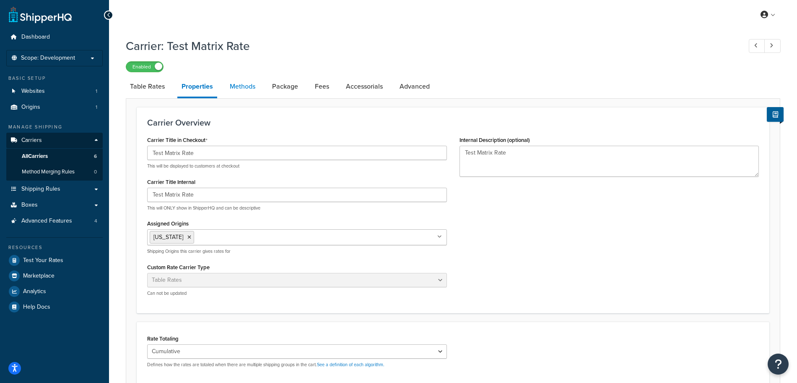
click at [226, 88] on link "Methods" at bounding box center [243, 86] width 34 height 20
select select "25"
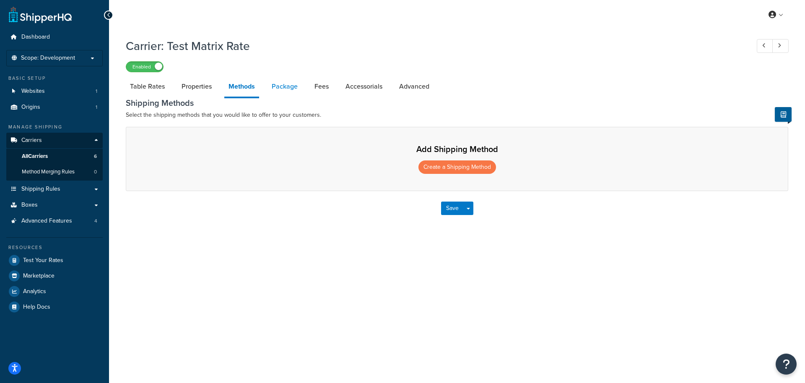
click at [286, 91] on link "Package" at bounding box center [285, 86] width 34 height 20
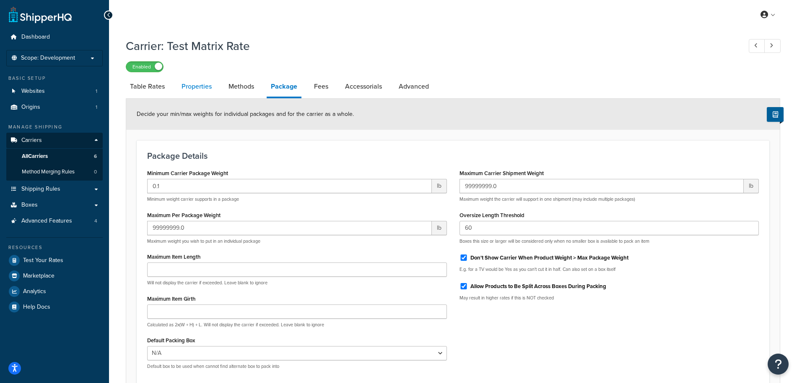
click at [202, 88] on link "Properties" at bounding box center [196, 86] width 39 height 20
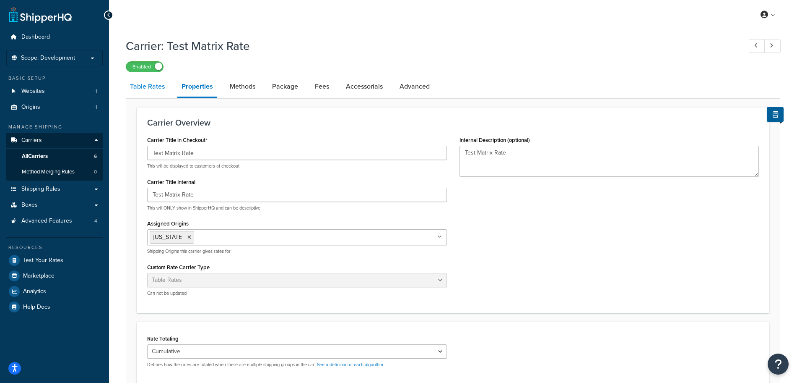
click at [148, 91] on link "Table Rates" at bounding box center [147, 86] width 43 height 20
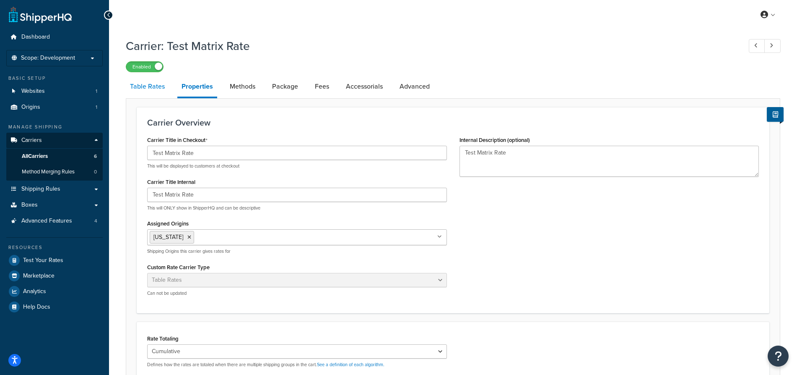
select select "25"
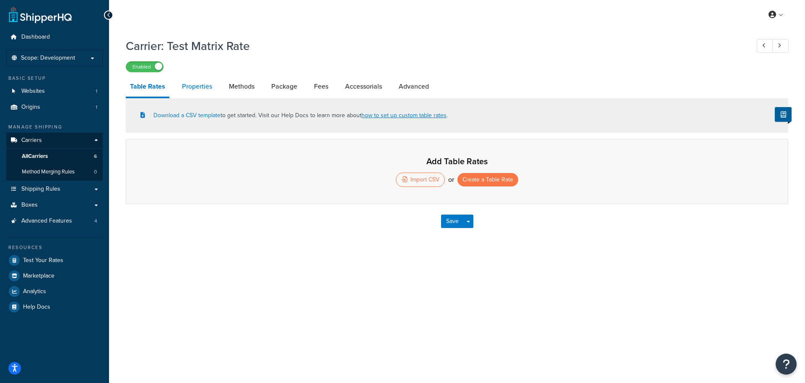
click at [190, 85] on link "Properties" at bounding box center [197, 86] width 39 height 20
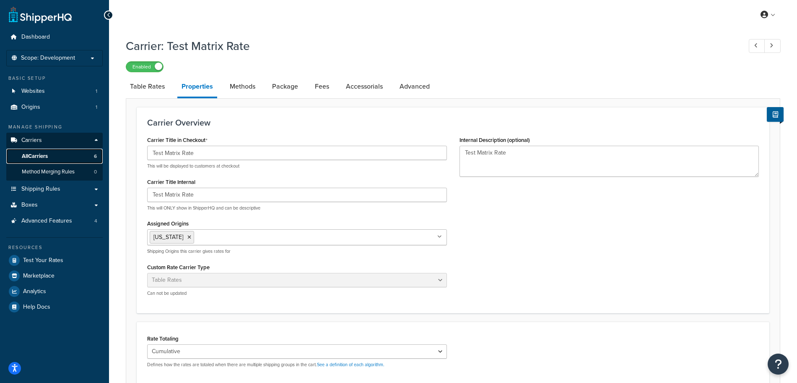
click at [60, 157] on link "All Carriers 6" at bounding box center [54, 156] width 96 height 16
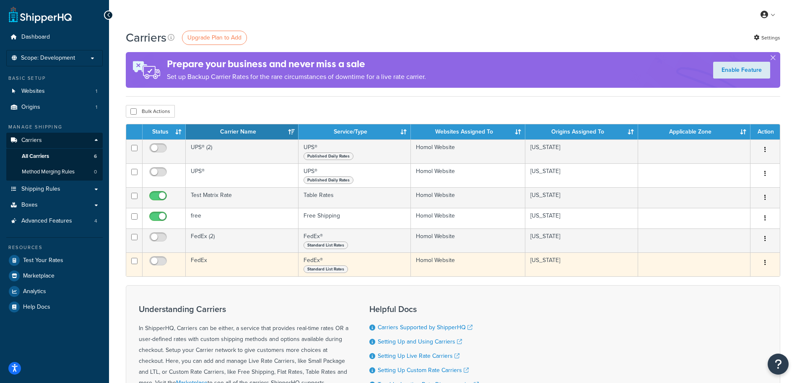
click at [138, 262] on td at bounding box center [134, 264] width 16 height 24
checkbox input "true"
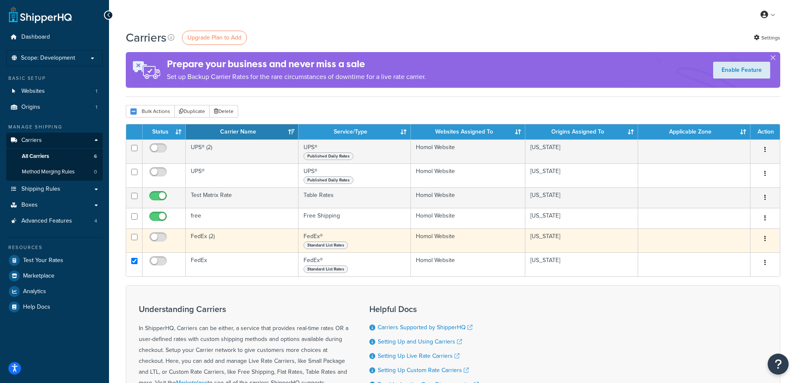
click at [139, 239] on td at bounding box center [134, 240] width 16 height 24
checkbox input "true"
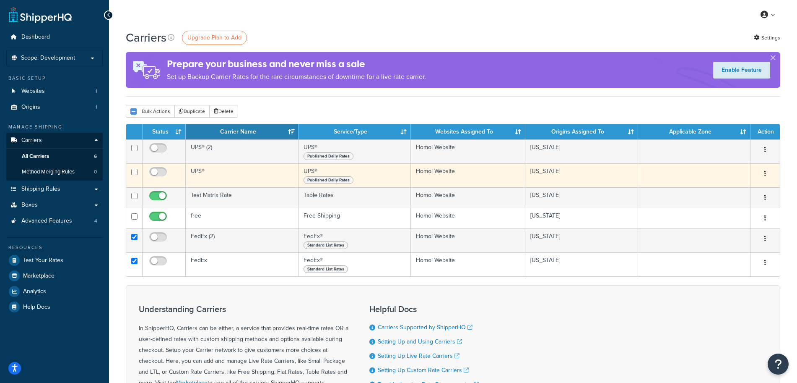
click at [138, 171] on td at bounding box center [134, 175] width 16 height 24
click at [138, 168] on td at bounding box center [134, 175] width 16 height 24
checkbox input "false"
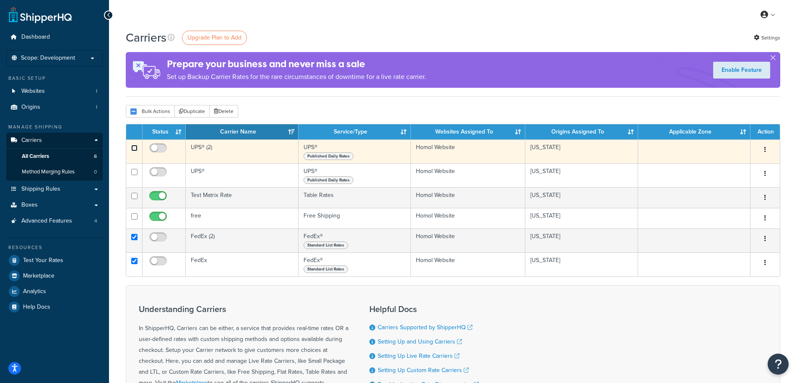
click at [135, 148] on input "checkbox" at bounding box center [134, 148] width 6 height 6
checkbox input "true"
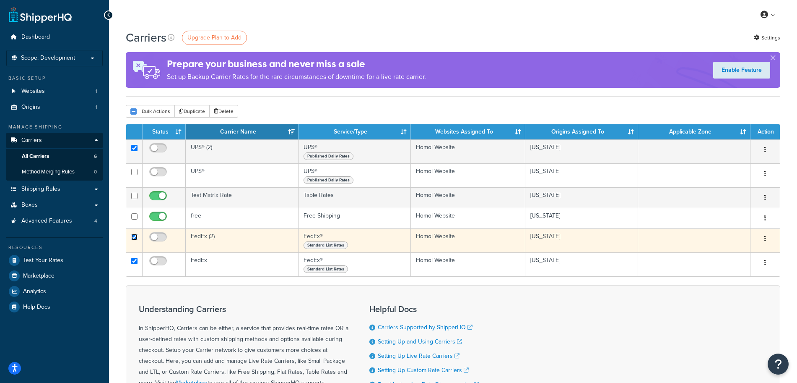
click at [131, 238] on input "checkbox" at bounding box center [134, 237] width 6 height 6
checkbox input "false"
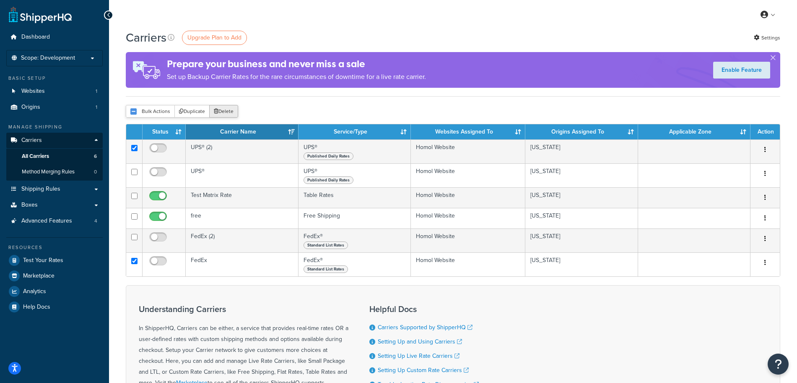
click at [224, 109] on button "Delete" at bounding box center [223, 111] width 29 height 13
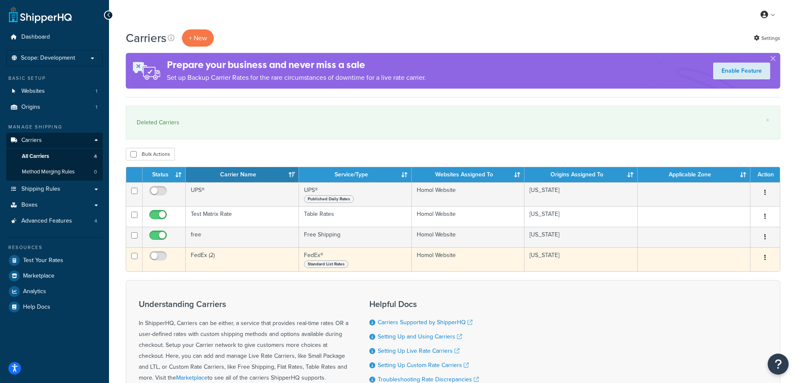
click at [130, 258] on td at bounding box center [134, 259] width 16 height 24
checkbox input "true"
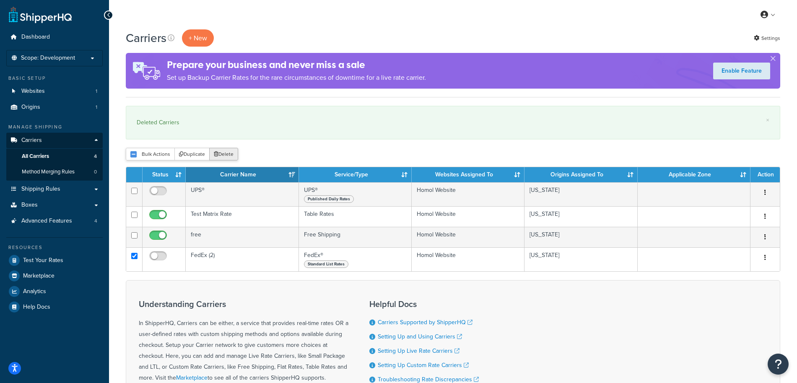
click at [221, 152] on button "Delete" at bounding box center [223, 154] width 29 height 13
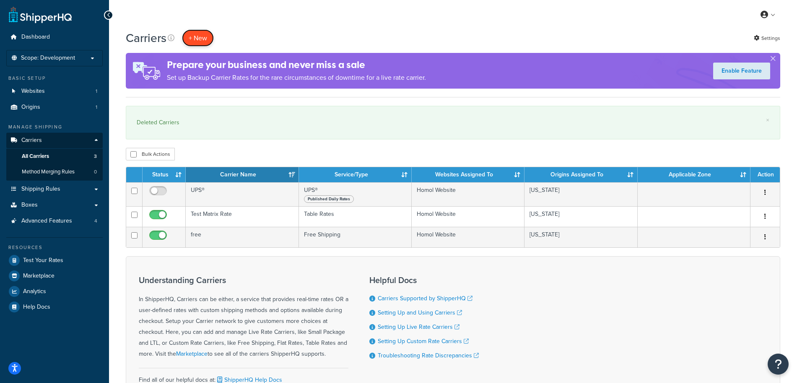
click at [197, 35] on button "+ New" at bounding box center [198, 37] width 32 height 17
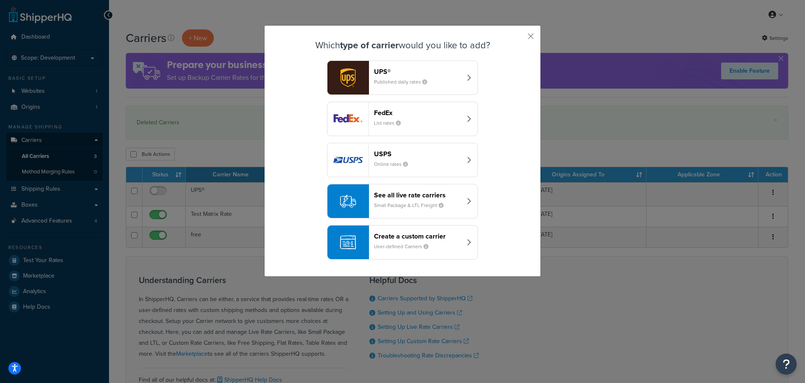
click at [405, 82] on small "Published daily rates" at bounding box center [404, 82] width 60 height 8
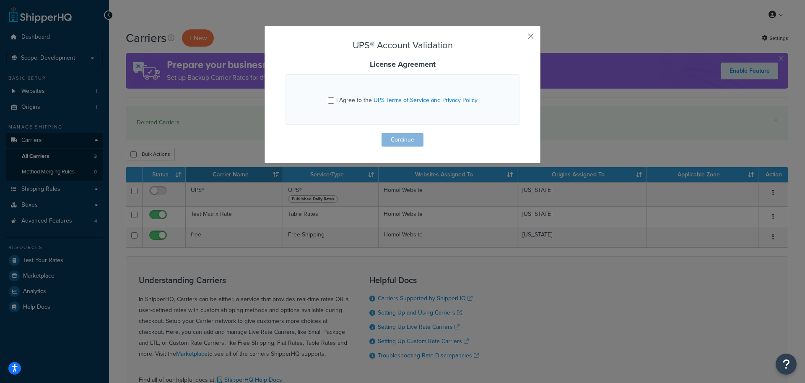
drag, startPoint x: 251, startPoint y: 99, endPoint x: 292, endPoint y: 101, distance: 40.7
click at [252, 100] on div "UPS® Account Validation License Agreement I Agree to the UPS Terms of Service a…" at bounding box center [402, 191] width 805 height 383
click at [330, 103] on div "I Agree to the UPS Terms of Service and Privacy Policy" at bounding box center [403, 99] width 150 height 13
click at [336, 98] on span "I Agree to the UPS Terms of Service and Privacy Policy" at bounding box center [406, 100] width 141 height 9
click at [334, 98] on input "I Agree to the UPS Terms of Service and Privacy Policy" at bounding box center [331, 100] width 6 height 6
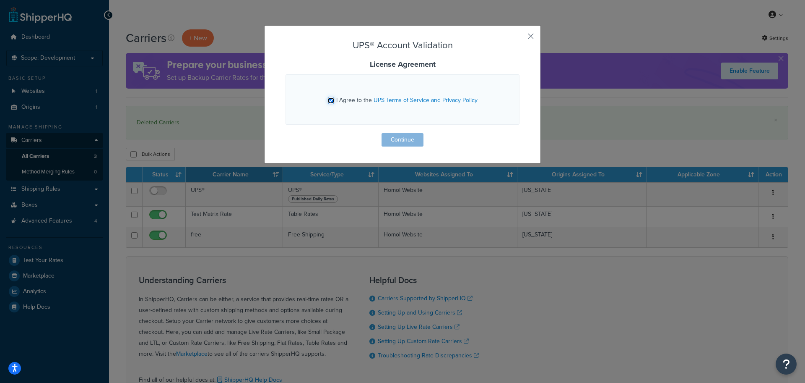
checkbox input "true"
click at [385, 139] on button "Continue" at bounding box center [403, 139] width 42 height 13
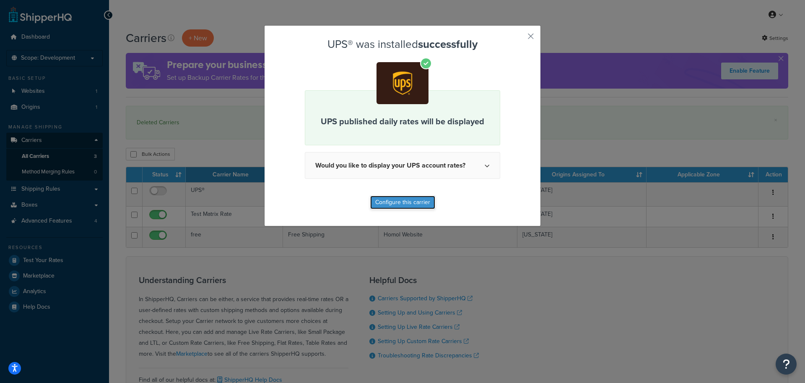
click at [380, 201] on button "Configure this carrier" at bounding box center [402, 201] width 65 height 13
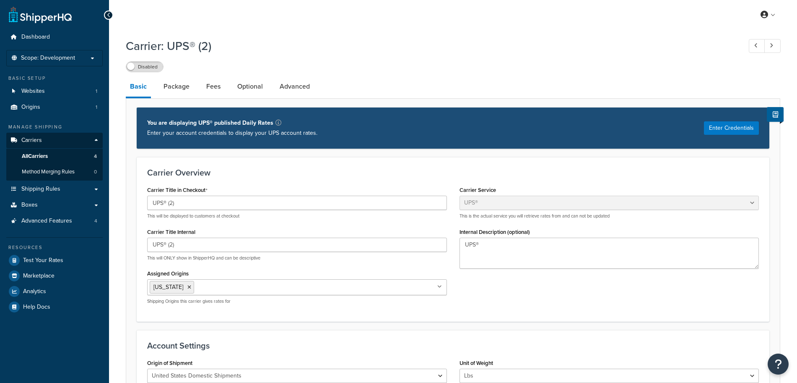
select select "ups"
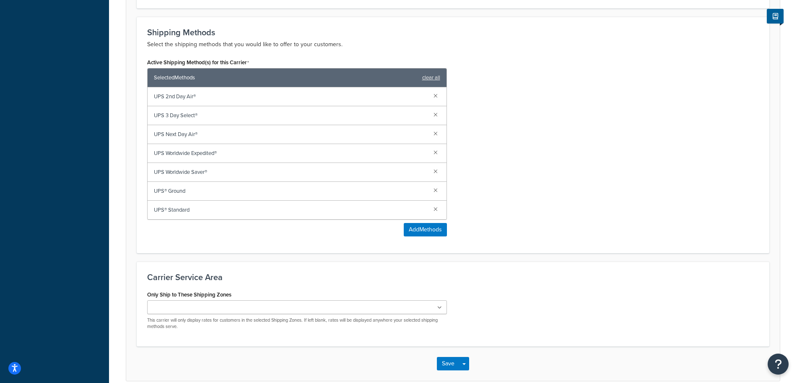
scroll to position [496, 0]
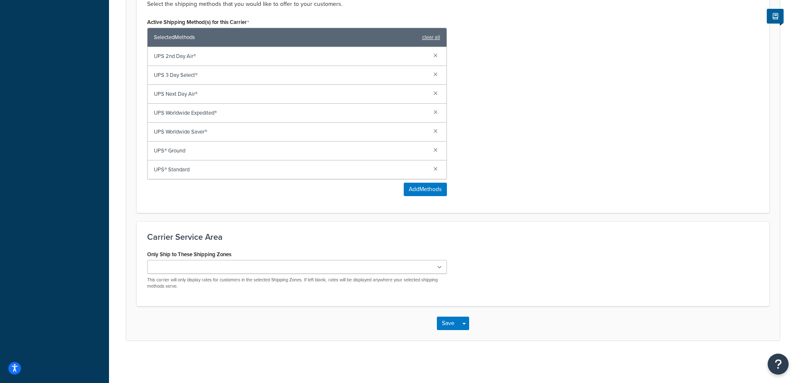
click at [255, 268] on ul at bounding box center [297, 267] width 300 height 14
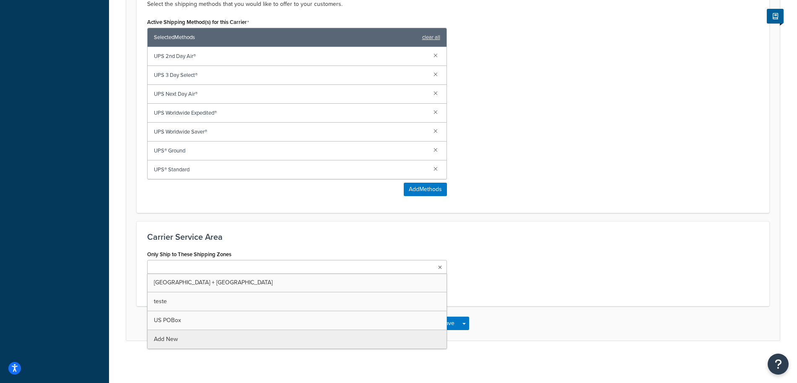
click at [255, 268] on ul at bounding box center [297, 267] width 300 height 14
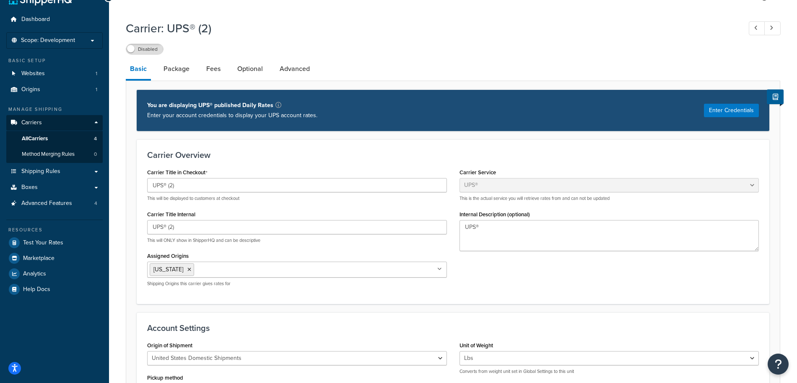
scroll to position [0, 0]
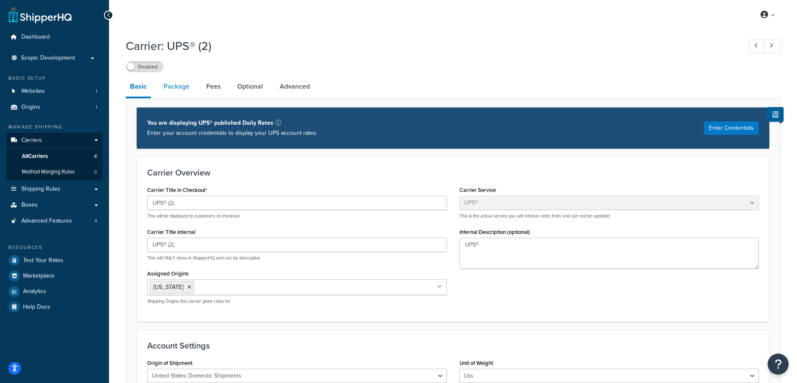
click at [183, 86] on link "Package" at bounding box center [176, 86] width 34 height 20
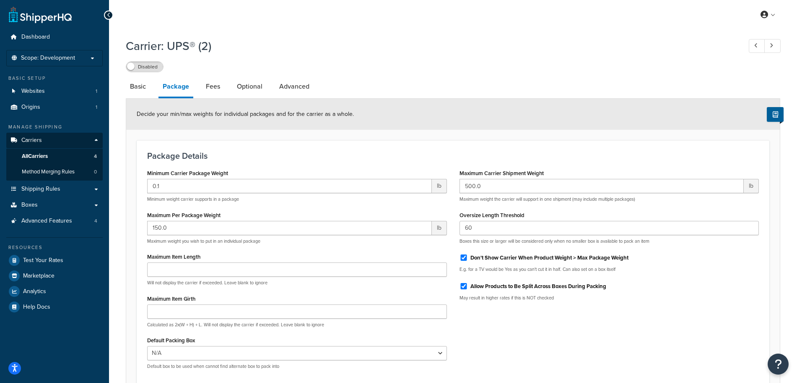
click at [227, 85] on li "Fees" at bounding box center [217, 86] width 31 height 20
click at [220, 86] on link "Fees" at bounding box center [213, 86] width 23 height 20
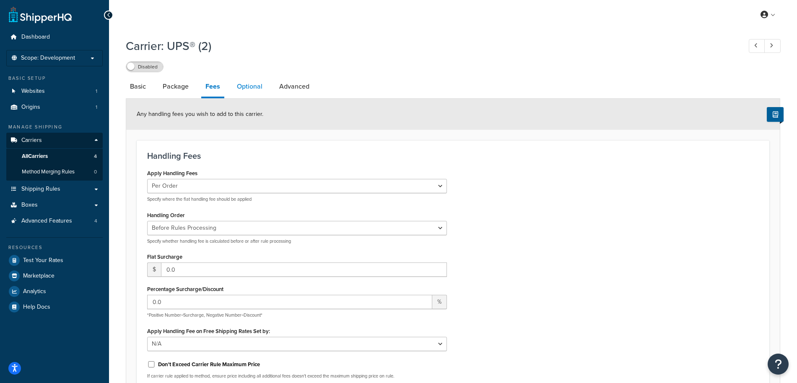
click at [265, 93] on link "Optional" at bounding box center [250, 86] width 34 height 20
select select "business"
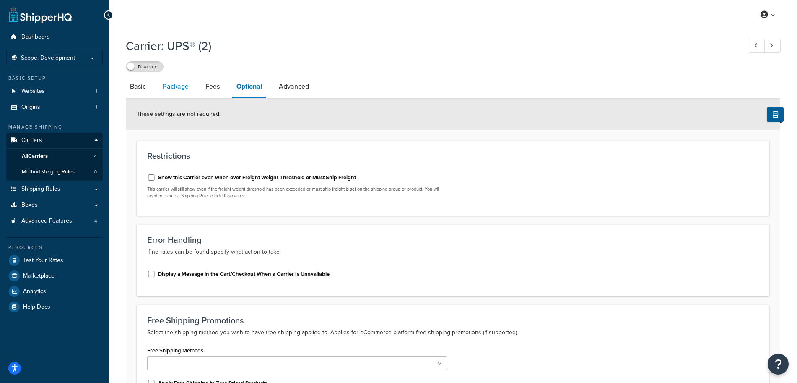
click at [181, 83] on link "Package" at bounding box center [176, 86] width 34 height 20
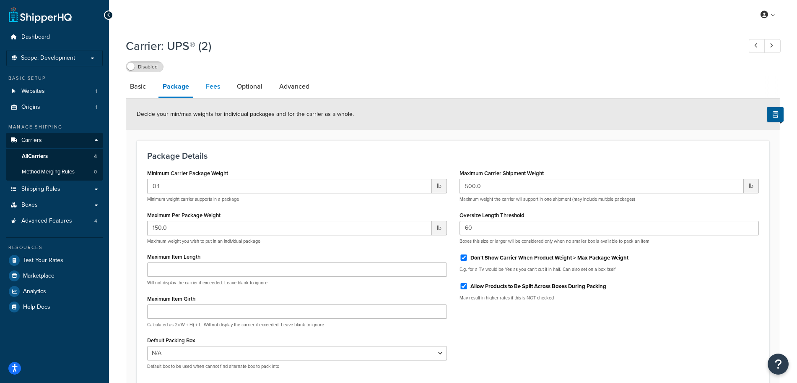
click at [208, 89] on link "Fees" at bounding box center [213, 86] width 23 height 20
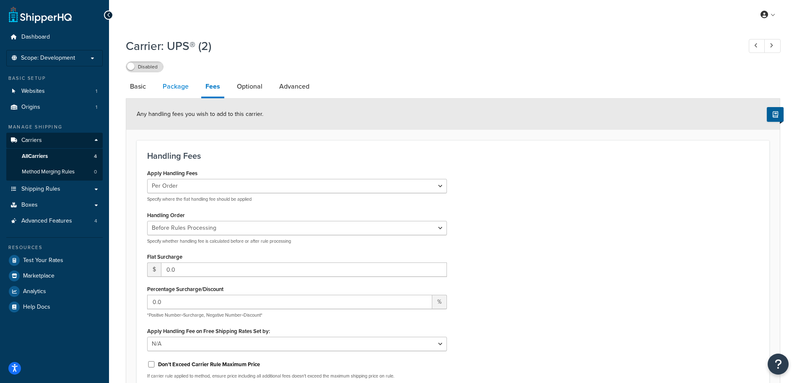
click at [163, 89] on link "Package" at bounding box center [176, 86] width 34 height 20
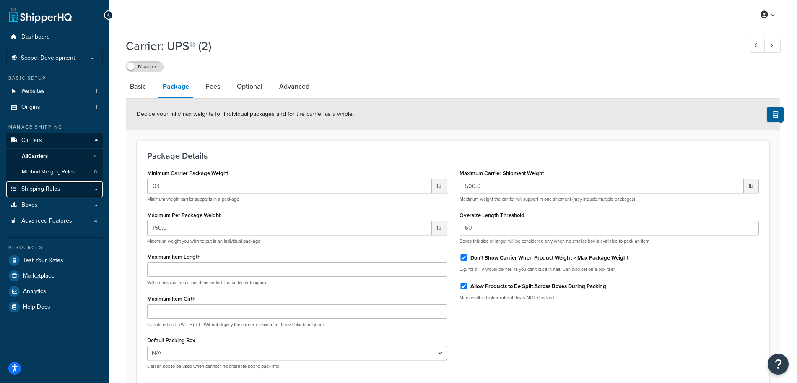
click at [82, 187] on link "Shipping Rules" at bounding box center [54, 189] width 96 height 16
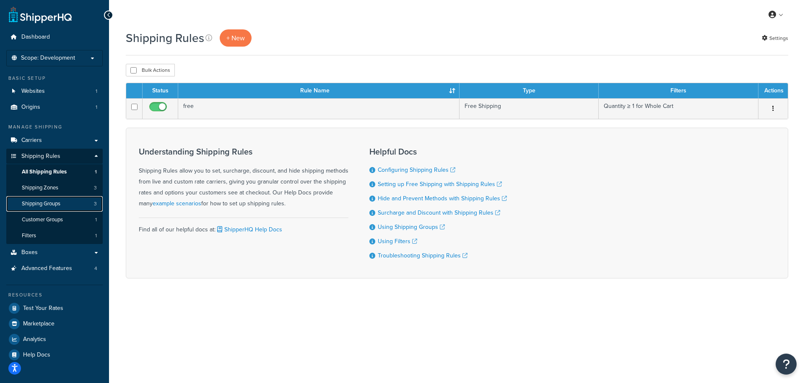
click at [59, 198] on link "Shipping Groups 3" at bounding box center [54, 204] width 96 height 16
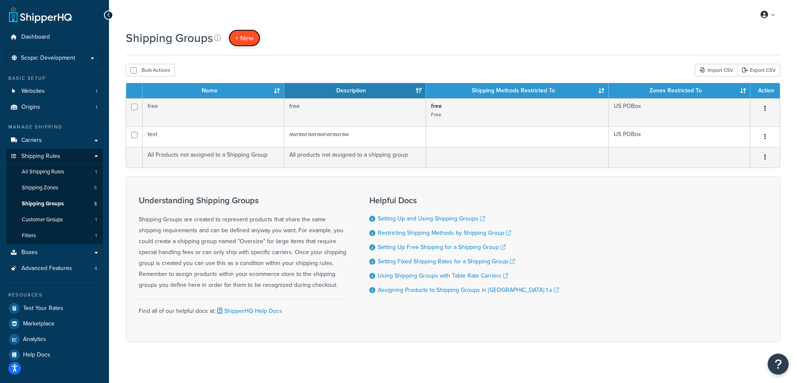
click at [242, 41] on span "+ New" at bounding box center [244, 38] width 18 height 10
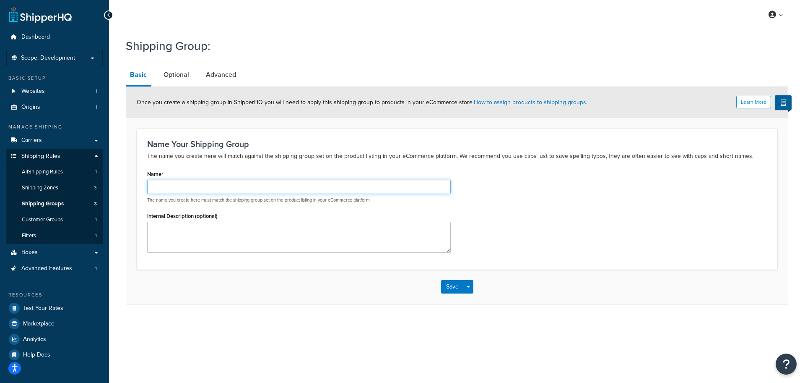
click at [341, 187] on input "Name" at bounding box center [299, 187] width 304 height 14
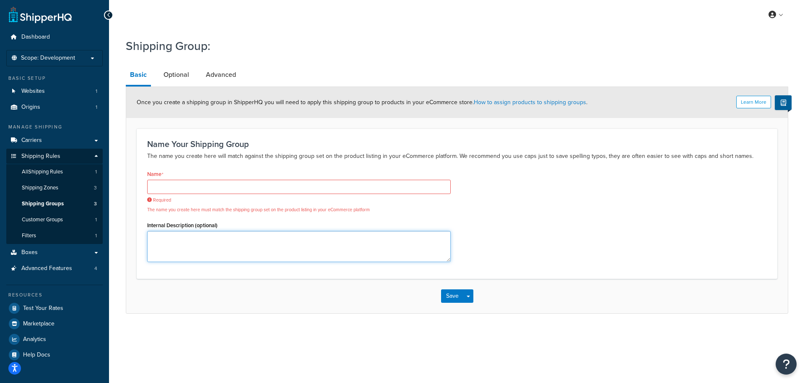
click at [343, 229] on div "Internal Description (optional)" at bounding box center [299, 240] width 304 height 43
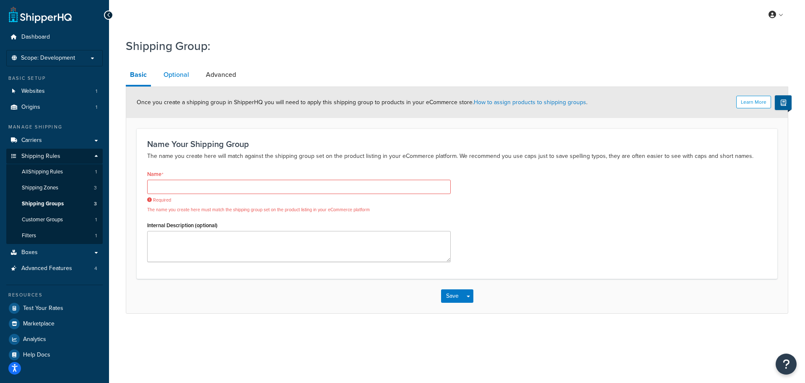
click at [174, 70] on link "Optional" at bounding box center [176, 75] width 34 height 20
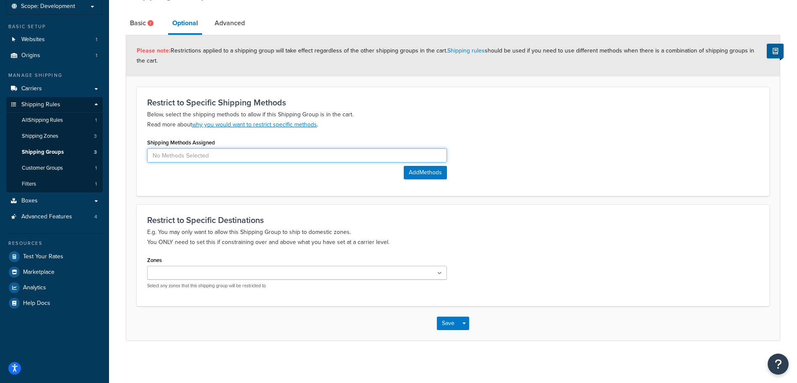
click at [242, 153] on input at bounding box center [297, 155] width 300 height 14
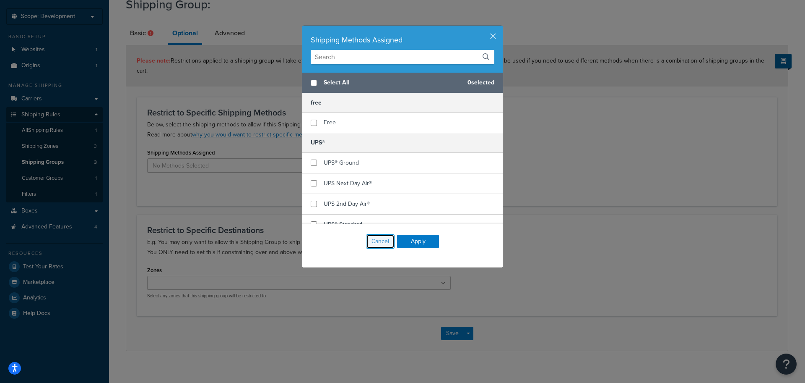
click at [376, 244] on button "Cancel" at bounding box center [380, 241] width 29 height 14
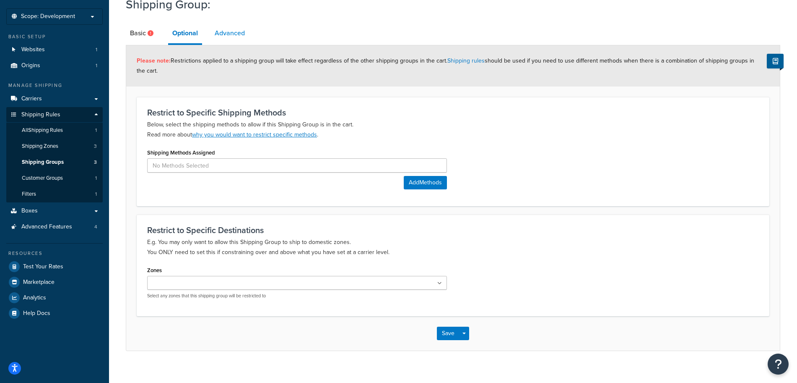
click at [235, 31] on link "Advanced" at bounding box center [230, 33] width 39 height 20
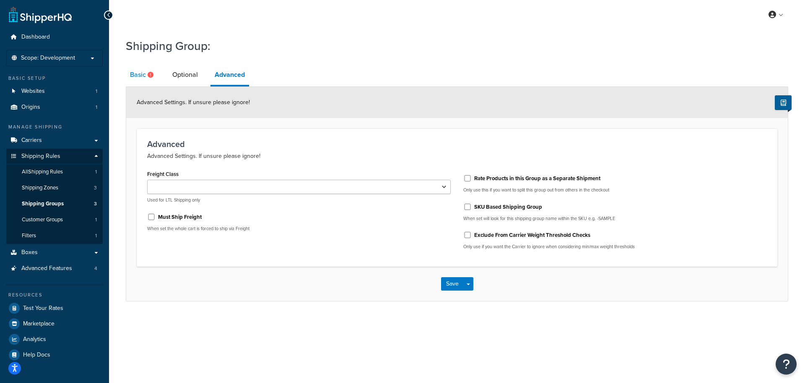
click at [146, 73] on link "Basic" at bounding box center [143, 75] width 34 height 20
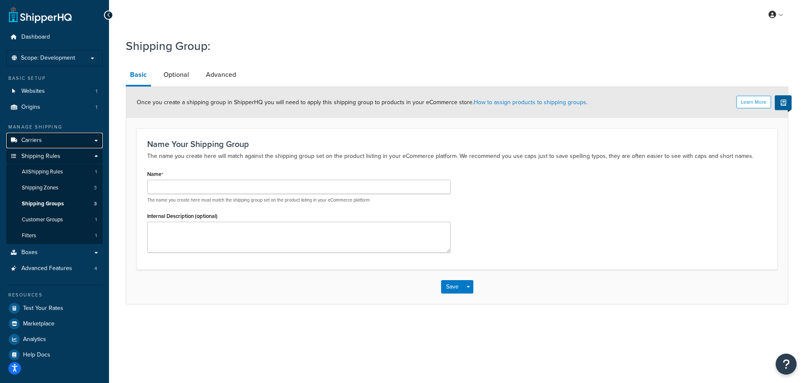
click at [27, 142] on span "Carriers" at bounding box center [31, 140] width 21 height 7
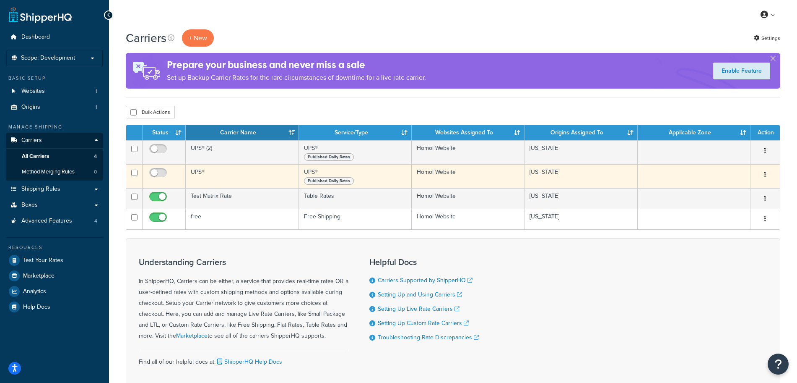
click at [213, 180] on td "UPS®" at bounding box center [242, 176] width 113 height 24
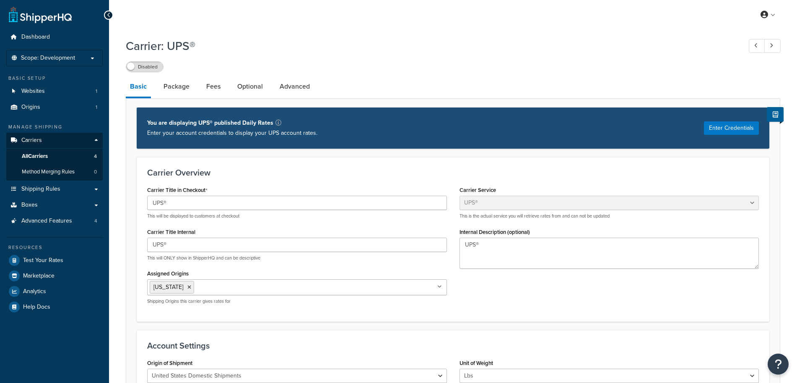
select select "ups"
click at [48, 204] on link "Boxes" at bounding box center [54, 205] width 96 height 16
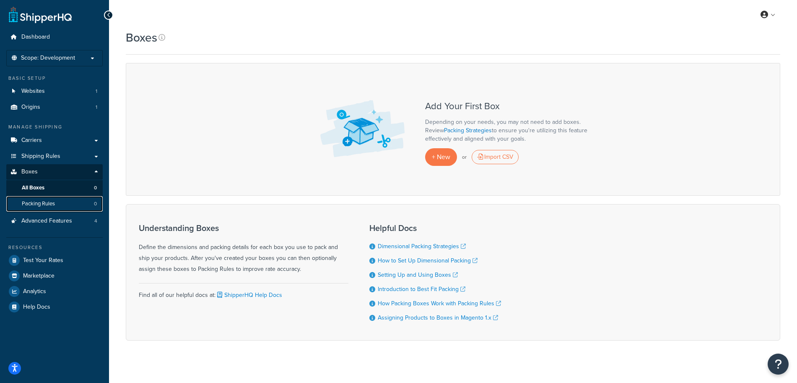
click at [68, 204] on link "Packing Rules 0" at bounding box center [54, 204] width 96 height 16
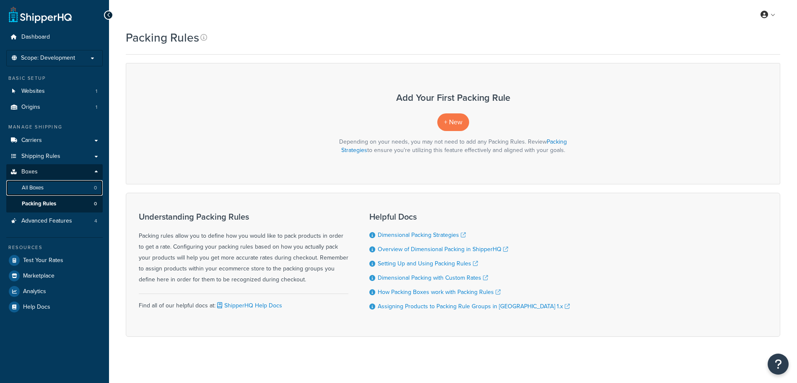
click at [55, 191] on link "All Boxes 0" at bounding box center [54, 188] width 96 height 16
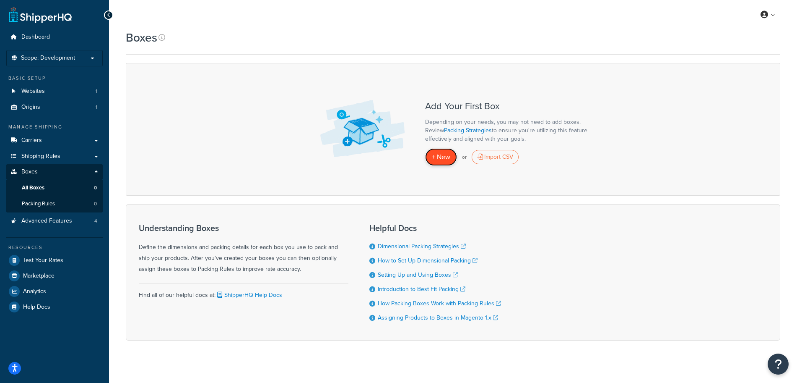
click at [451, 153] on link "+ New" at bounding box center [441, 156] width 32 height 17
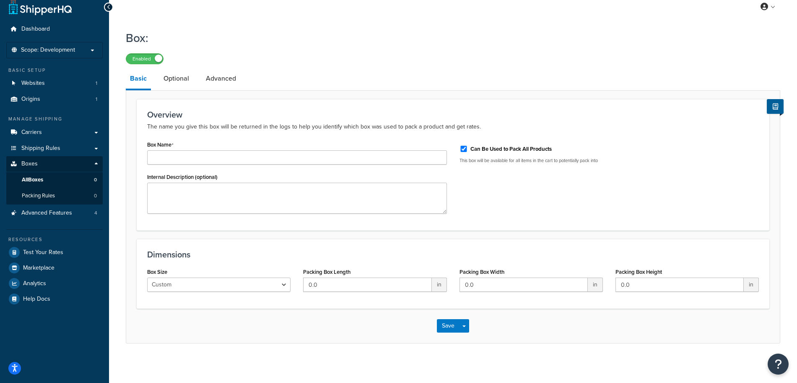
scroll to position [10, 0]
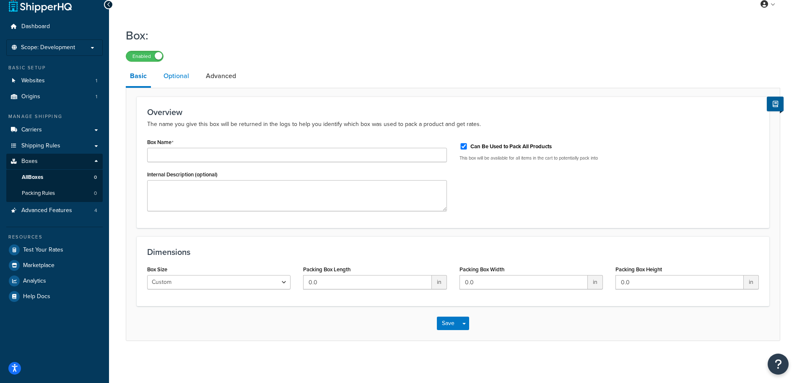
click at [167, 74] on link "Optional" at bounding box center [176, 76] width 34 height 20
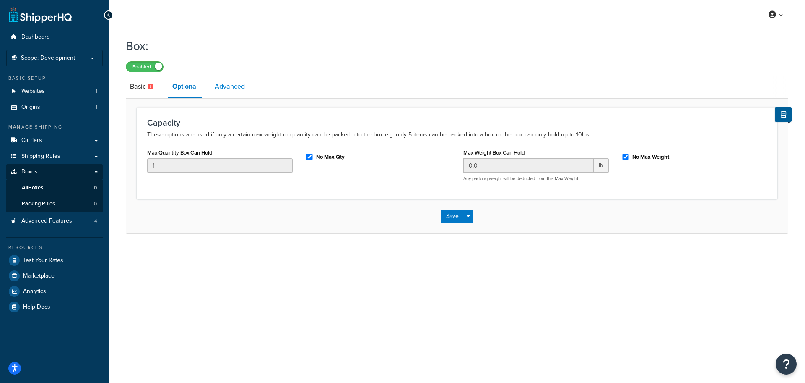
click at [233, 87] on link "Advanced" at bounding box center [230, 86] width 39 height 20
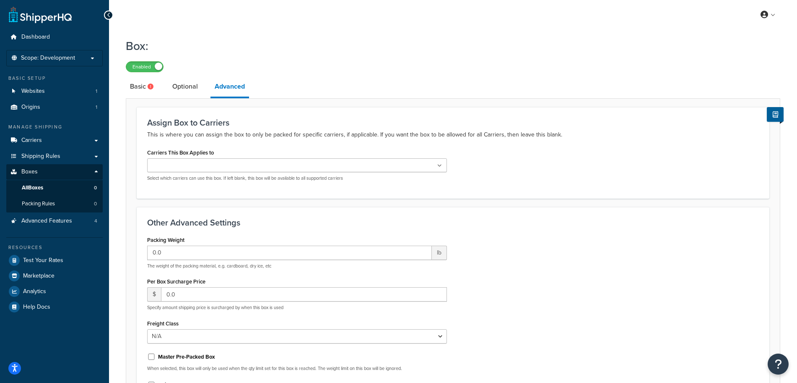
click at [220, 169] on ul at bounding box center [297, 165] width 300 height 14
click at [651, 261] on div "Packing Weight 0.0 lb The weight of the packing material, e.g. cardboard, dry i…" at bounding box center [453, 320] width 625 height 172
click at [335, 172] on div at bounding box center [297, 165] width 300 height 14
click at [335, 169] on ul at bounding box center [297, 165] width 300 height 14
click at [562, 232] on div "Other Advanced Settings Packing Weight 0.0 lb The weight of the packing materia…" at bounding box center [453, 312] width 633 height 210
